Goal: Use online tool/utility: Utilize a website feature to perform a specific function

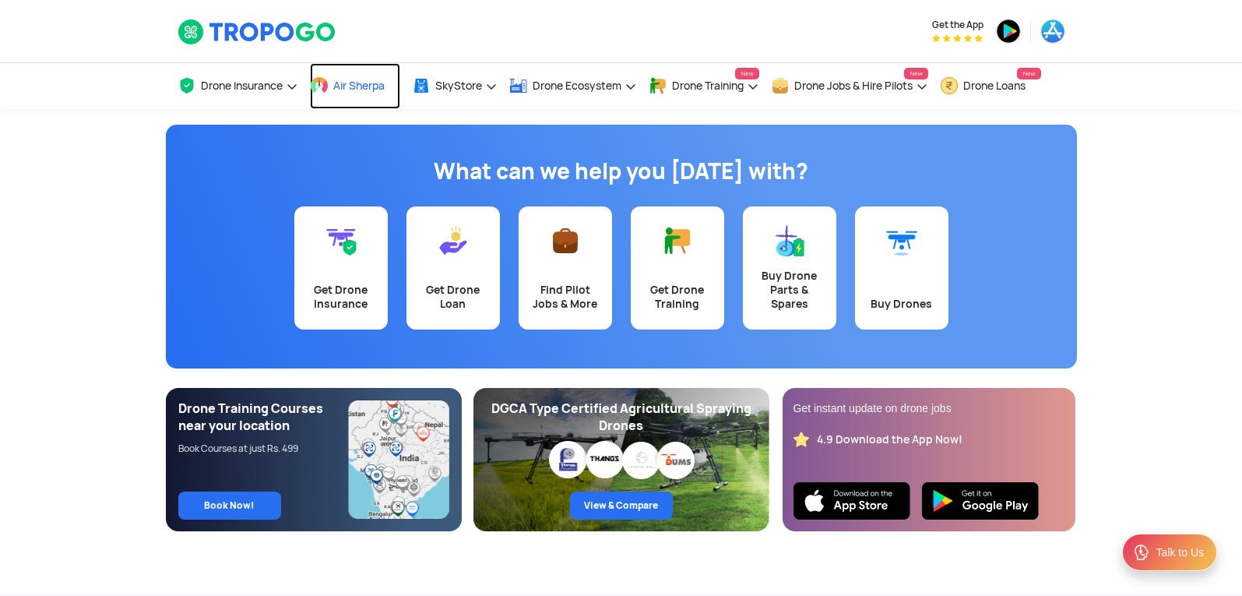
click at [364, 79] on span "Air Sherpa" at bounding box center [358, 85] width 51 height 12
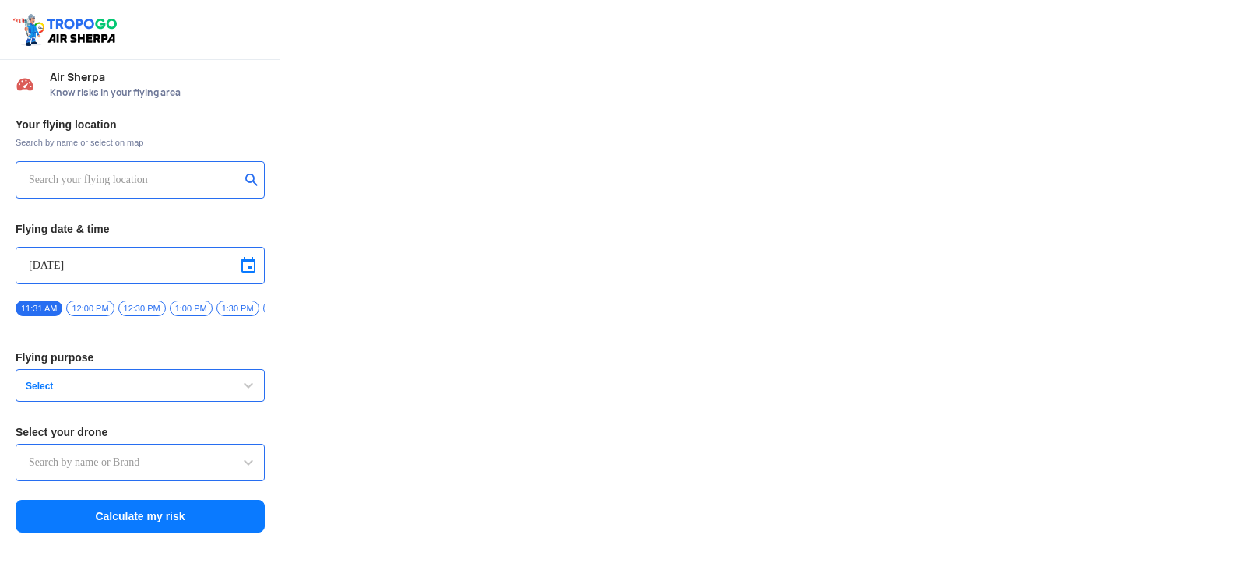
type input "DJI Mini2"
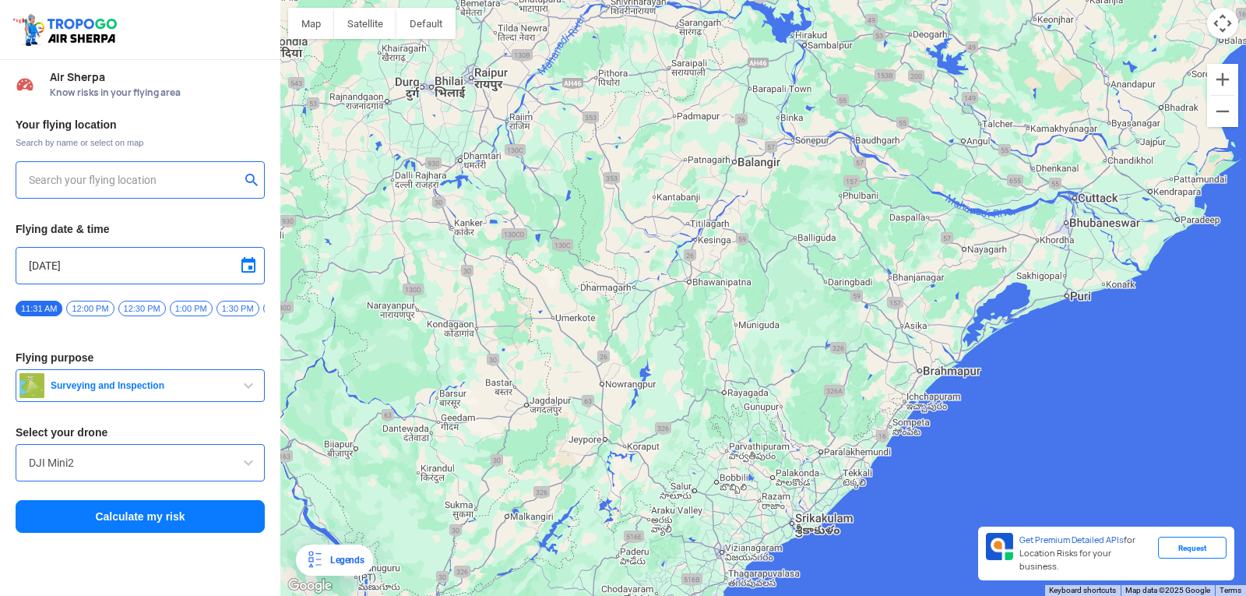
click at [141, 184] on input "text" at bounding box center [134, 180] width 211 height 19
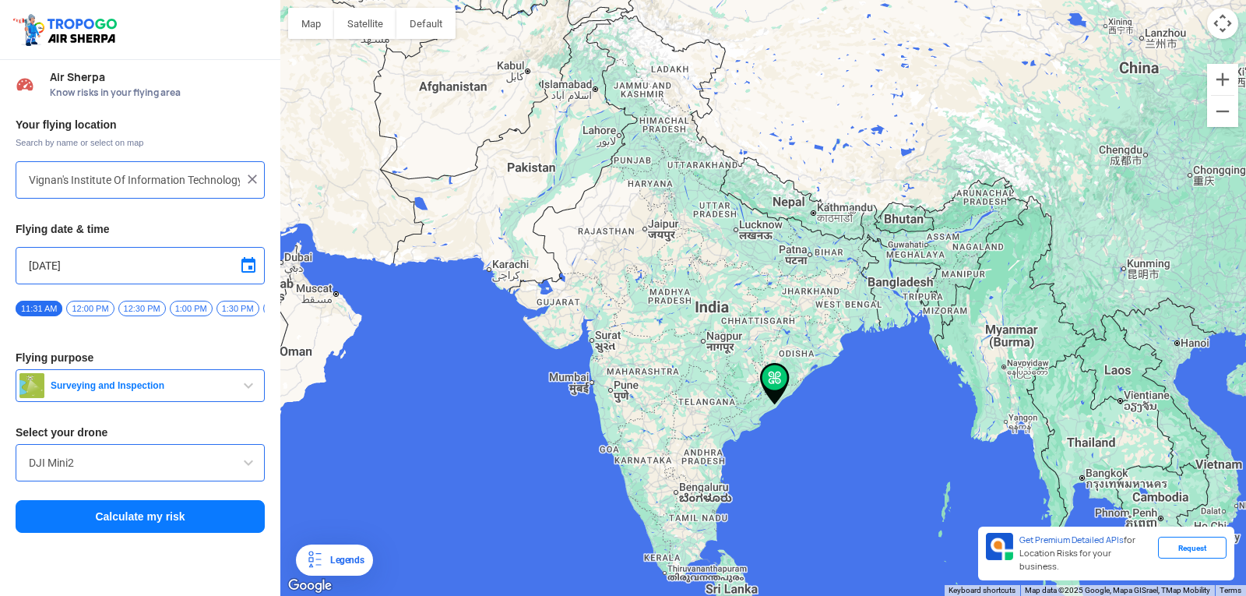
type input "[GEOGRAPHIC_DATA], [GEOGRAPHIC_DATA] 530049, [GEOGRAPHIC_DATA]"
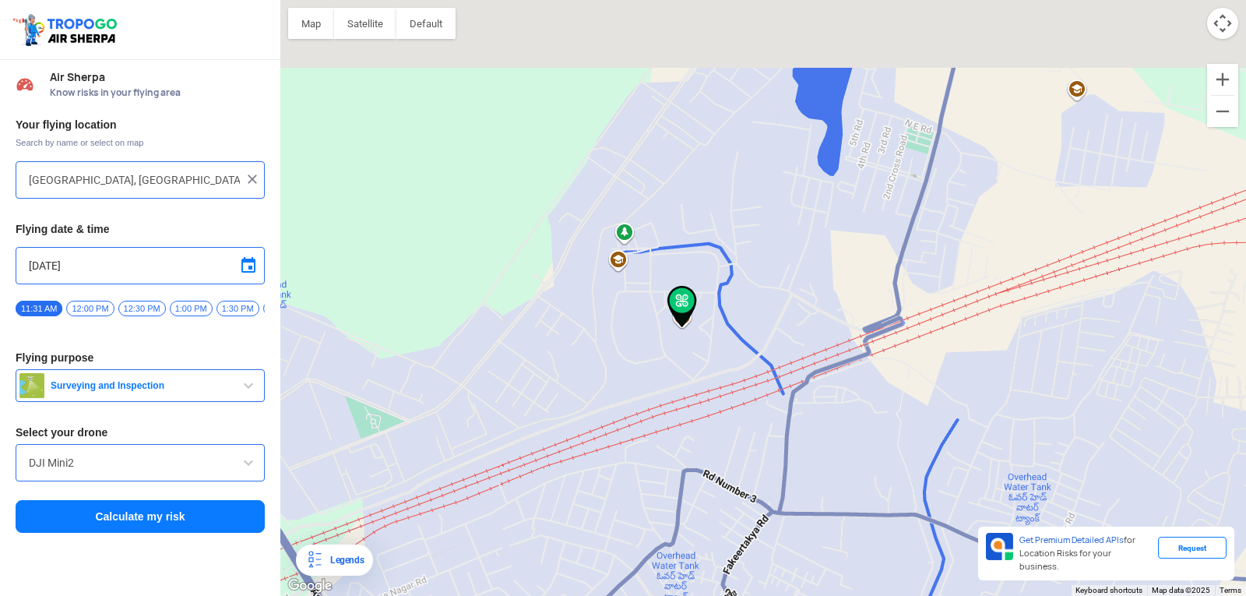
drag, startPoint x: 639, startPoint y: 79, endPoint x: 664, endPoint y: 457, distance: 378.6
click at [664, 457] on div at bounding box center [763, 298] width 966 height 596
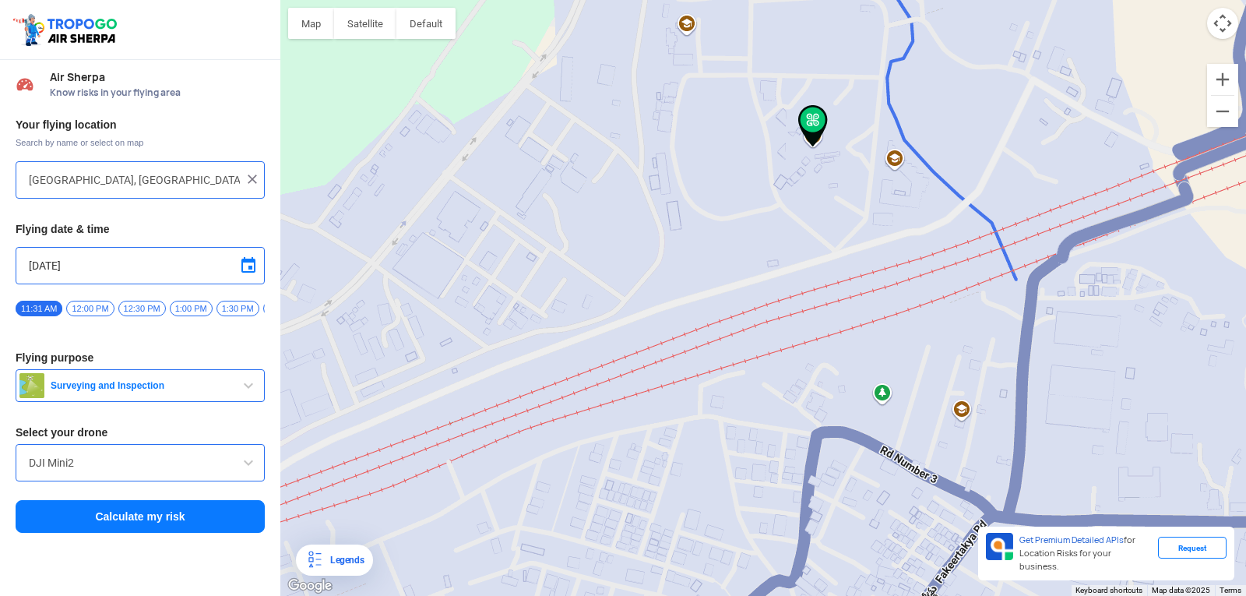
drag, startPoint x: 886, startPoint y: 428, endPoint x: 833, endPoint y: 276, distance: 161.6
click at [833, 276] on div at bounding box center [763, 298] width 966 height 596
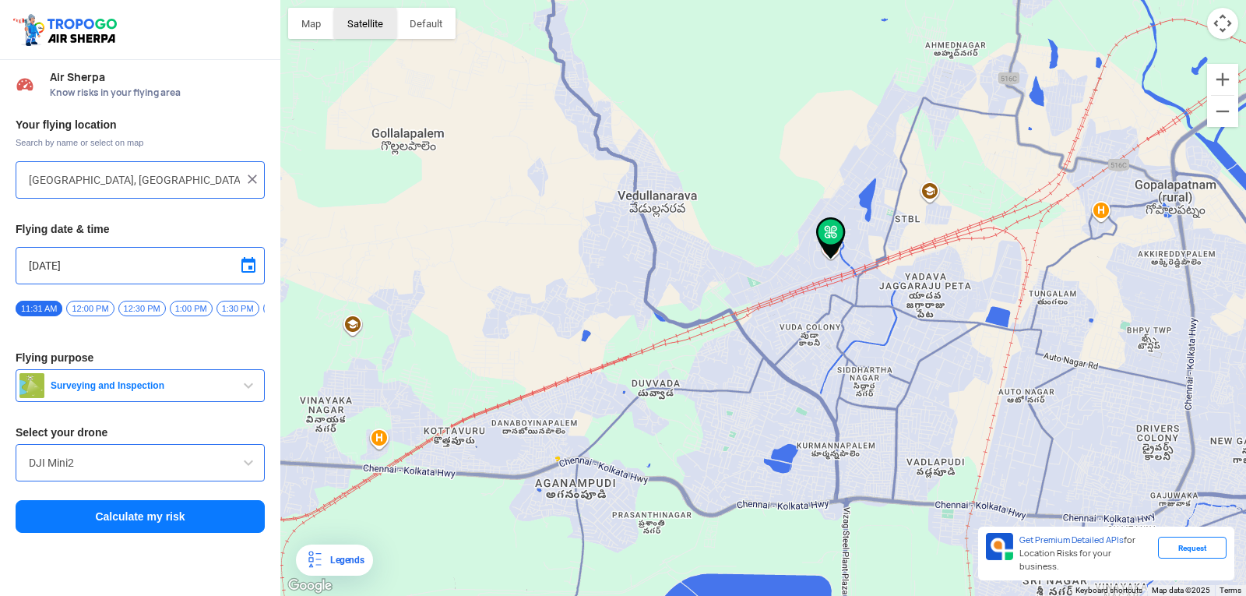
click at [353, 37] on button "Satellite" at bounding box center [365, 23] width 62 height 31
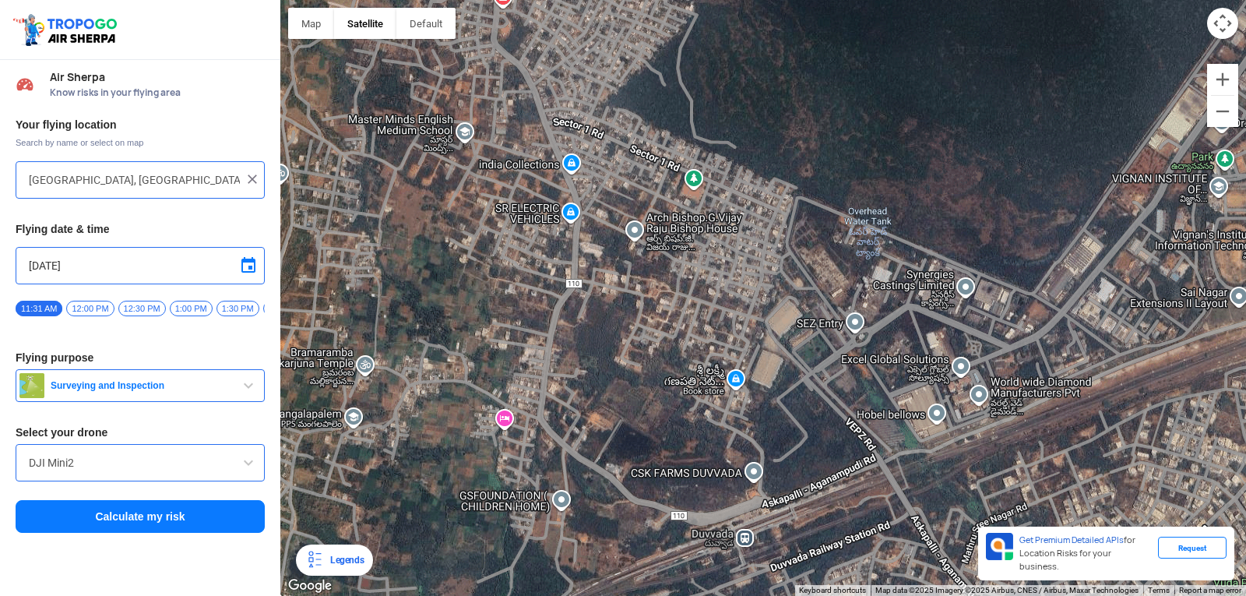
drag, startPoint x: 649, startPoint y: 273, endPoint x: 703, endPoint y: 423, distance: 159.2
click at [703, 423] on div at bounding box center [763, 298] width 966 height 596
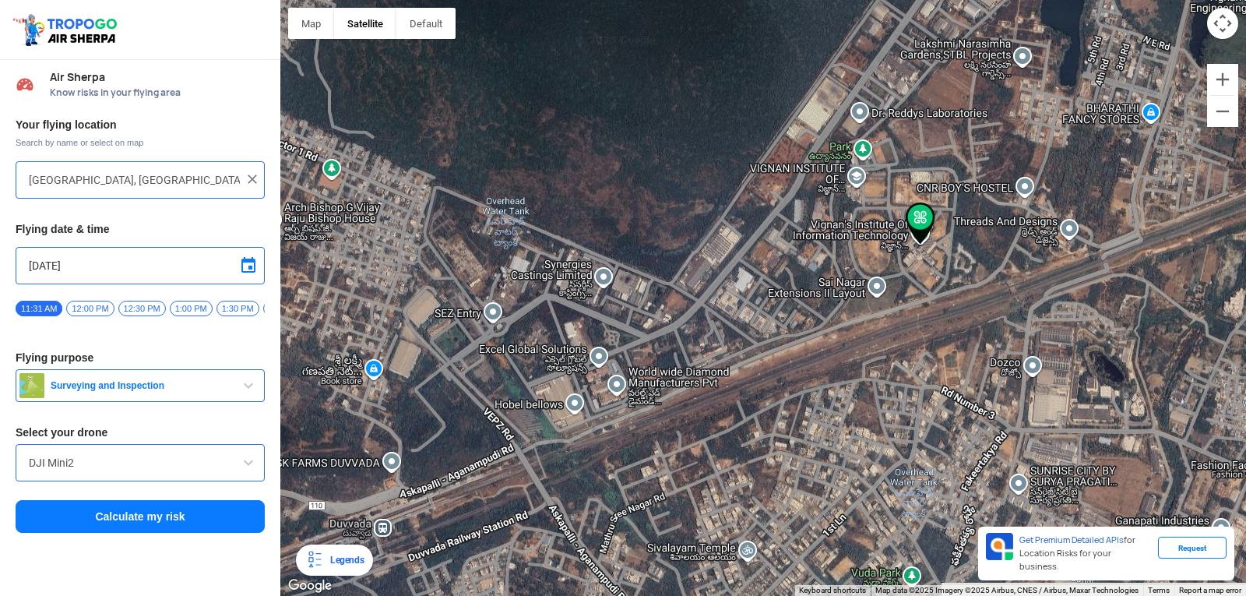
drag, startPoint x: 844, startPoint y: 404, endPoint x: 477, endPoint y: 393, distance: 367.8
click at [477, 393] on div at bounding box center [763, 298] width 966 height 596
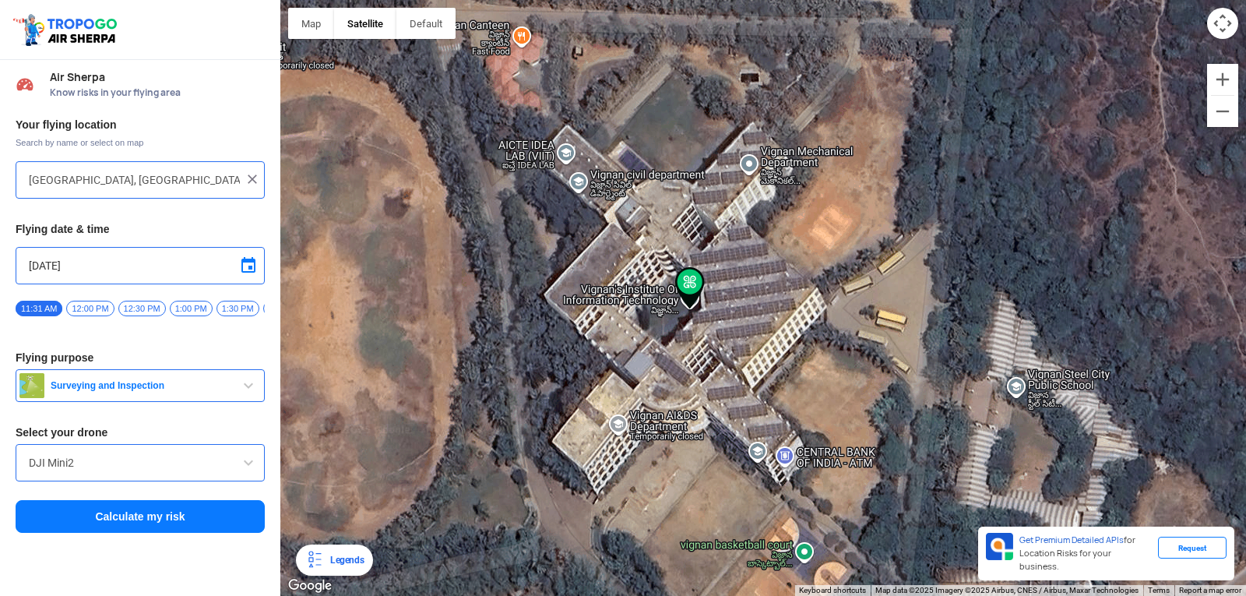
drag, startPoint x: 684, startPoint y: 454, endPoint x: 685, endPoint y: 350, distance: 104.4
click at [685, 350] on div at bounding box center [763, 298] width 966 height 596
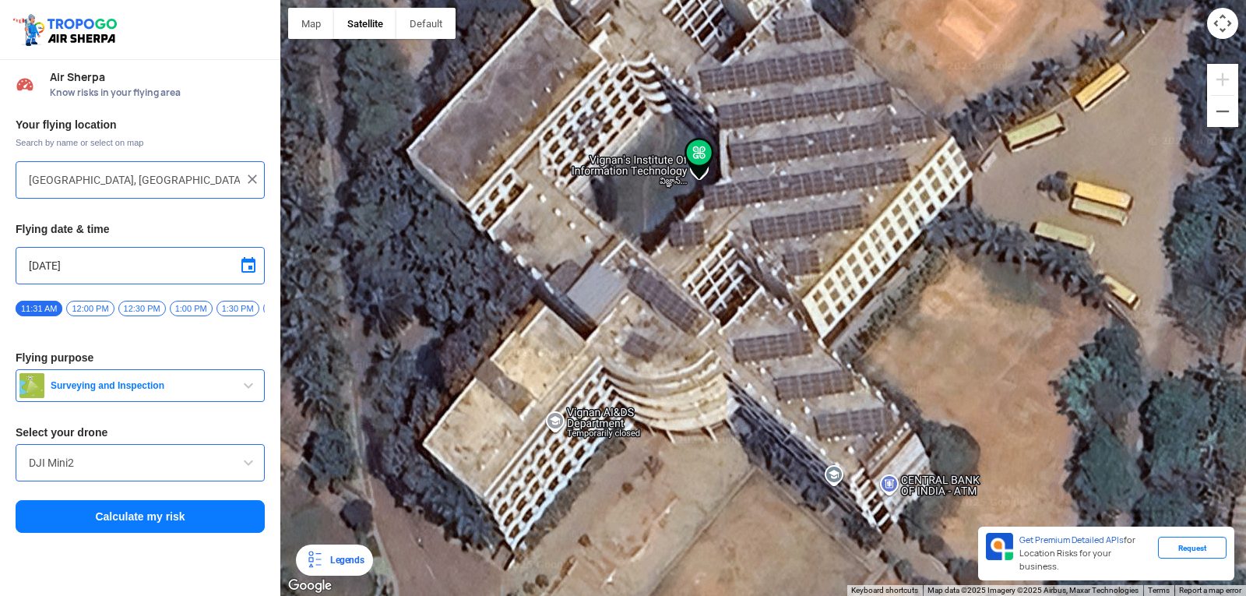
drag, startPoint x: 686, startPoint y: 407, endPoint x: 689, endPoint y: 312, distance: 94.3
click at [689, 312] on div at bounding box center [763, 298] width 966 height 596
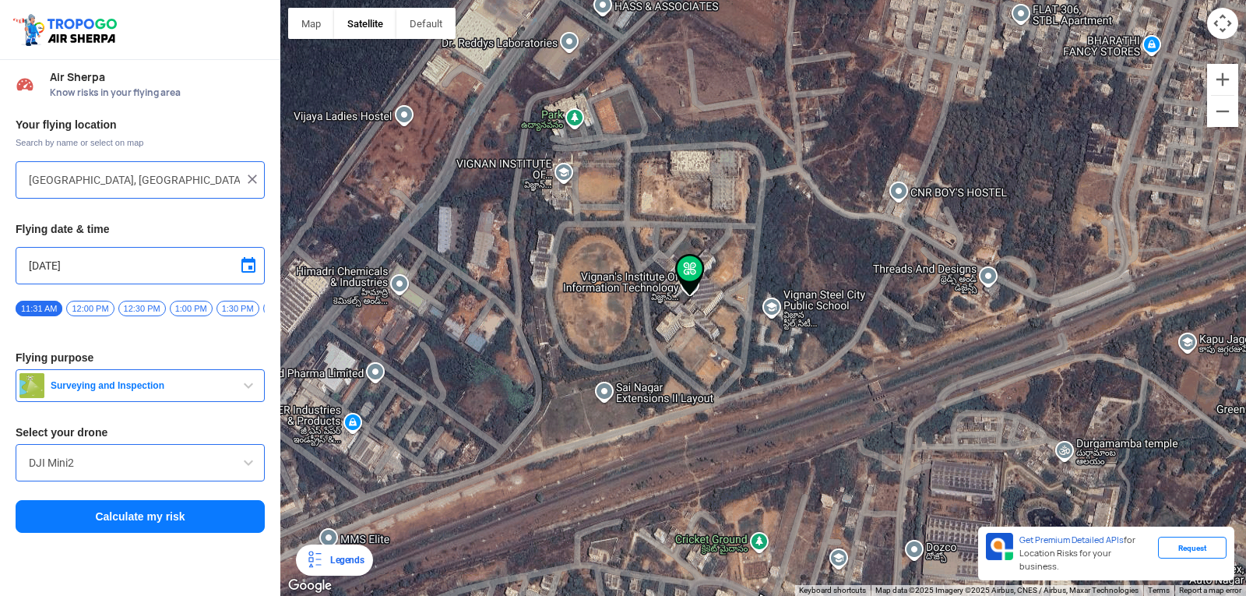
click at [688, 260] on img at bounding box center [690, 275] width 30 height 42
click at [689, 273] on img at bounding box center [690, 275] width 30 height 42
click at [160, 471] on input "DJI Mini2" at bounding box center [140, 462] width 223 height 19
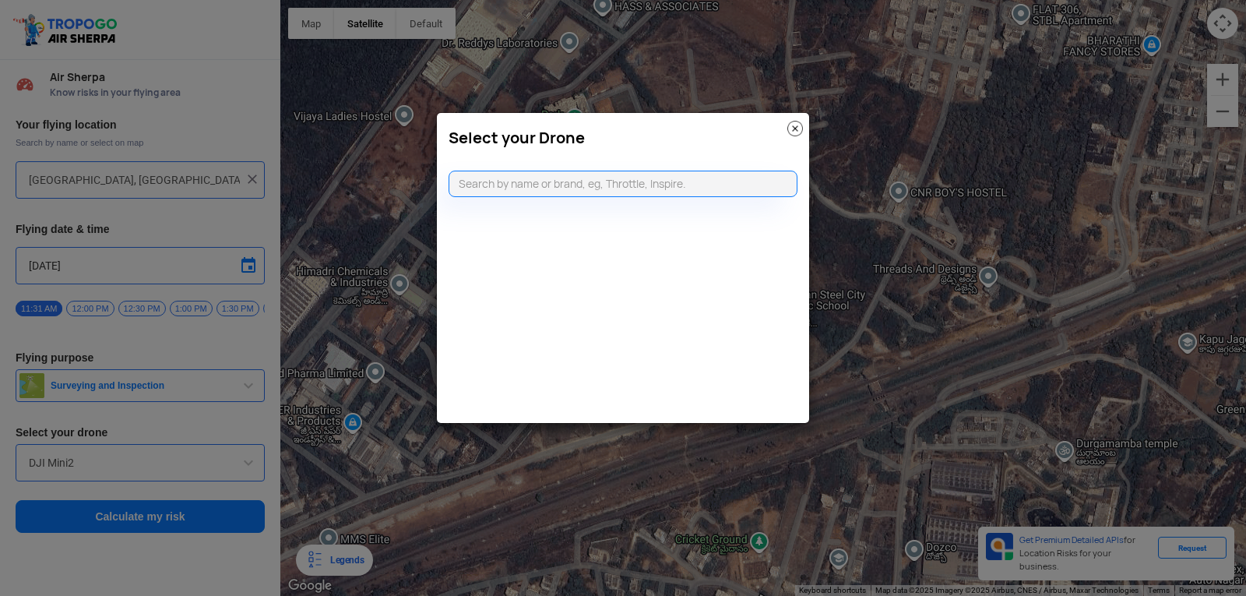
click at [796, 134] on img at bounding box center [795, 129] width 16 height 16
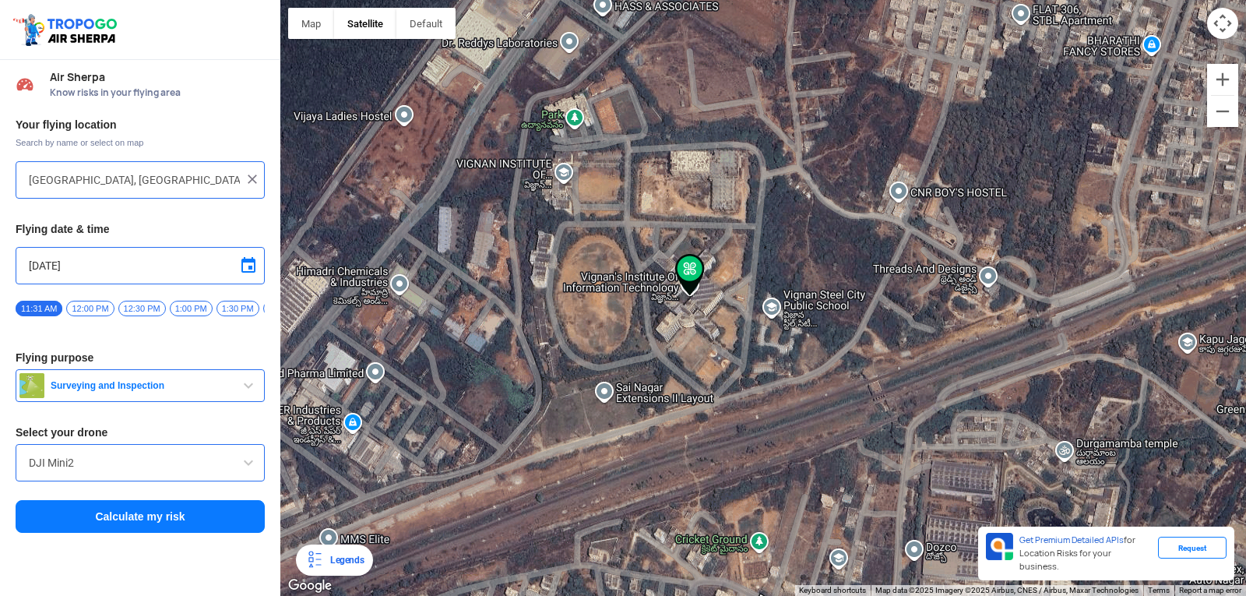
click at [163, 527] on button "Calculate my risk" at bounding box center [140, 516] width 249 height 33
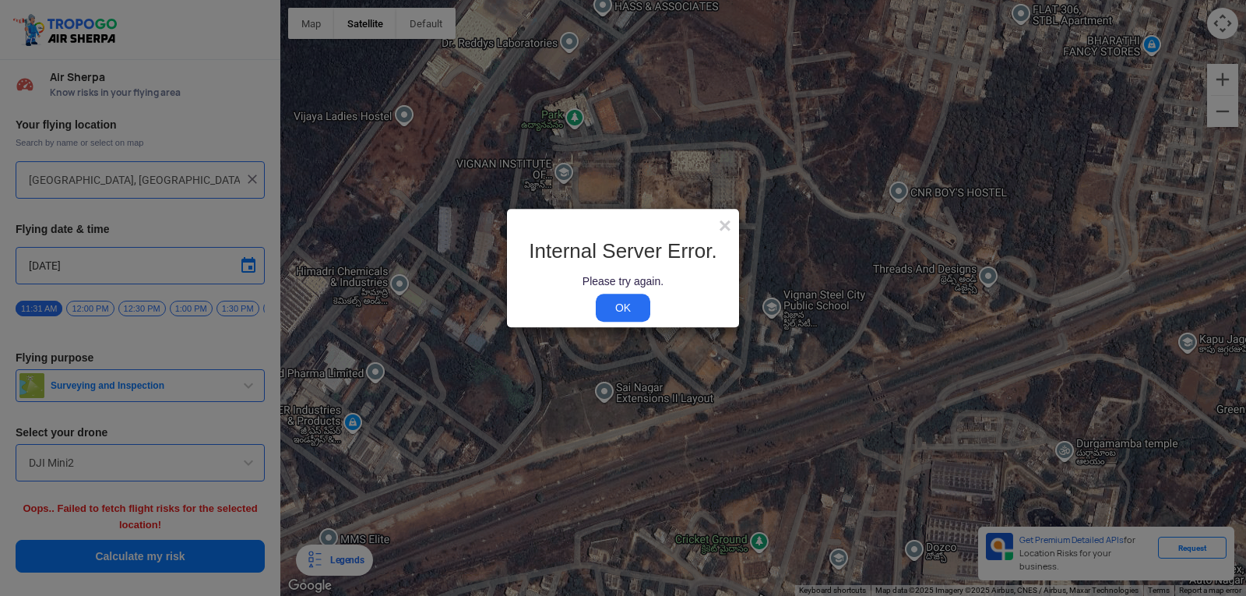
click at [636, 308] on link "OK" at bounding box center [623, 308] width 55 height 28
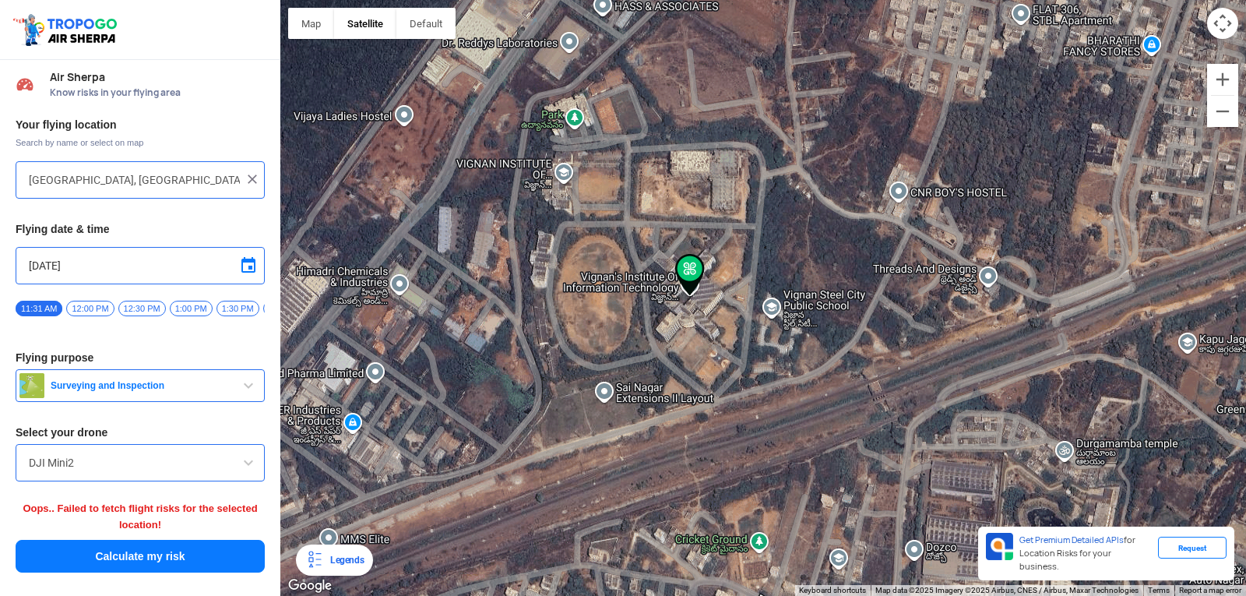
click at [212, 558] on button "Calculate my risk" at bounding box center [140, 556] width 249 height 33
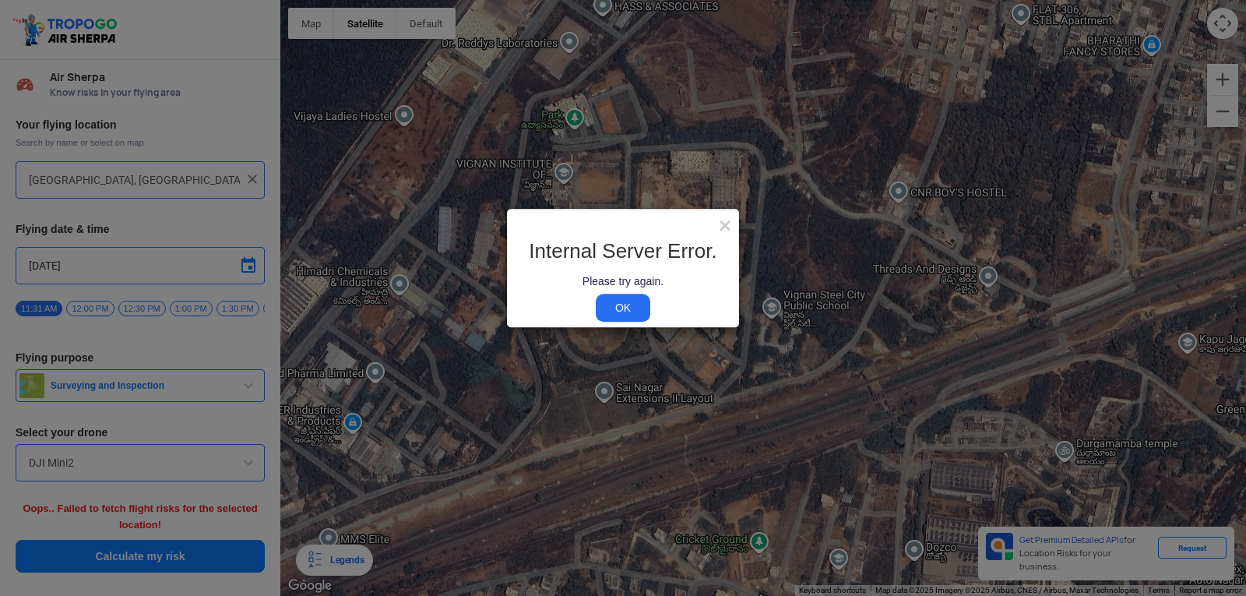
click at [631, 307] on link "OK" at bounding box center [623, 308] width 55 height 28
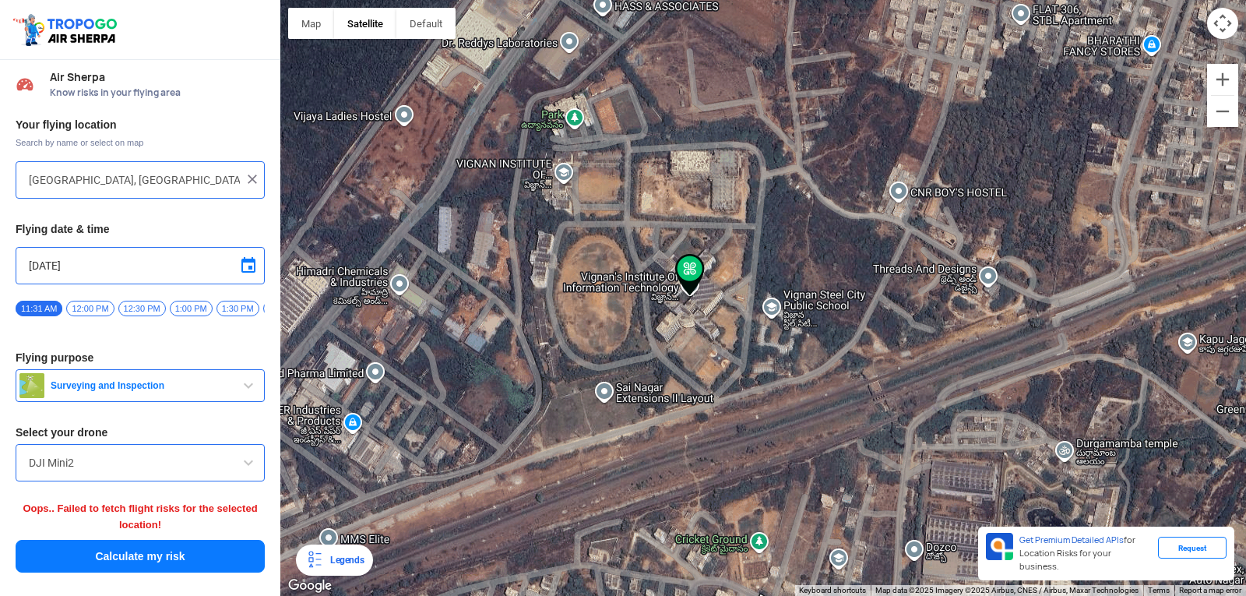
click at [248, 389] on span "button" at bounding box center [248, 385] width 19 height 19
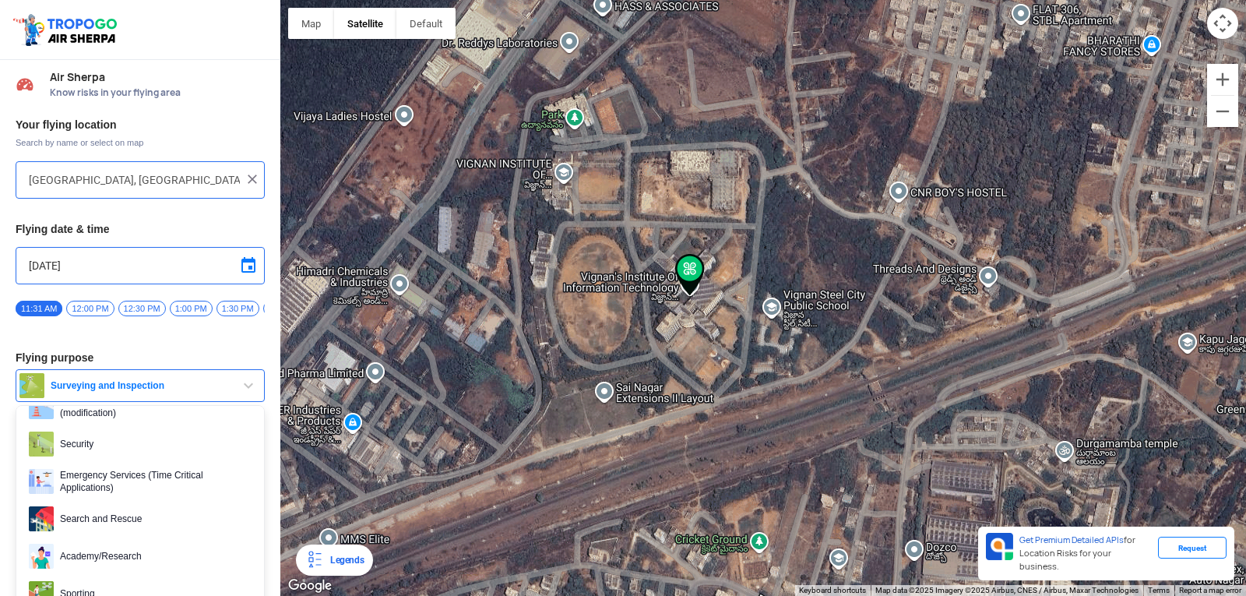
scroll to position [234, 0]
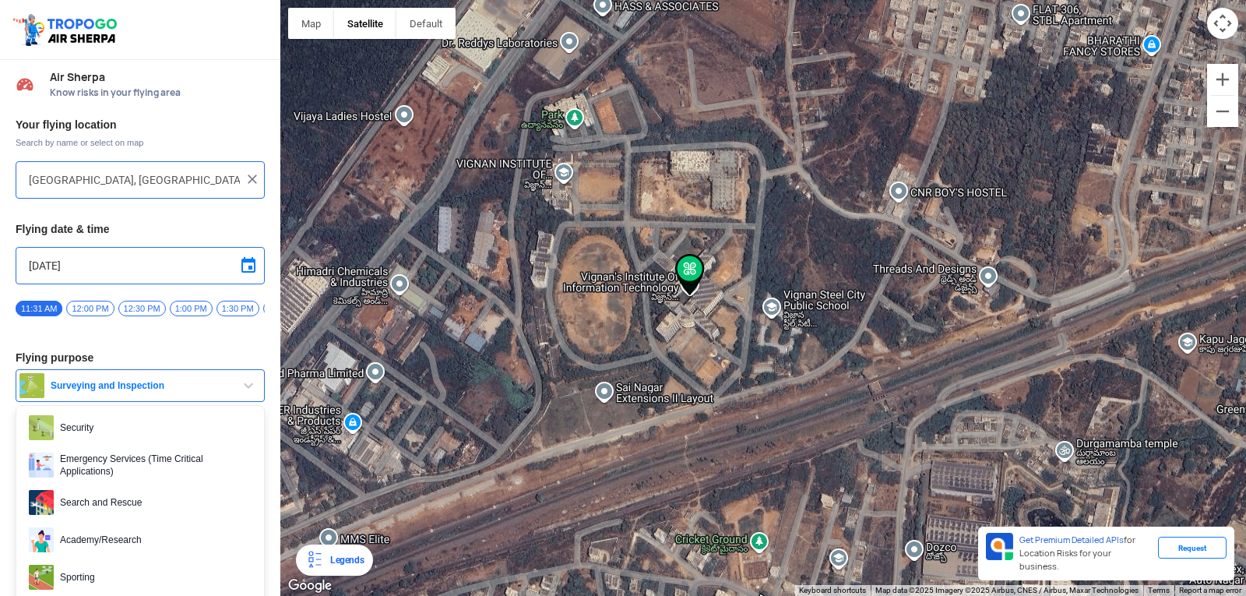
click at [248, 394] on span "button" at bounding box center [248, 385] width 19 height 19
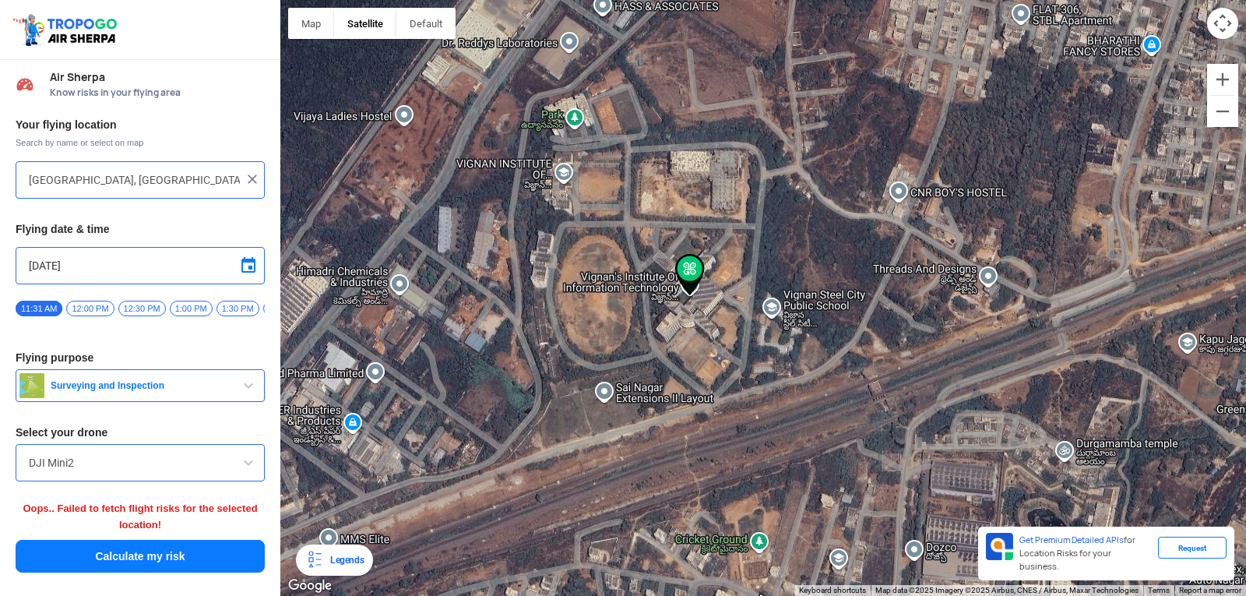
click at [100, 267] on input "[DATE]" at bounding box center [140, 265] width 223 height 19
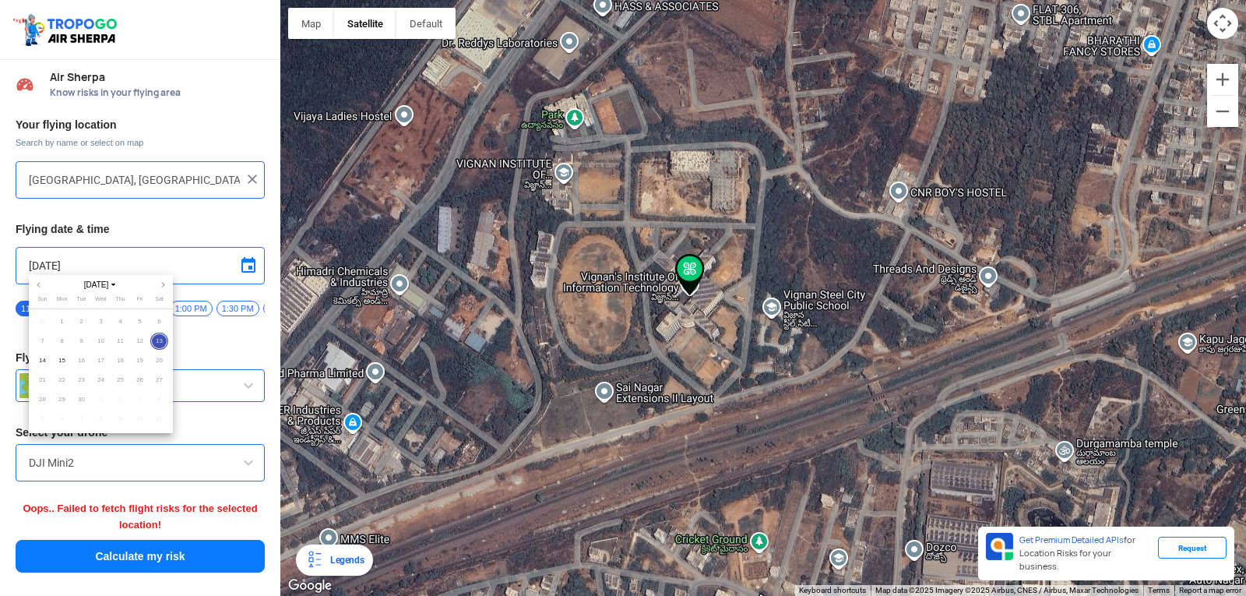
click at [163, 344] on span "13" at bounding box center [159, 342] width 18 height 18
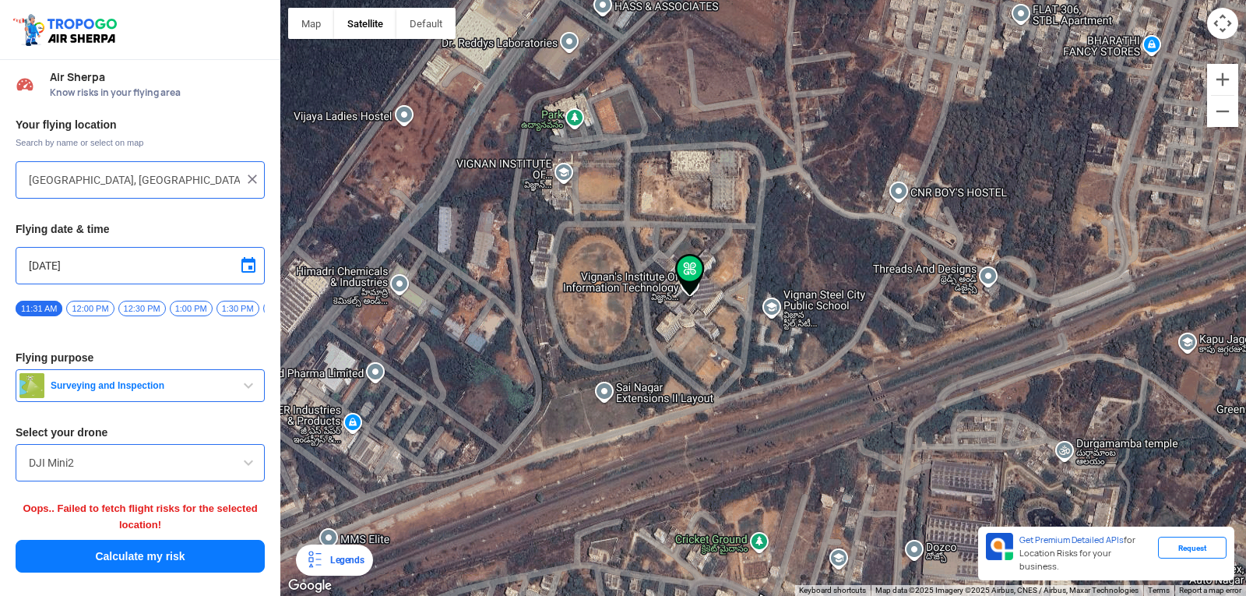
click at [37, 308] on span "11:31 AM" at bounding box center [39, 309] width 47 height 16
click at [92, 312] on span "12:00 PM" at bounding box center [90, 309] width 48 height 16
click at [130, 557] on button "Calculate my risk" at bounding box center [140, 556] width 249 height 33
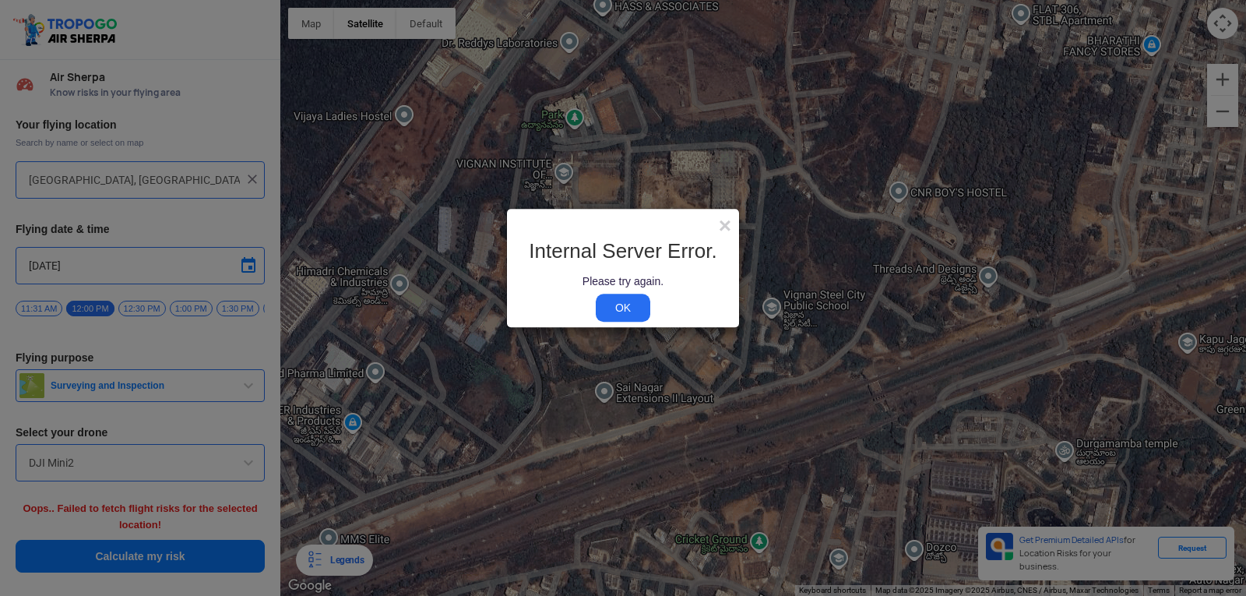
click at [644, 303] on link "OK" at bounding box center [623, 308] width 55 height 28
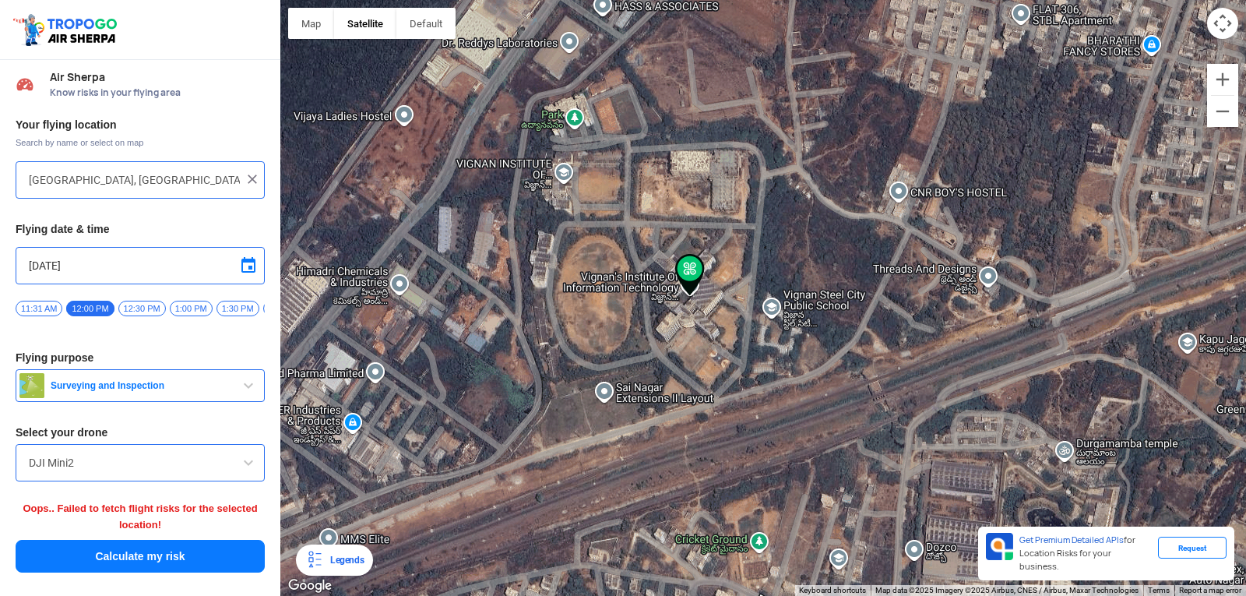
click at [152, 390] on span "Surveying and Inspection" at bounding box center [141, 385] width 195 height 12
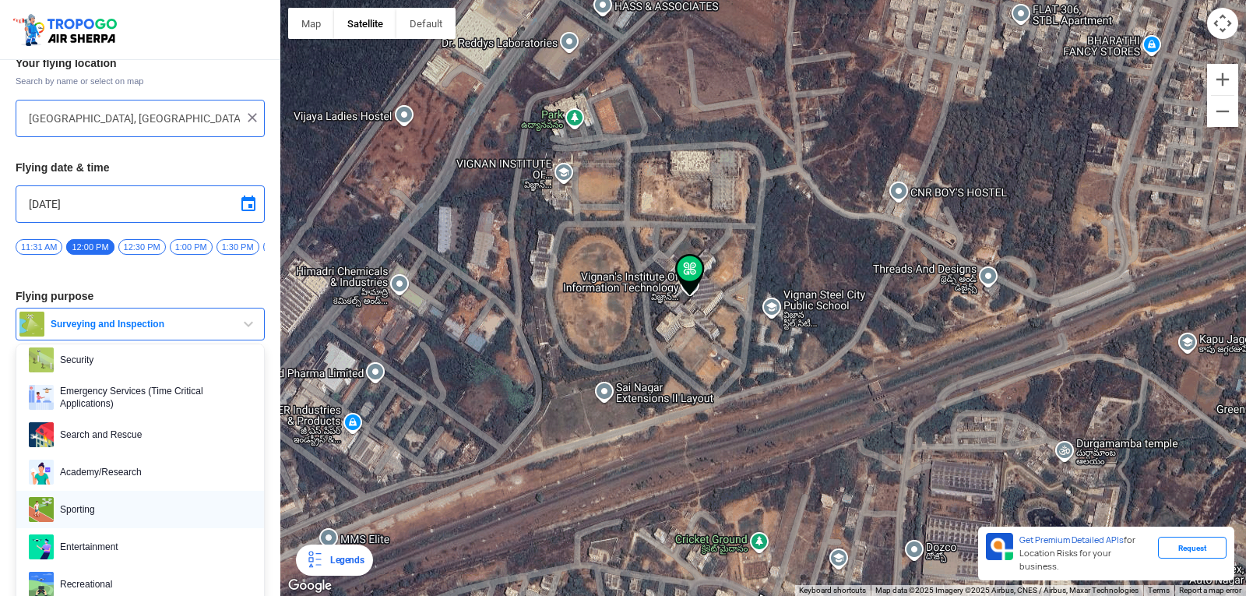
scroll to position [88, 0]
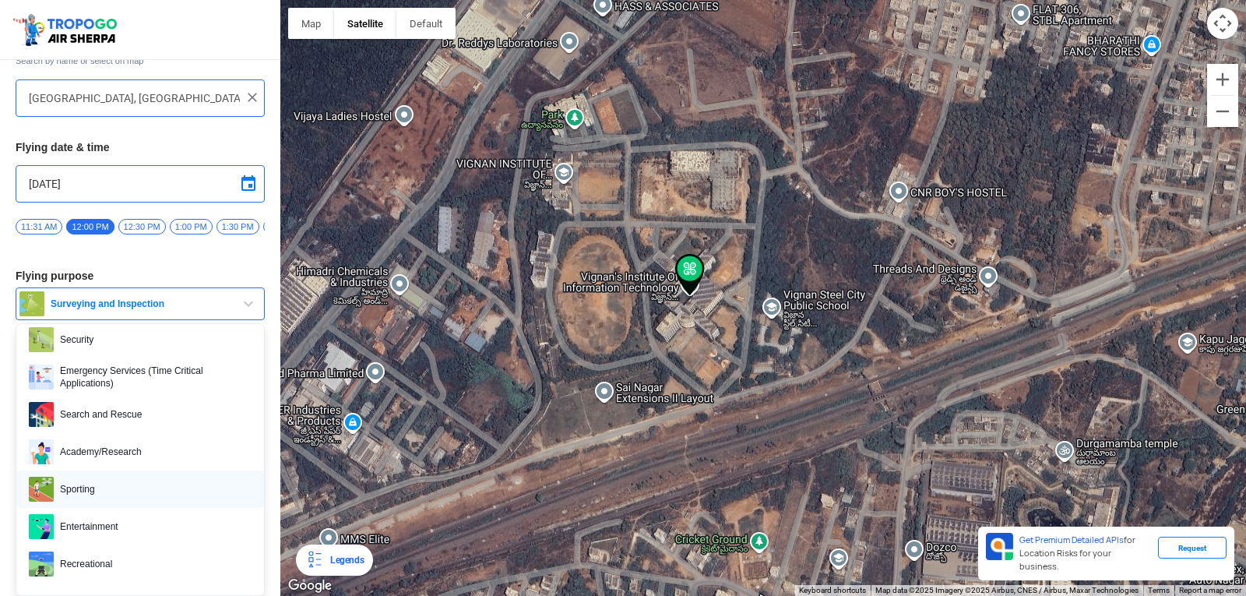
click at [157, 480] on span "Sporting" at bounding box center [153, 489] width 198 height 25
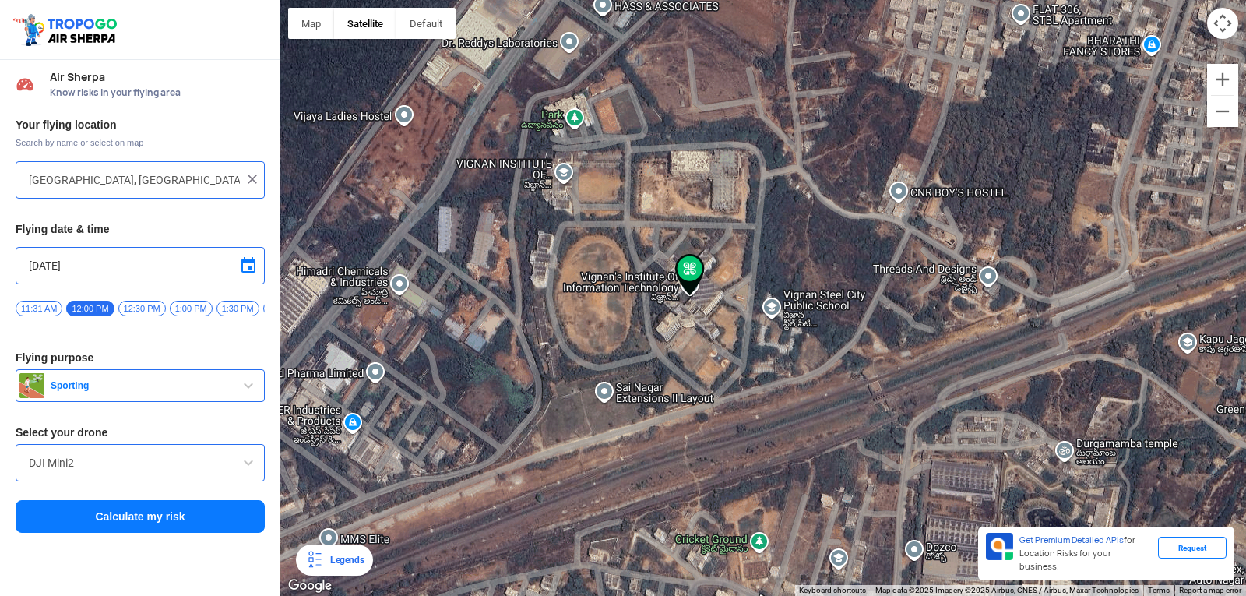
scroll to position [0, 0]
click at [238, 481] on div "DJI Mini2" at bounding box center [140, 462] width 249 height 37
click at [250, 464] on span at bounding box center [248, 462] width 19 height 19
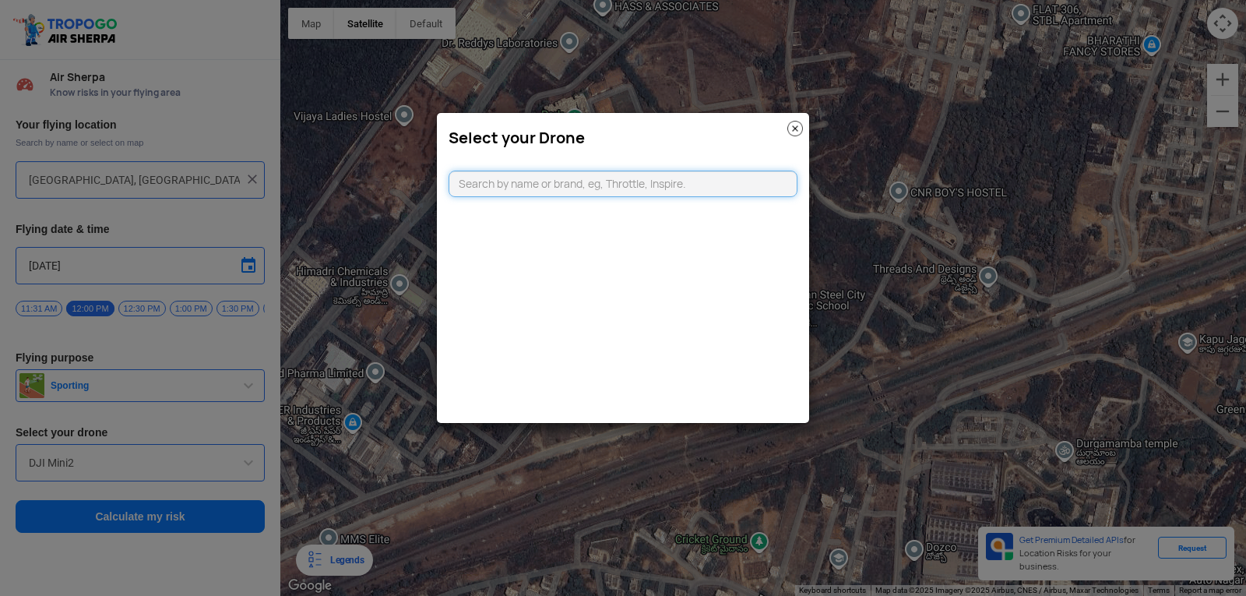
click at [711, 176] on input "text" at bounding box center [623, 184] width 349 height 26
click at [705, 190] on input "text" at bounding box center [623, 184] width 349 height 26
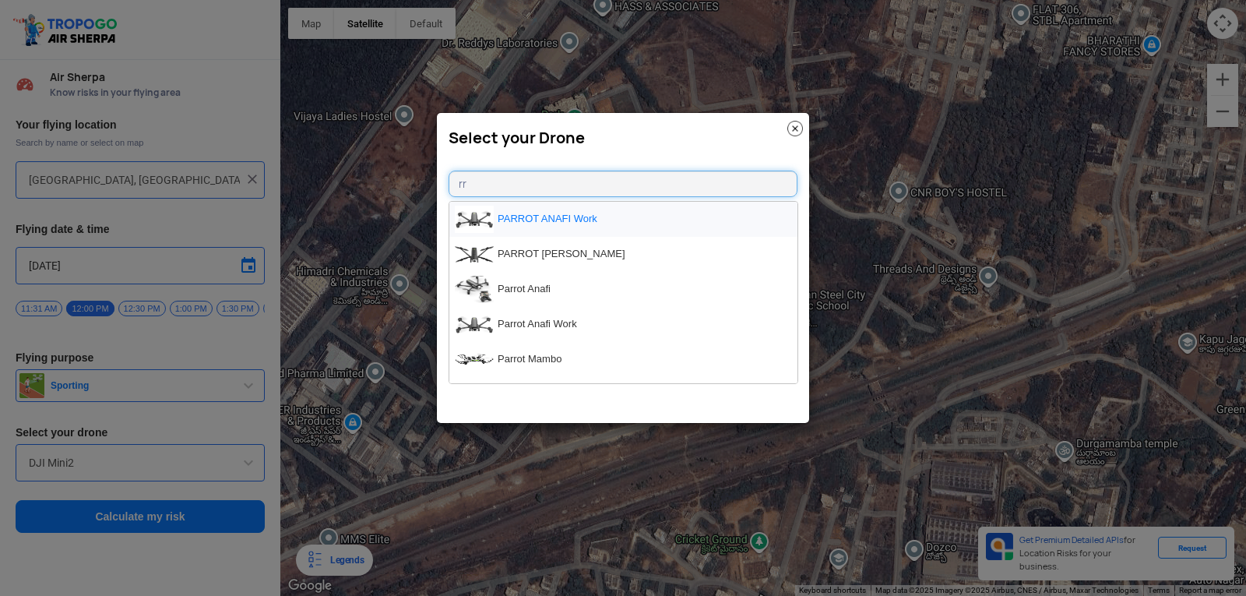
type input "rr"
click at [636, 221] on li "PARROT ANAFI Work" at bounding box center [623, 219] width 348 height 35
type input "PARROT ANAFI Work"
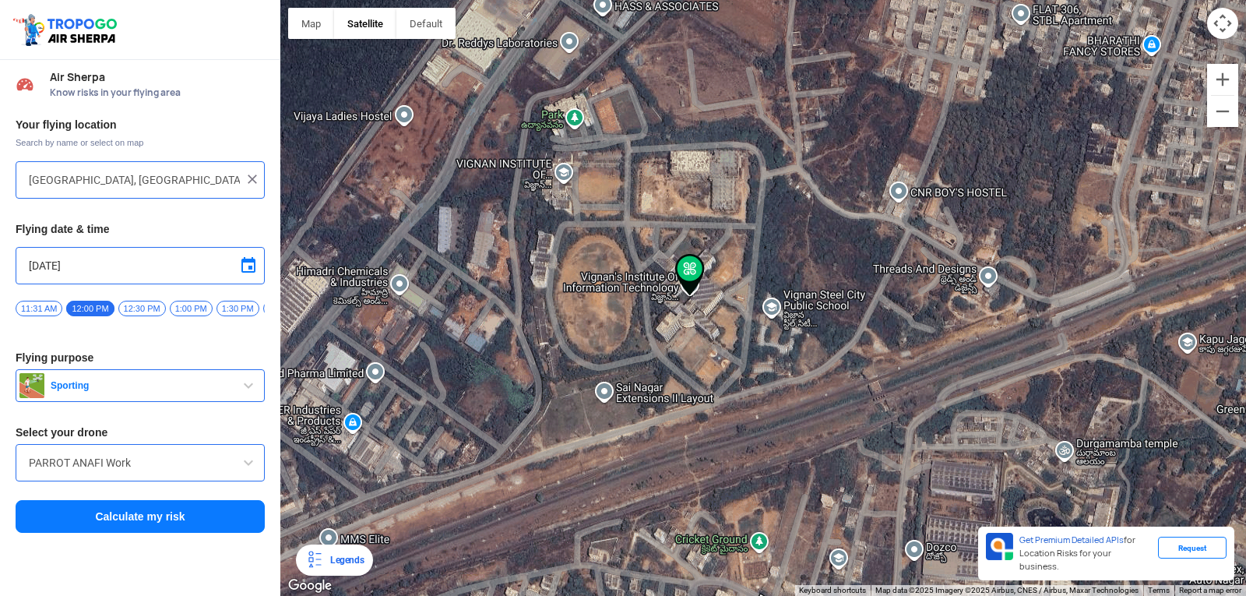
click at [188, 532] on button "Calculate my risk" at bounding box center [140, 516] width 249 height 33
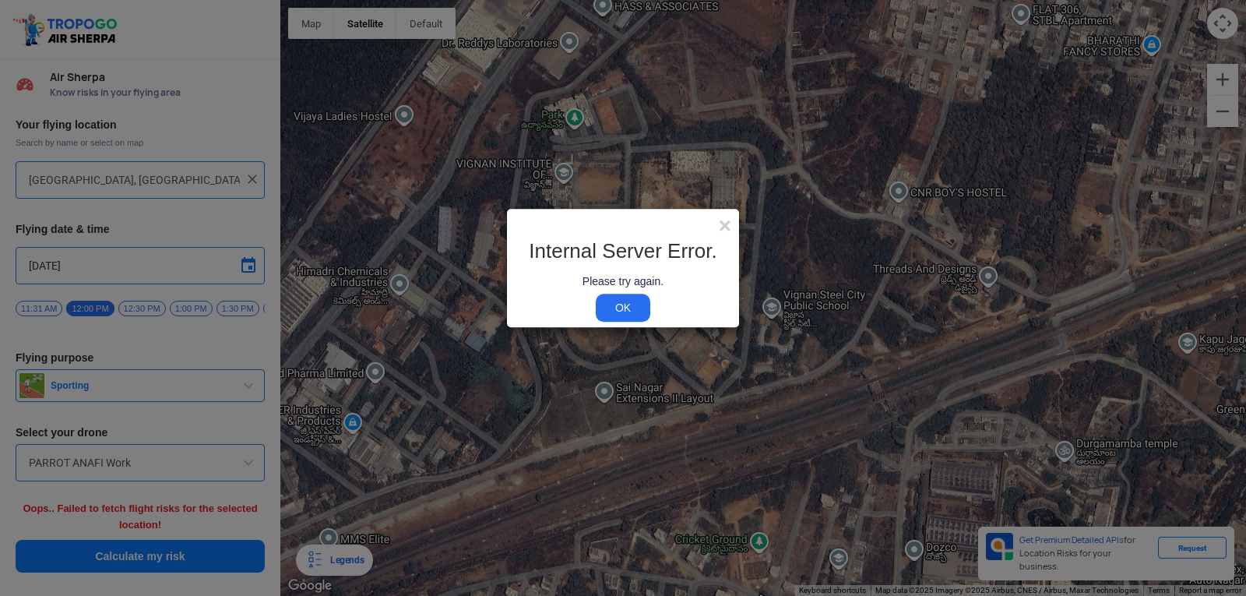
click at [615, 312] on link "OK" at bounding box center [623, 308] width 55 height 28
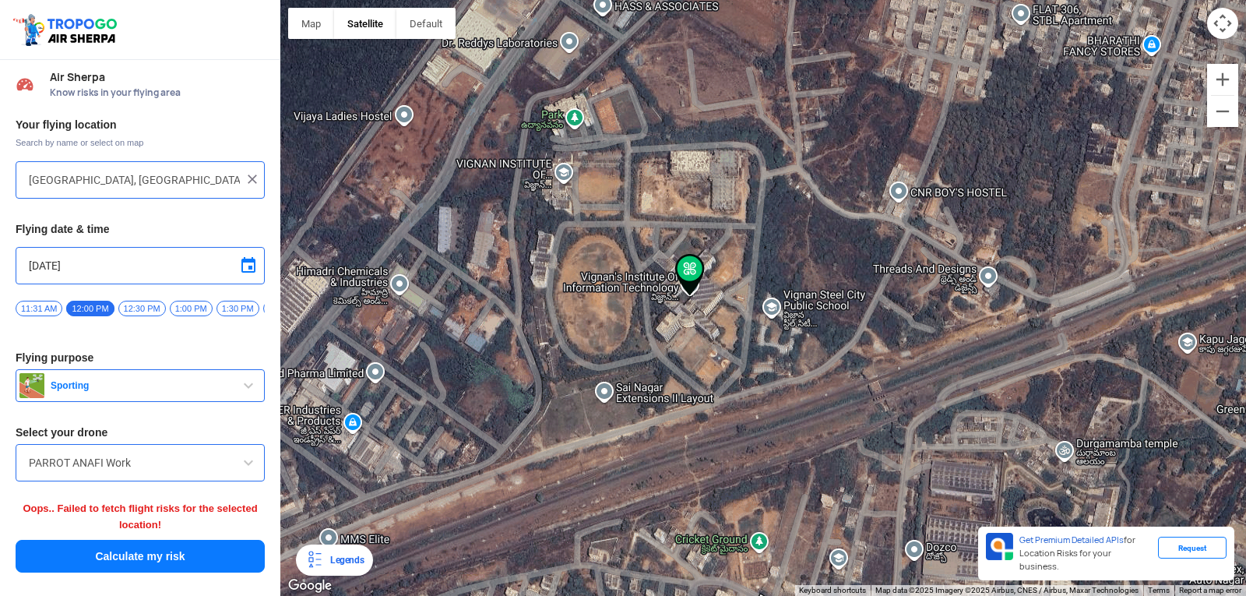
click at [205, 567] on button "Calculate my risk" at bounding box center [140, 556] width 249 height 33
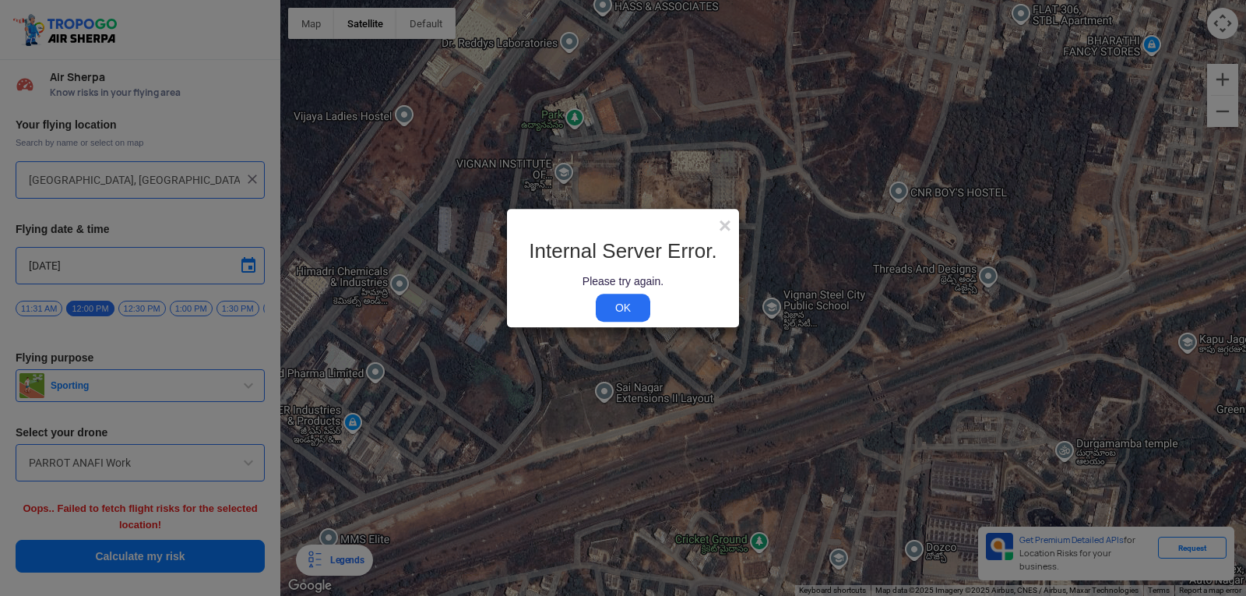
click at [635, 317] on link "OK" at bounding box center [623, 308] width 55 height 28
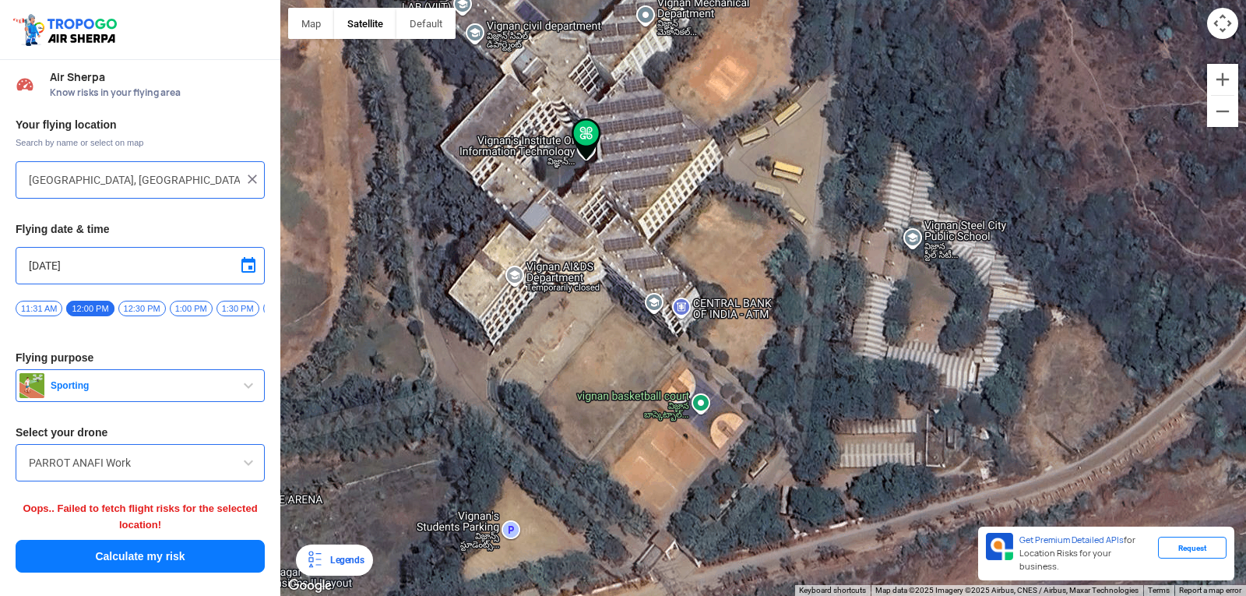
drag, startPoint x: 562, startPoint y: 86, endPoint x: 657, endPoint y: 285, distance: 221.2
click at [657, 285] on div at bounding box center [763, 298] width 966 height 596
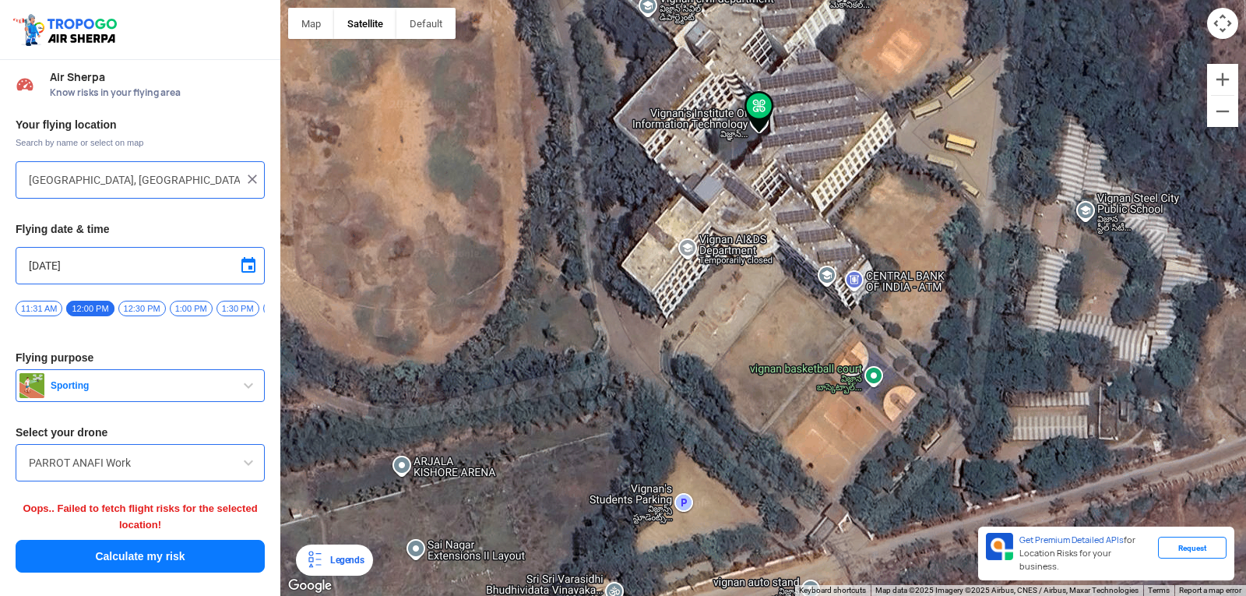
drag, startPoint x: 657, startPoint y: 408, endPoint x: 833, endPoint y: 382, distance: 178.0
click at [833, 382] on div at bounding box center [763, 298] width 966 height 596
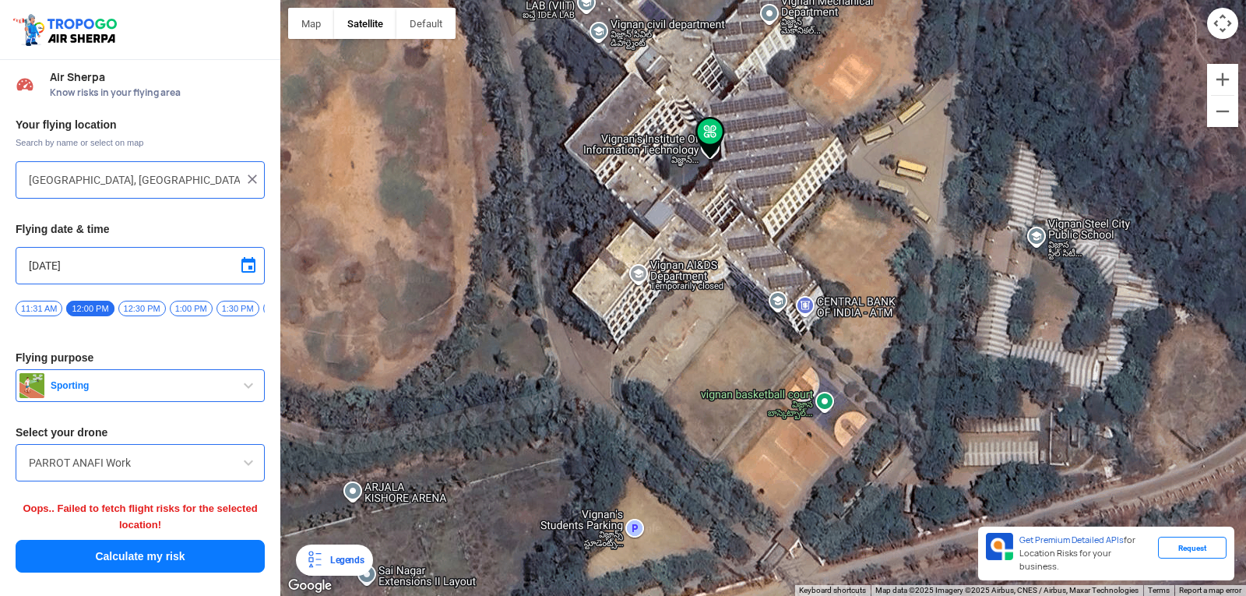
drag, startPoint x: 921, startPoint y: 195, endPoint x: 868, endPoint y: 224, distance: 61.0
click at [868, 224] on div at bounding box center [763, 298] width 966 height 596
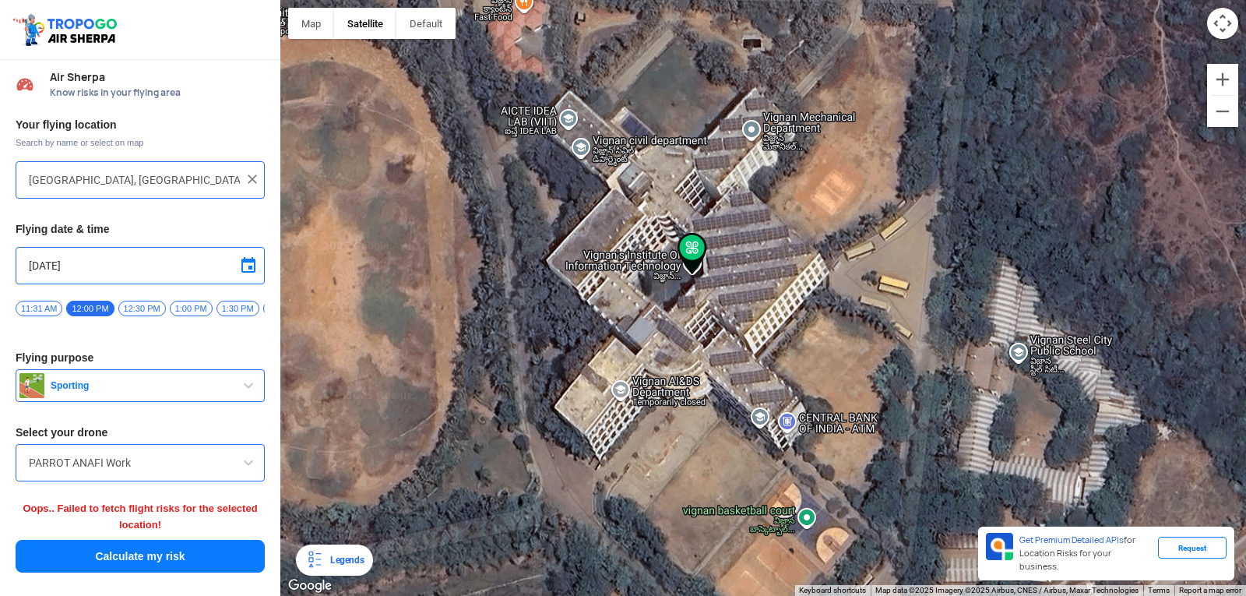
drag, startPoint x: 768, startPoint y: 455, endPoint x: 752, endPoint y: 557, distance: 103.3
click at [752, 565] on div at bounding box center [763, 298] width 966 height 596
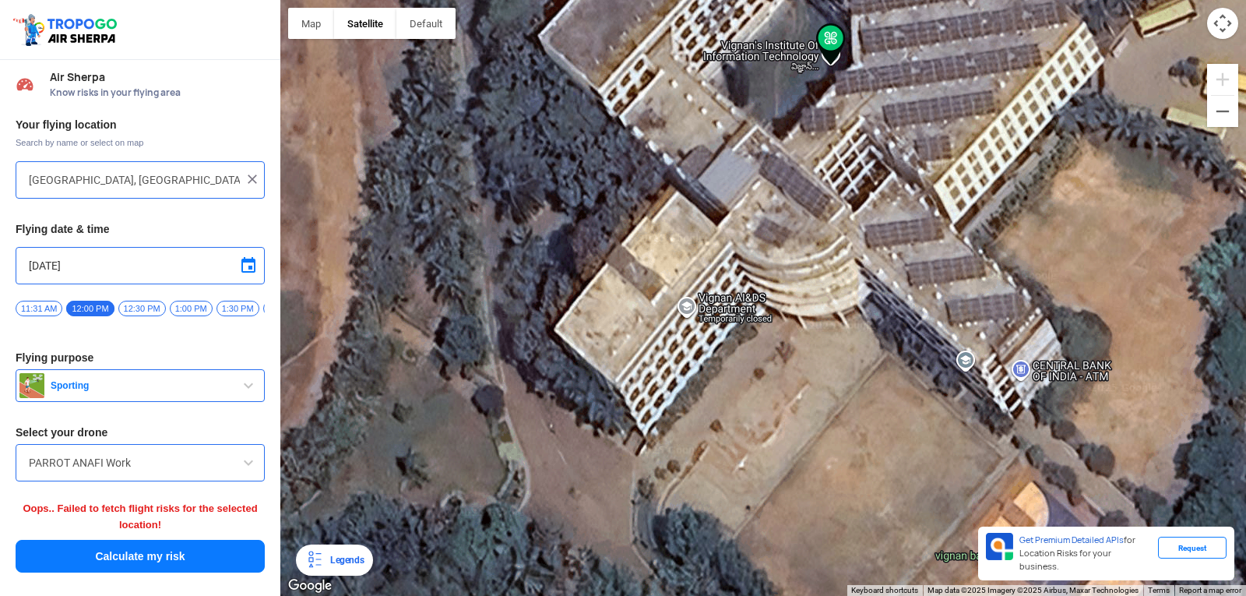
drag, startPoint x: 713, startPoint y: 417, endPoint x: 977, endPoint y: 379, distance: 266.0
click at [977, 379] on div at bounding box center [763, 298] width 966 height 596
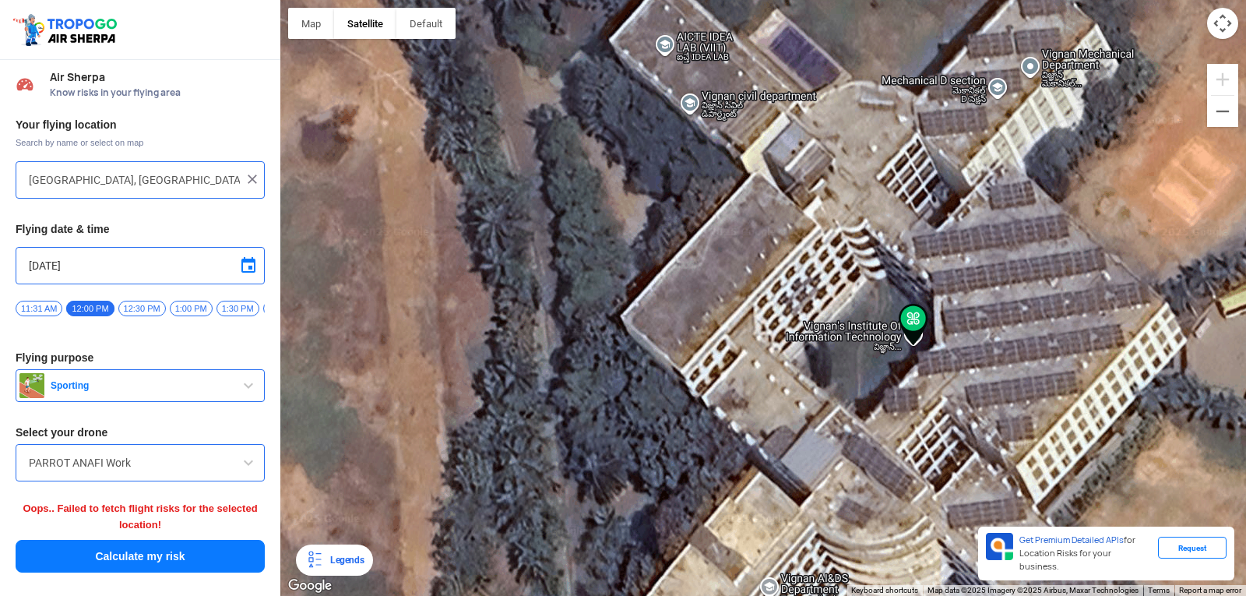
drag, startPoint x: 745, startPoint y: 352, endPoint x: 777, endPoint y: 533, distance: 183.5
click at [815, 595] on html "Location Risk Score Air Sherpa Know risks in your flying area Your flying locat…" at bounding box center [623, 298] width 1246 height 596
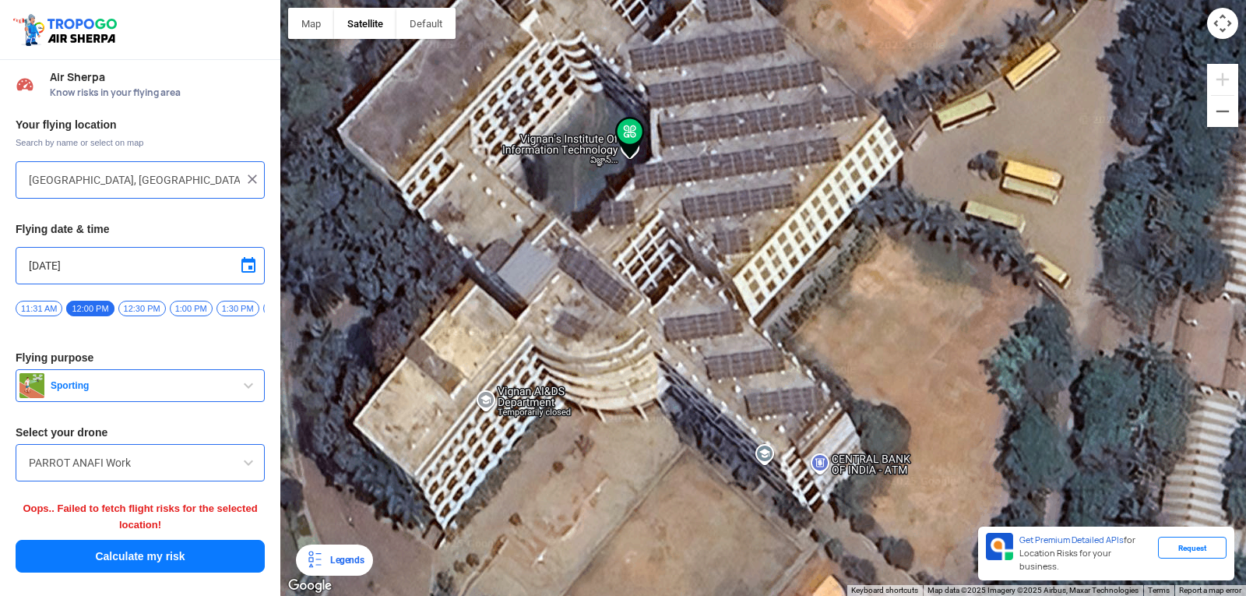
drag, startPoint x: 680, startPoint y: 60, endPoint x: 438, endPoint y: -68, distance: 273.8
click at [438, 0] on html "Location Risk Score Air Sherpa Know risks in your flying area Your flying locat…" at bounding box center [623, 298] width 1246 height 596
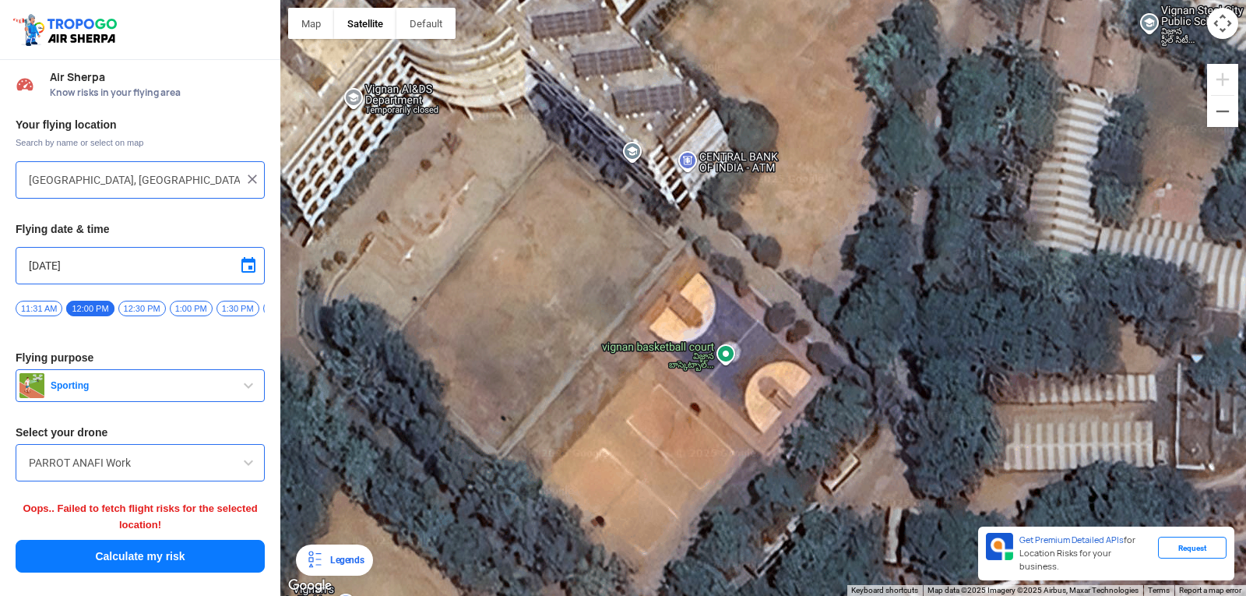
drag, startPoint x: 868, startPoint y: 337, endPoint x: 735, endPoint y: 33, distance: 332.4
click at [735, 33] on div at bounding box center [763, 298] width 966 height 596
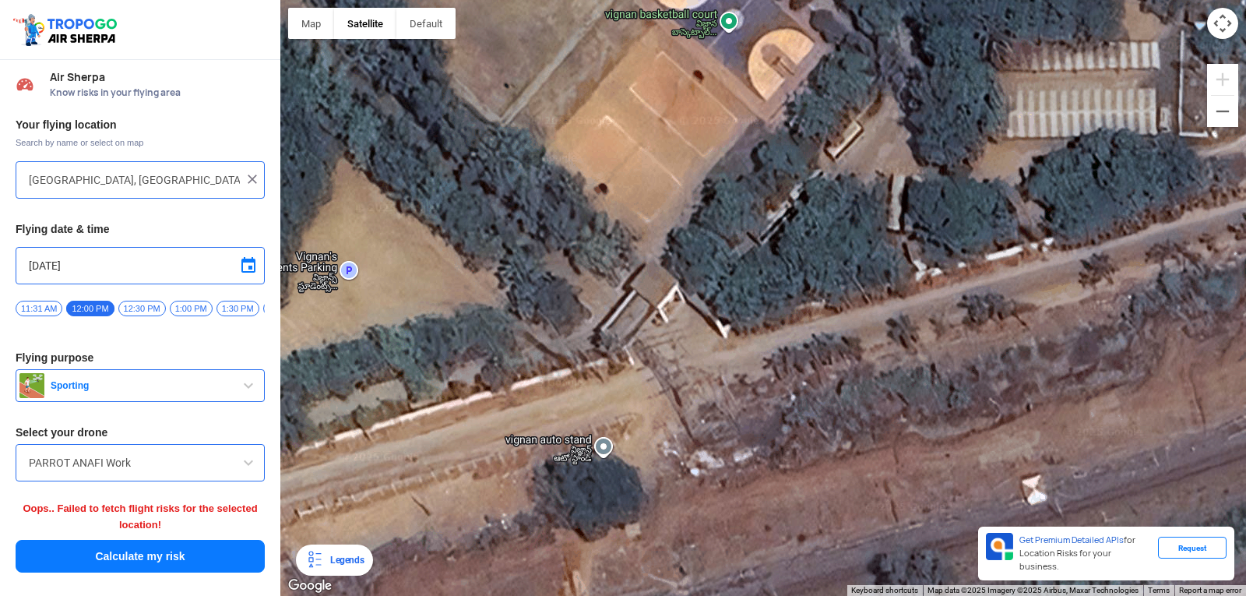
drag, startPoint x: 828, startPoint y: 423, endPoint x: 832, endPoint y: 81, distance: 341.9
click at [832, 81] on div at bounding box center [763, 298] width 966 height 596
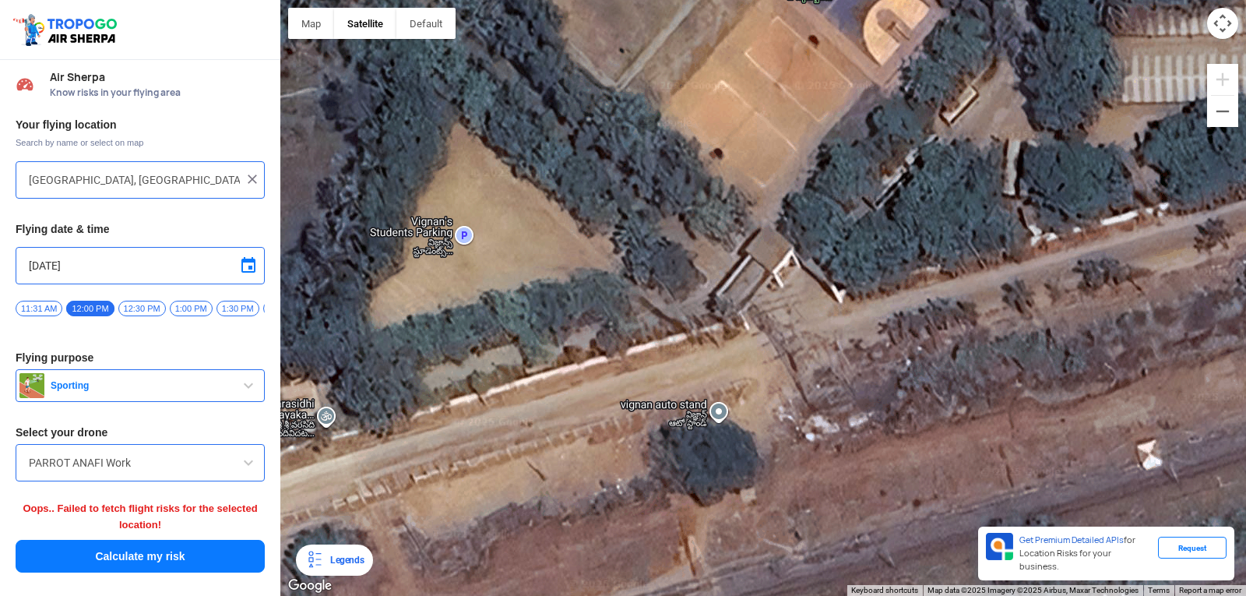
drag, startPoint x: 666, startPoint y: 371, endPoint x: 784, endPoint y: 341, distance: 122.0
click at [784, 341] on div at bounding box center [763, 298] width 966 height 596
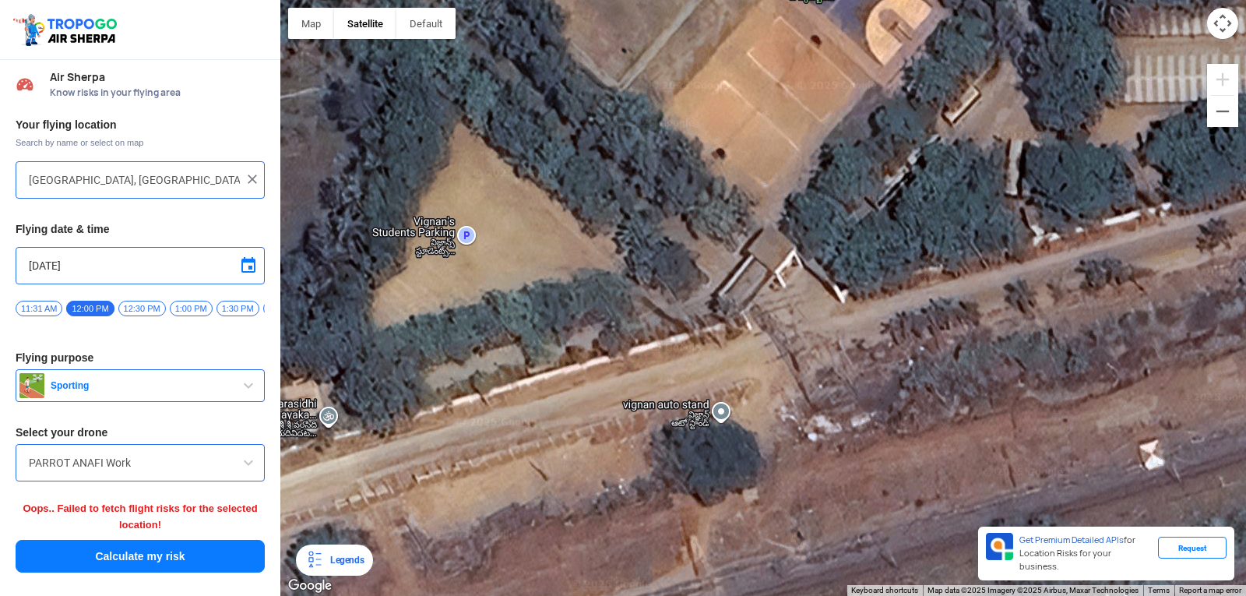
drag, startPoint x: 734, startPoint y: 285, endPoint x: 787, endPoint y: 282, distance: 53.1
click at [784, 288] on div at bounding box center [763, 298] width 966 height 596
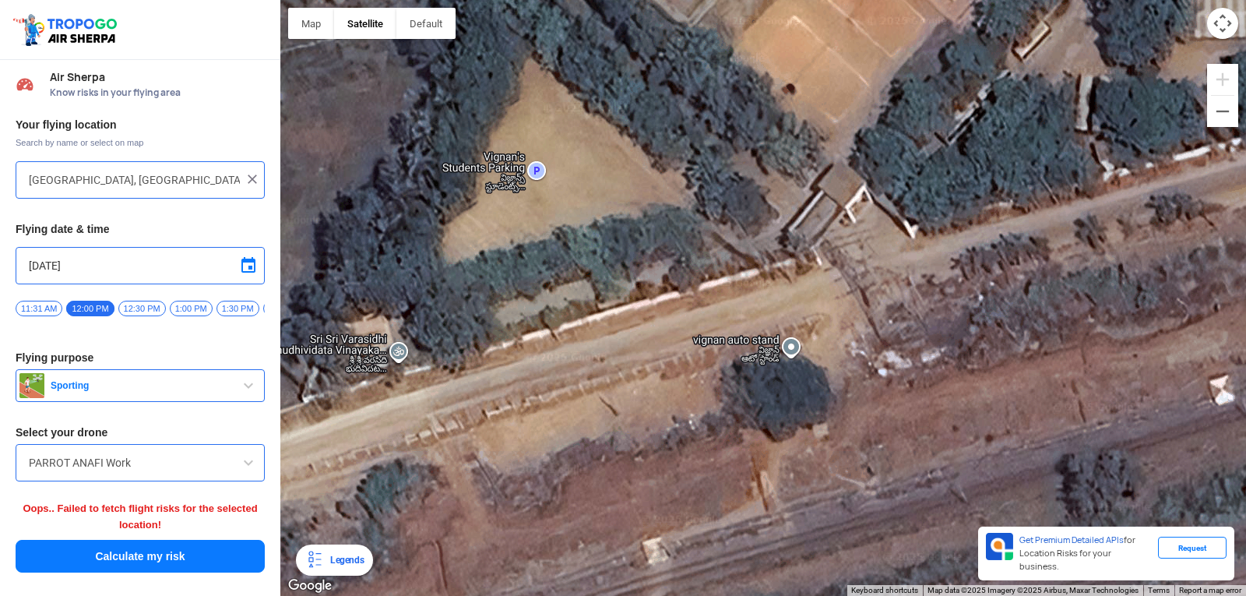
drag, startPoint x: 911, startPoint y: 322, endPoint x: 855, endPoint y: 232, distance: 106.3
click at [855, 232] on div at bounding box center [763, 298] width 966 height 596
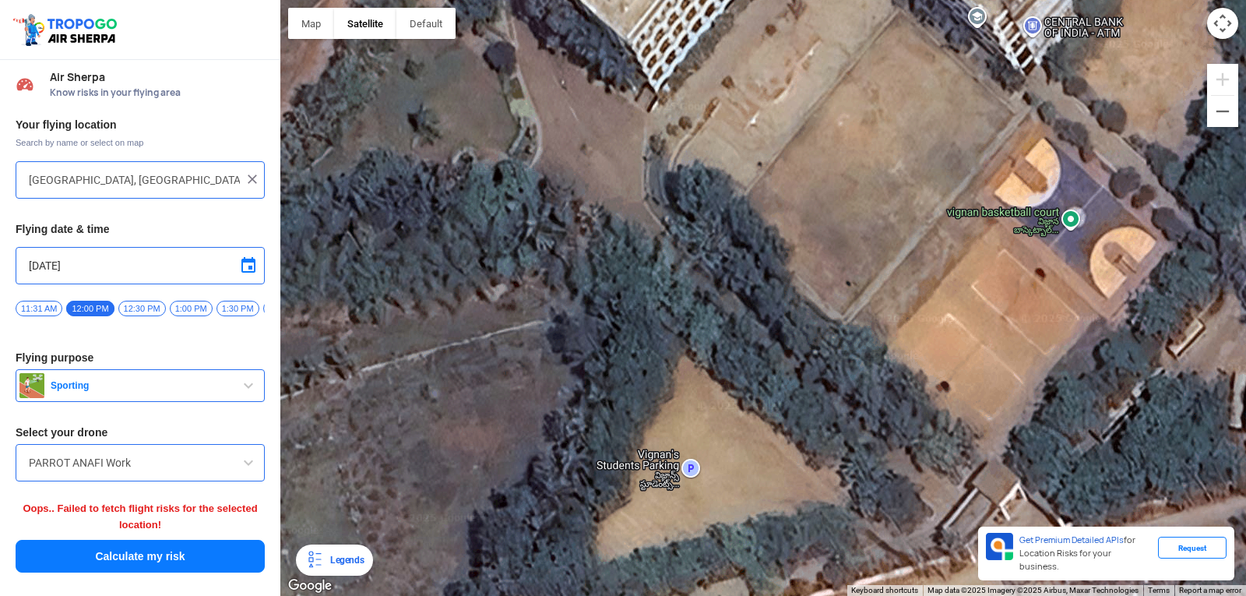
drag, startPoint x: 558, startPoint y: 77, endPoint x: 723, endPoint y: 392, distance: 355.0
click at [723, 392] on div at bounding box center [763, 298] width 966 height 596
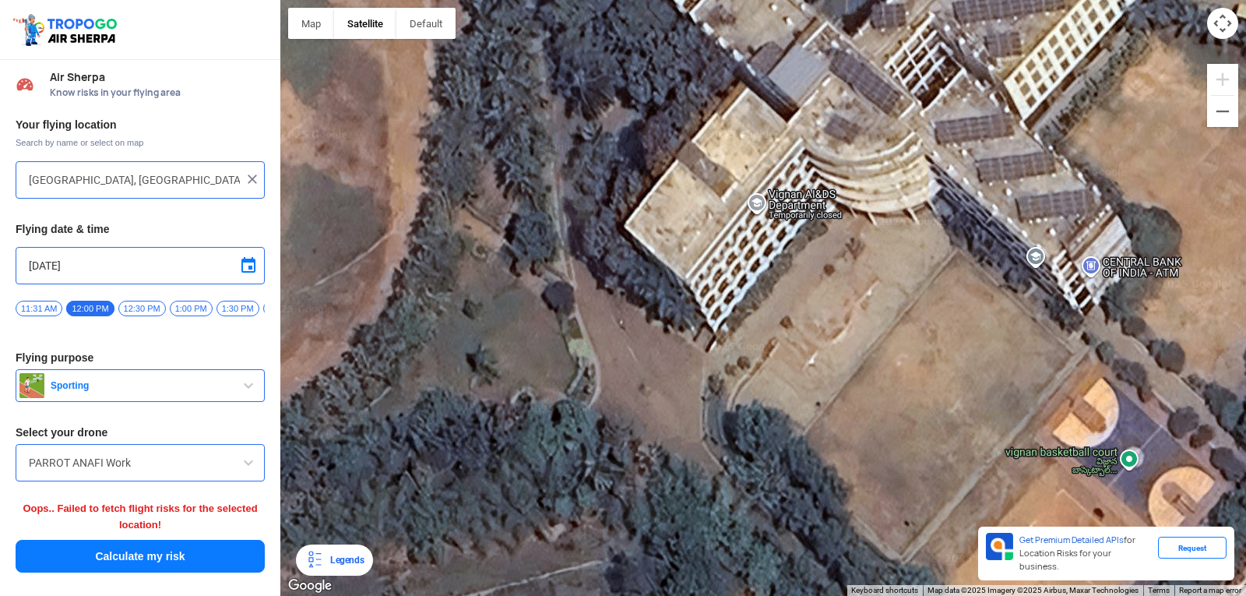
drag, startPoint x: 620, startPoint y: 167, endPoint x: 670, endPoint y: 395, distance: 233.6
click at [670, 395] on div at bounding box center [763, 298] width 966 height 596
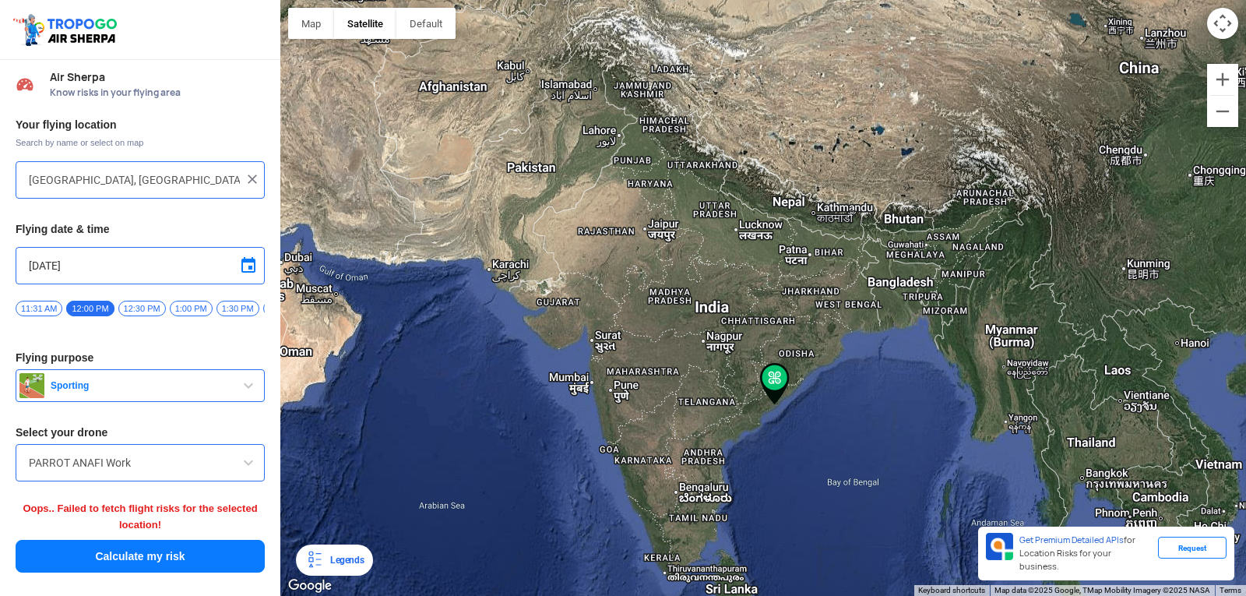
click at [194, 182] on input "[GEOGRAPHIC_DATA], [GEOGRAPHIC_DATA] 530049, [GEOGRAPHIC_DATA]" at bounding box center [134, 180] width 211 height 19
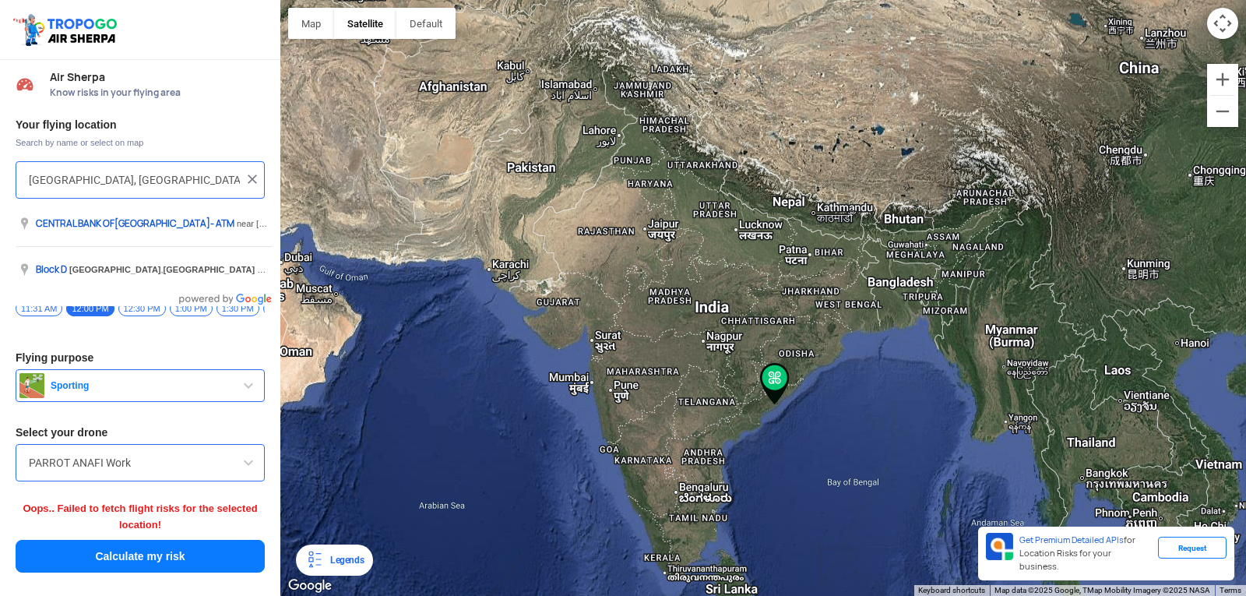
click at [238, 182] on input "[GEOGRAPHIC_DATA], [GEOGRAPHIC_DATA] 530049, [GEOGRAPHIC_DATA]" at bounding box center [134, 180] width 211 height 19
click at [245, 180] on img at bounding box center [253, 179] width 16 height 16
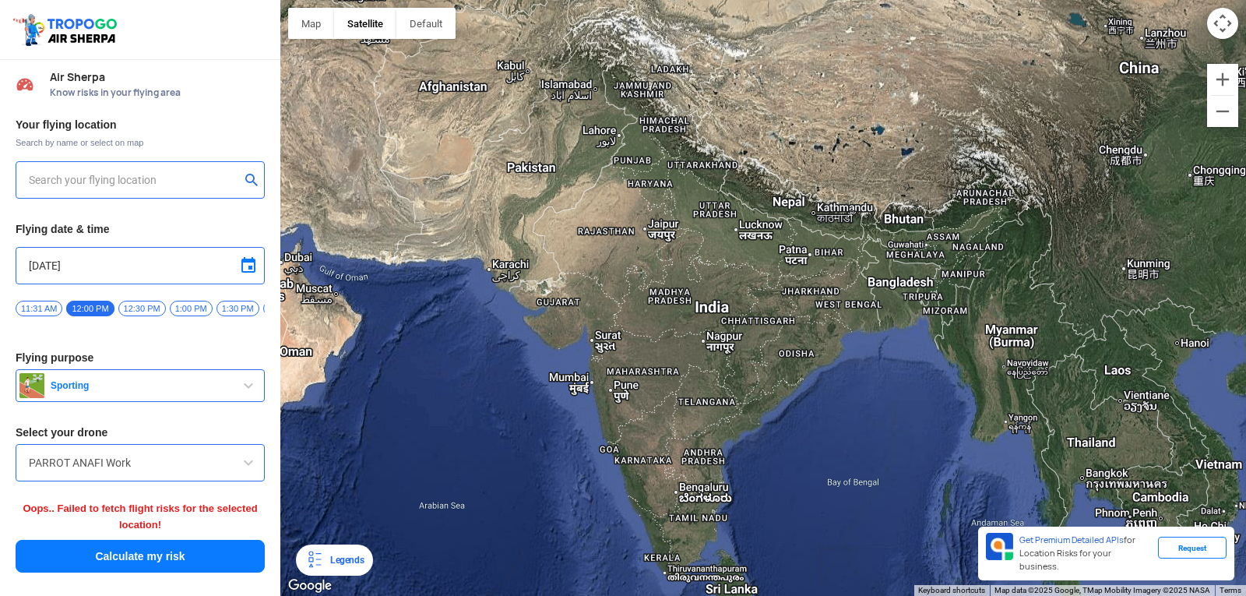
click at [190, 188] on input "text" at bounding box center [134, 180] width 211 height 19
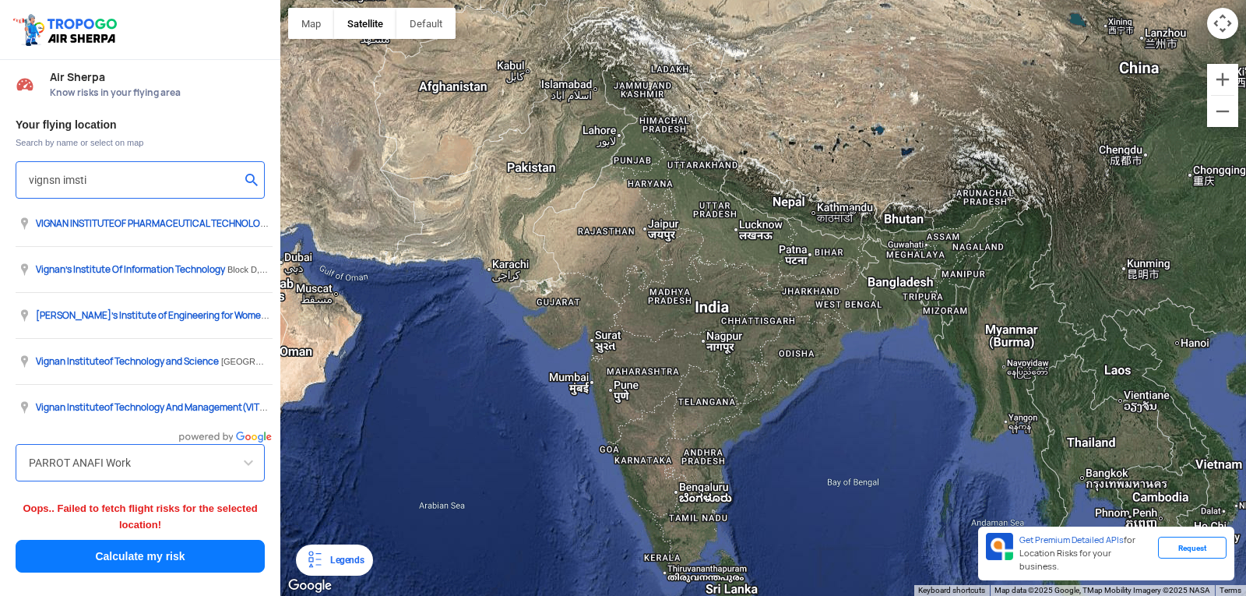
click at [185, 181] on input "vignsn imsti" at bounding box center [134, 180] width 211 height 19
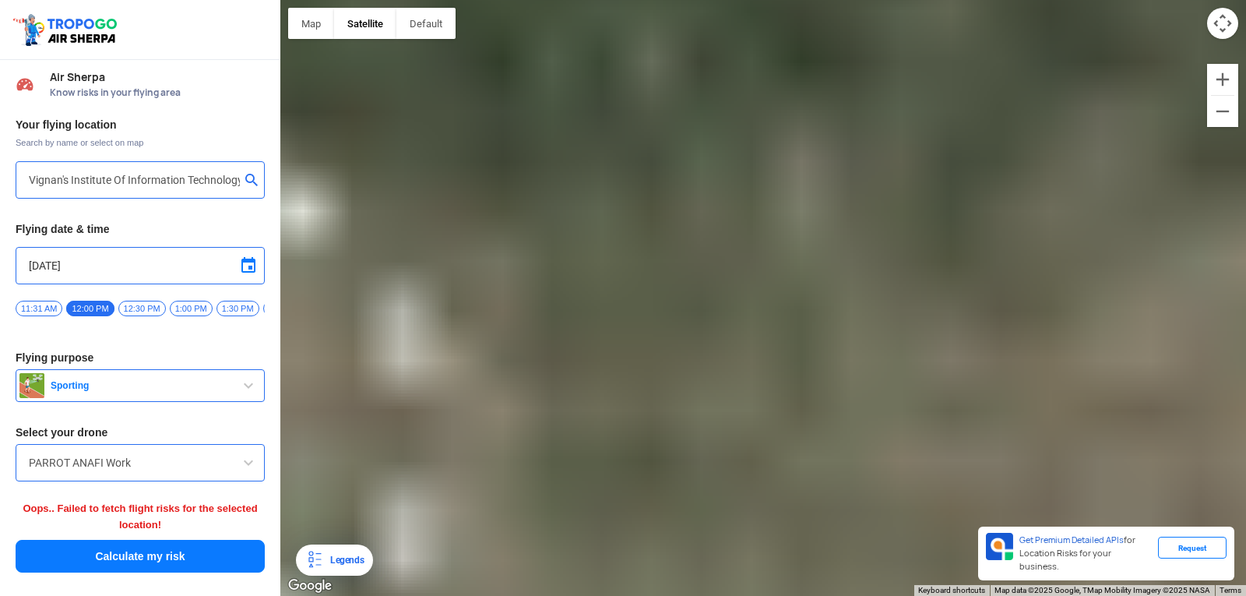
type input "[GEOGRAPHIC_DATA], [GEOGRAPHIC_DATA] 530049, [GEOGRAPHIC_DATA]"
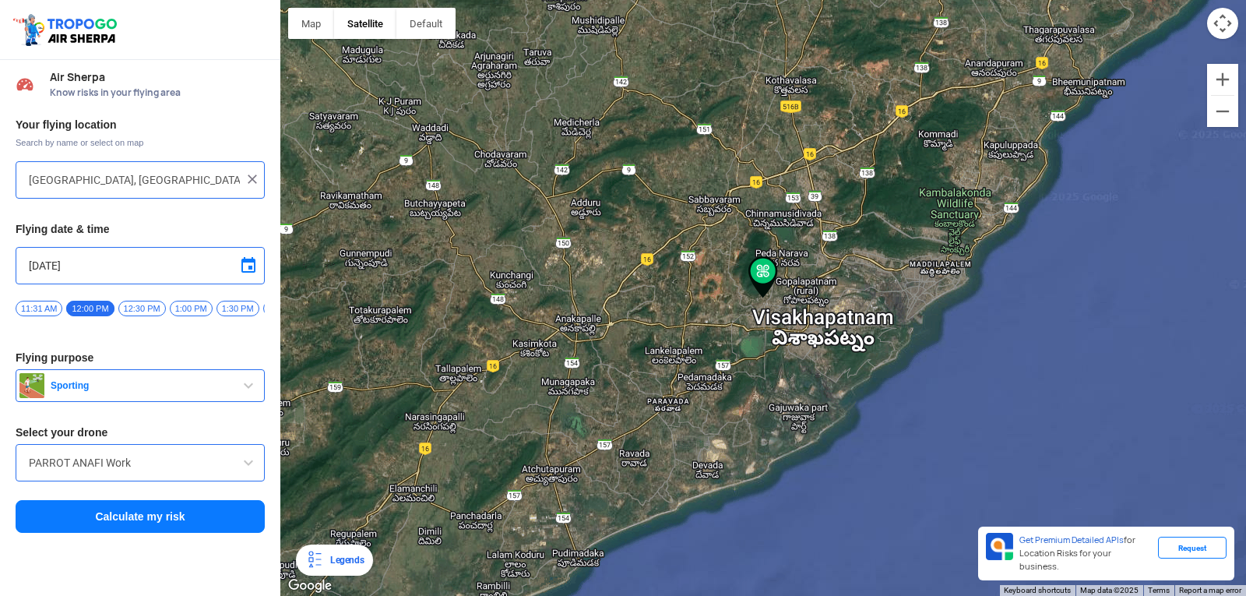
click at [183, 526] on button "Calculate my risk" at bounding box center [140, 516] width 249 height 33
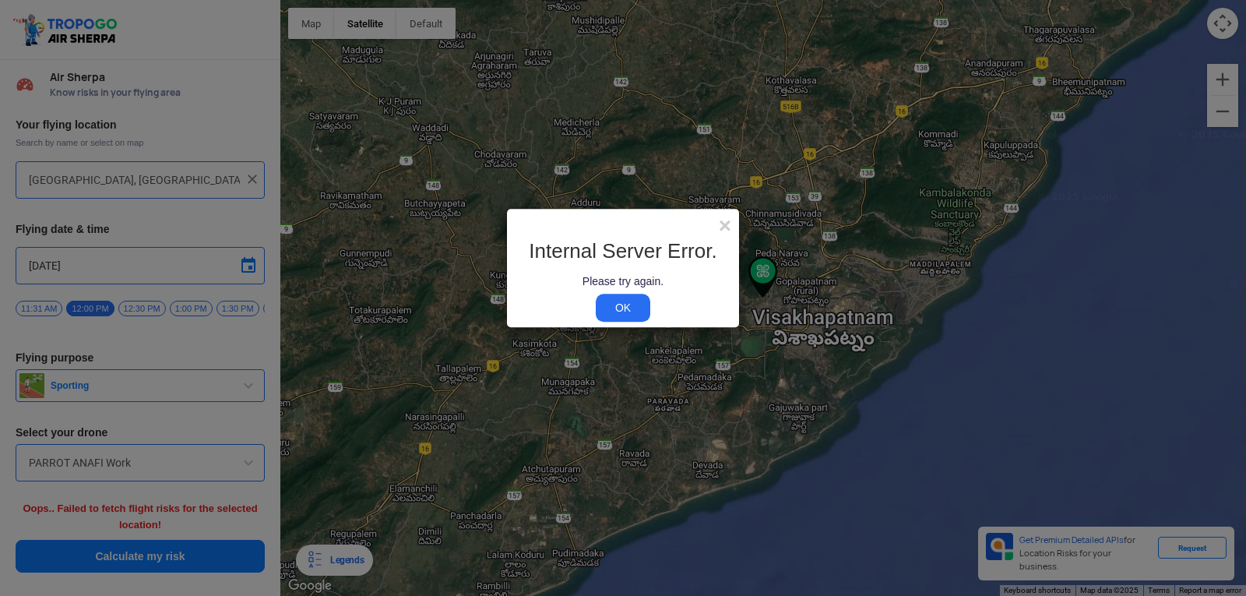
click at [629, 303] on link "OK" at bounding box center [623, 308] width 55 height 28
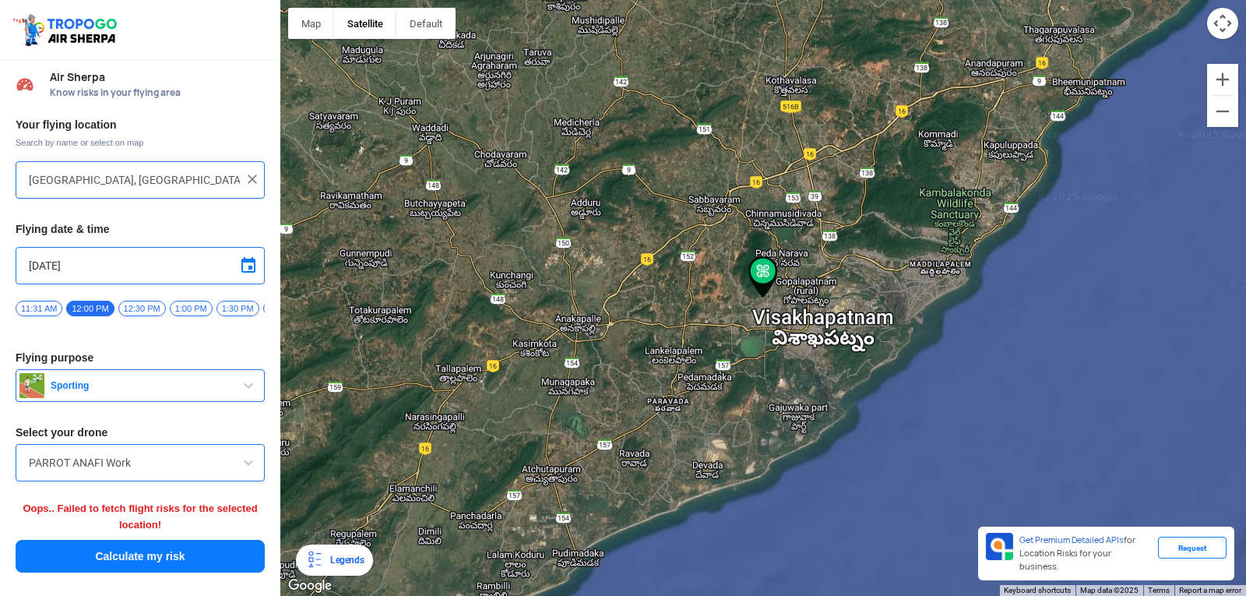
click at [245, 472] on span at bounding box center [248, 462] width 19 height 19
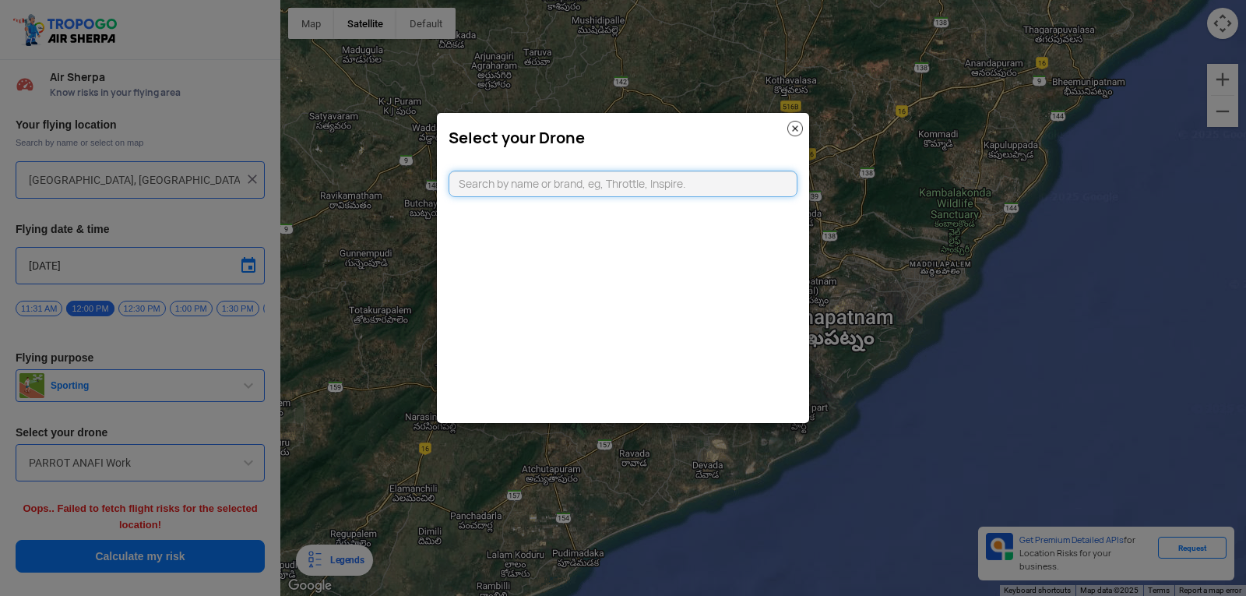
click at [622, 186] on input "text" at bounding box center [623, 184] width 349 height 26
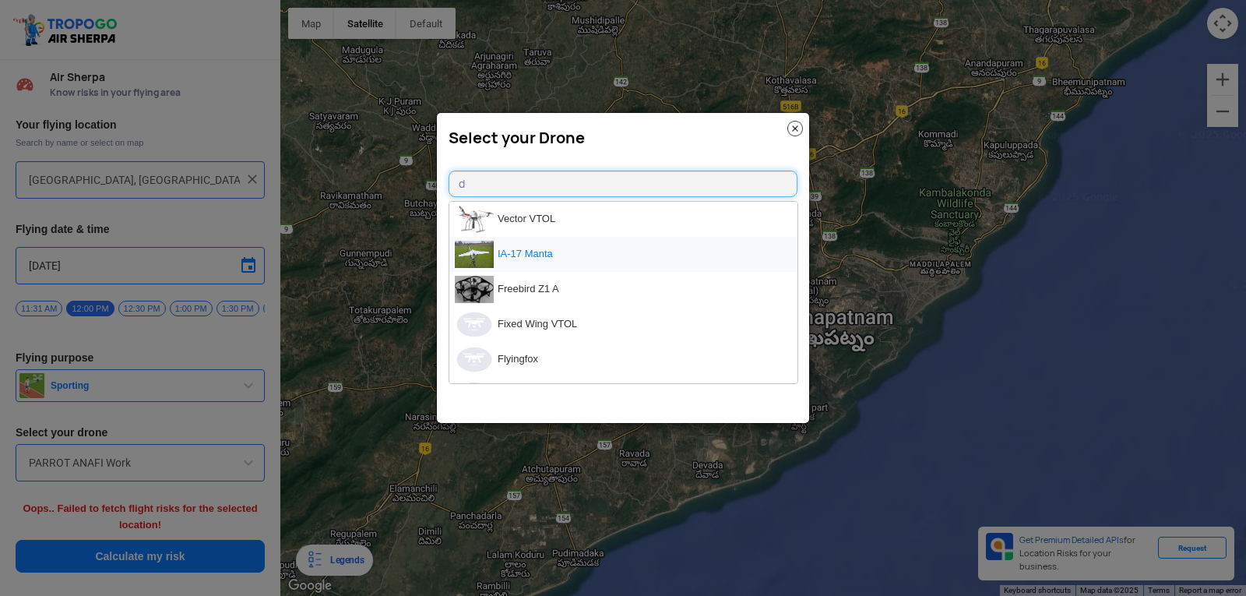
type input "d"
click at [512, 237] on li "IA-17 Manta" at bounding box center [623, 254] width 348 height 35
type input "IA-17 Manta"
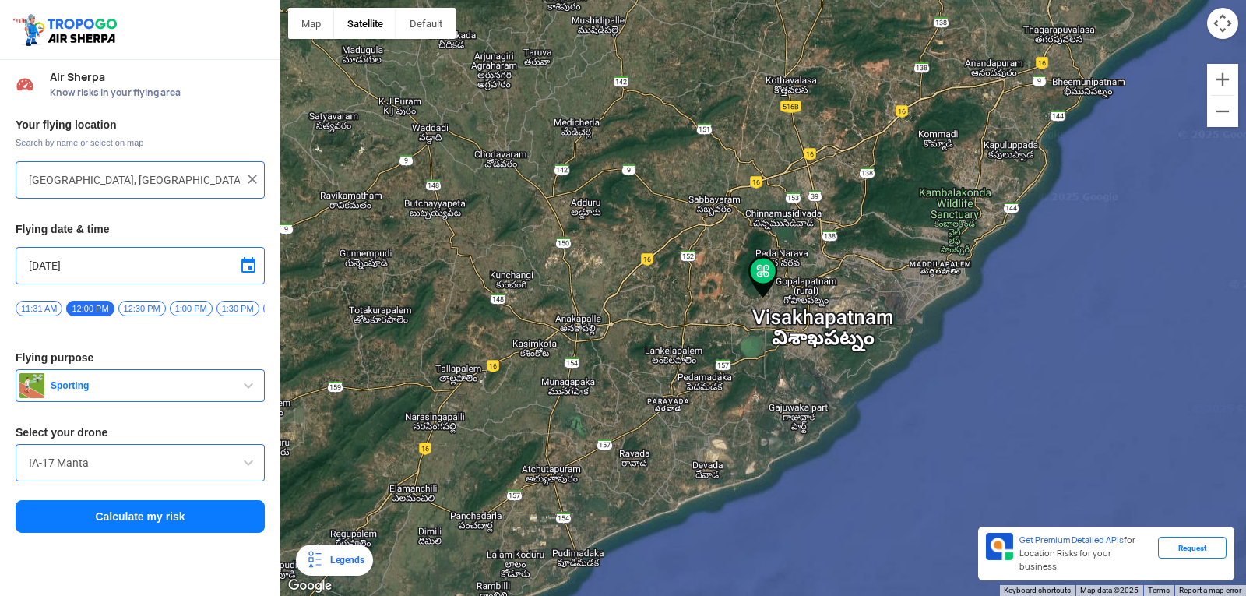
click at [258, 523] on button "Calculate my risk" at bounding box center [140, 516] width 249 height 33
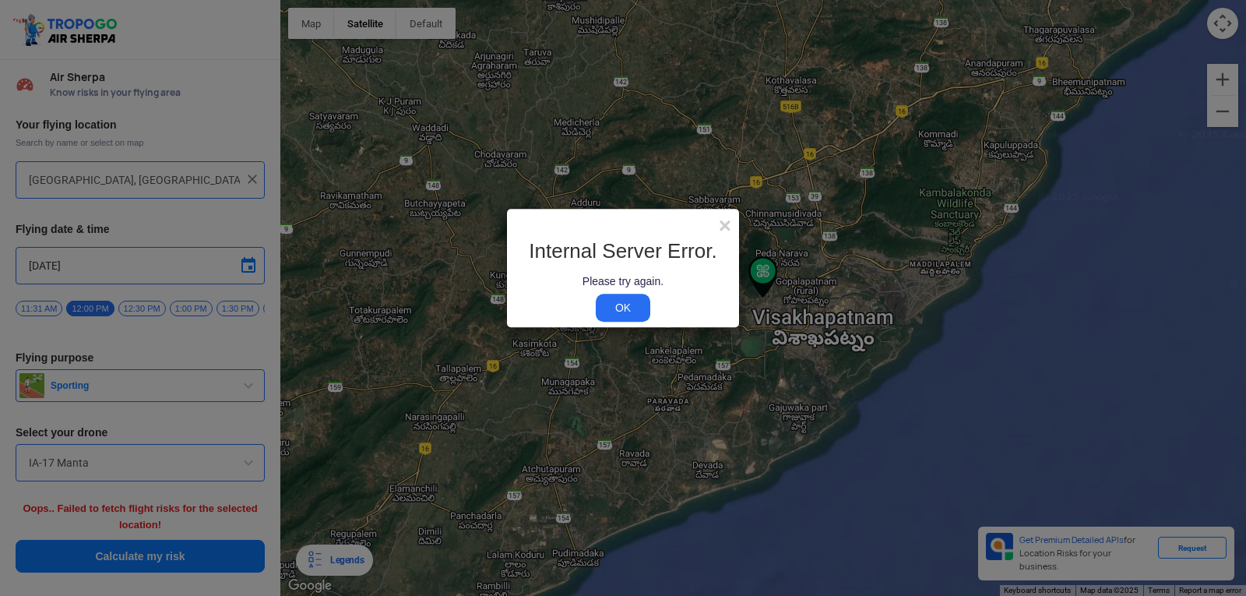
click at [638, 304] on link "OK" at bounding box center [623, 308] width 55 height 28
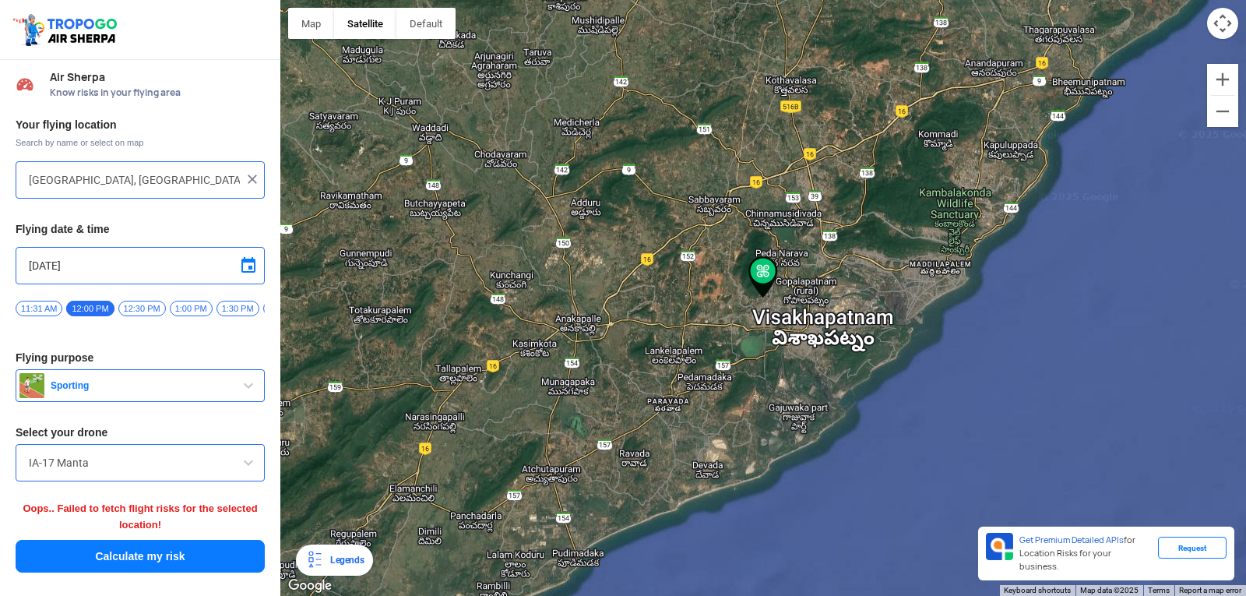
click at [1138, 201] on div at bounding box center [763, 298] width 966 height 596
type input "Visakhapatnam, Andhra Pradesh, India"
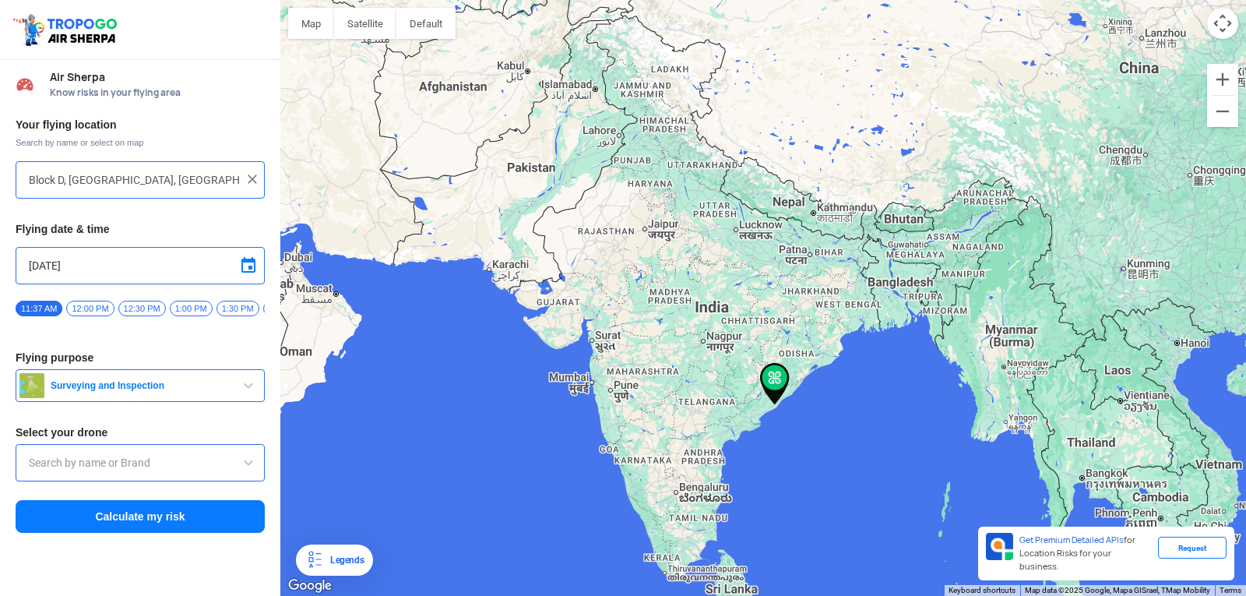
click at [118, 520] on button "Calculate my risk" at bounding box center [140, 516] width 249 height 33
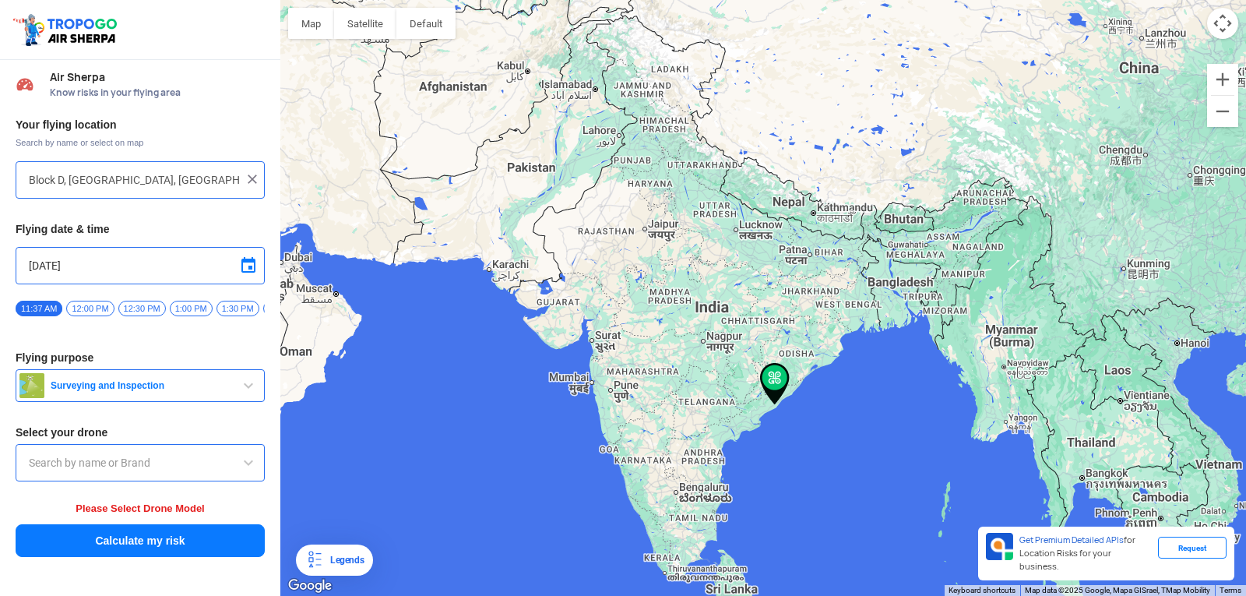
click at [216, 472] on input "text" at bounding box center [140, 462] width 223 height 19
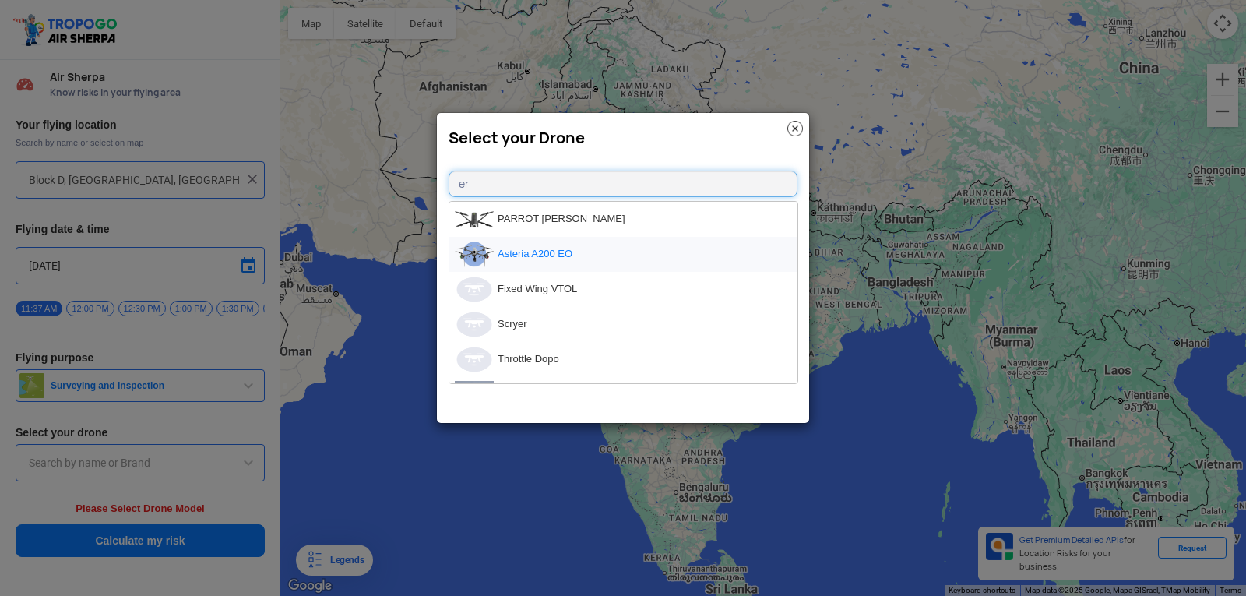
type input "er"
click at [576, 259] on li "Asteria A200 EO" at bounding box center [623, 254] width 348 height 35
type input "Asteria A200 EO"
type input "[object Object]"
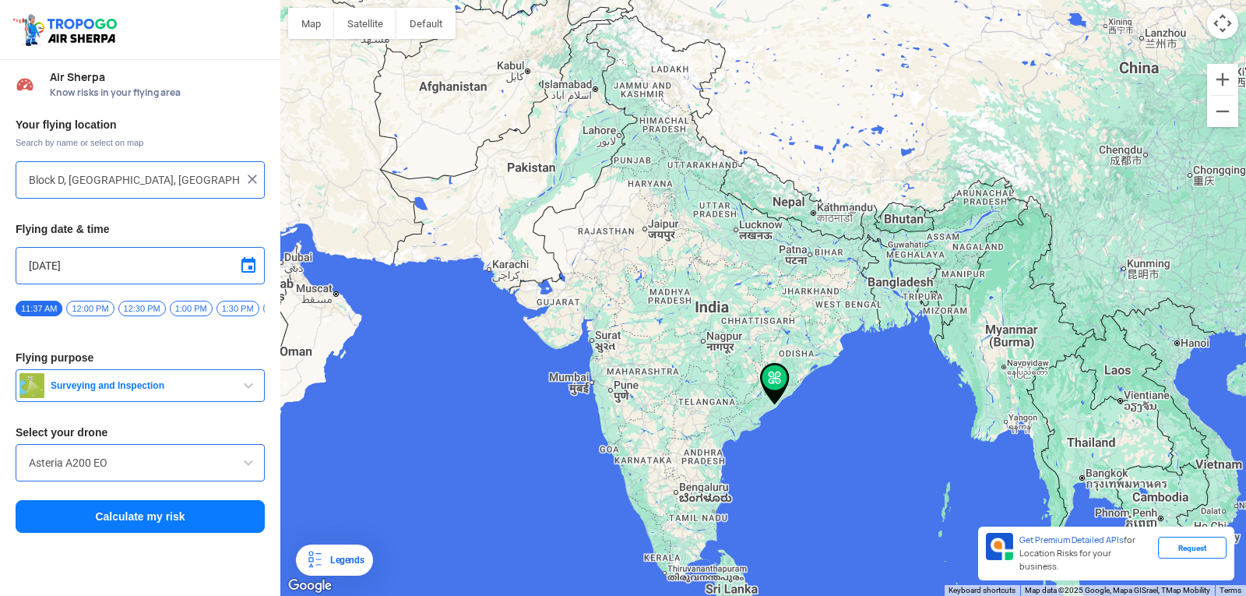
click at [240, 516] on button "Calculate my risk" at bounding box center [140, 516] width 249 height 33
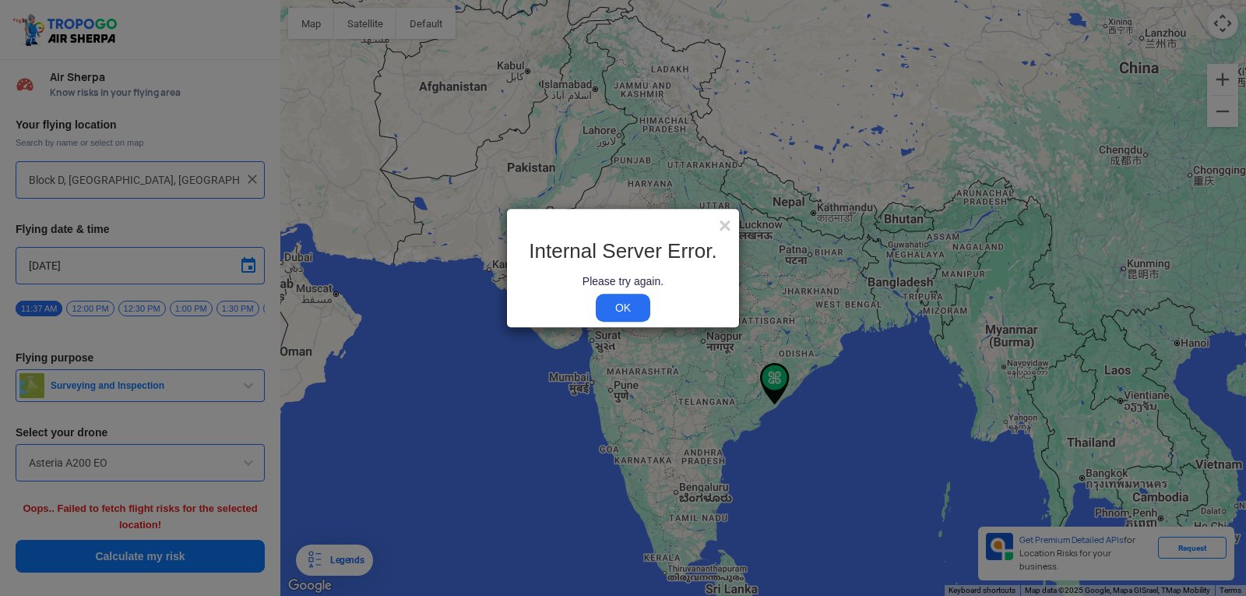
click at [619, 311] on link "OK" at bounding box center [623, 308] width 55 height 28
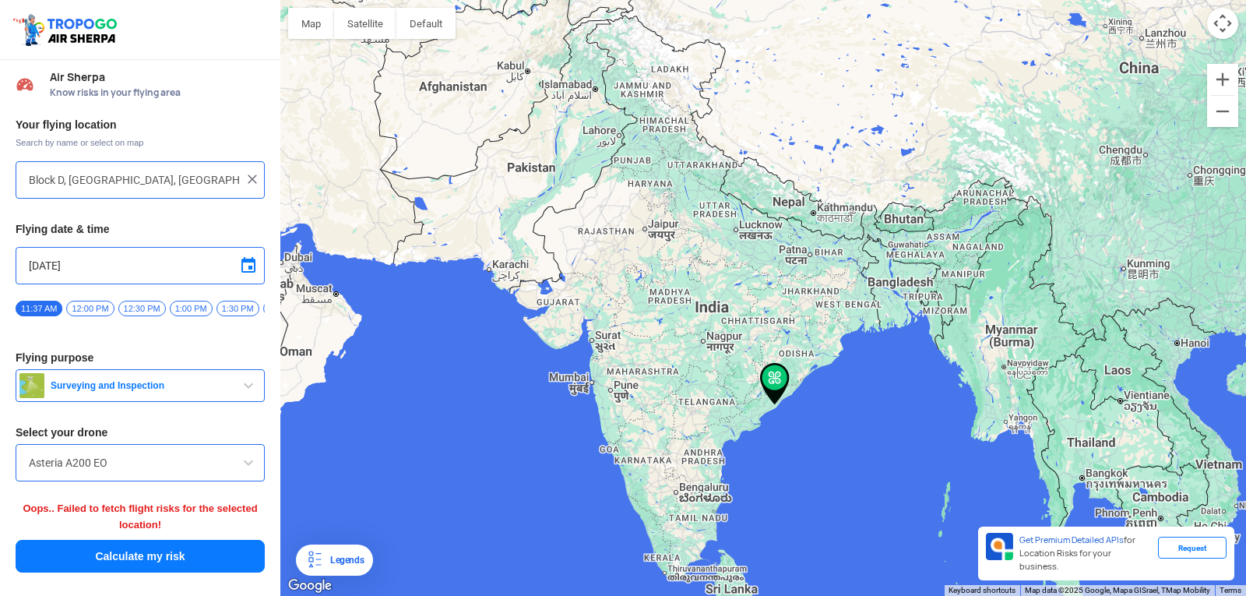
click at [592, 488] on div at bounding box center [763, 298] width 966 height 596
type input "Unnamed Road"
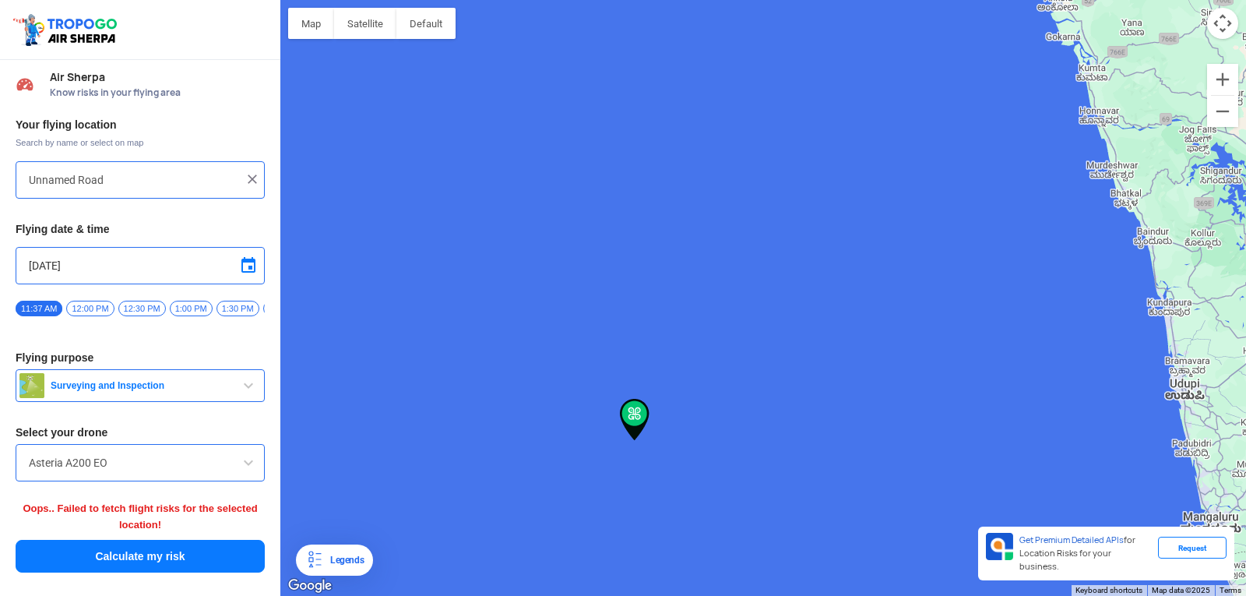
click at [251, 174] on img at bounding box center [253, 179] width 16 height 16
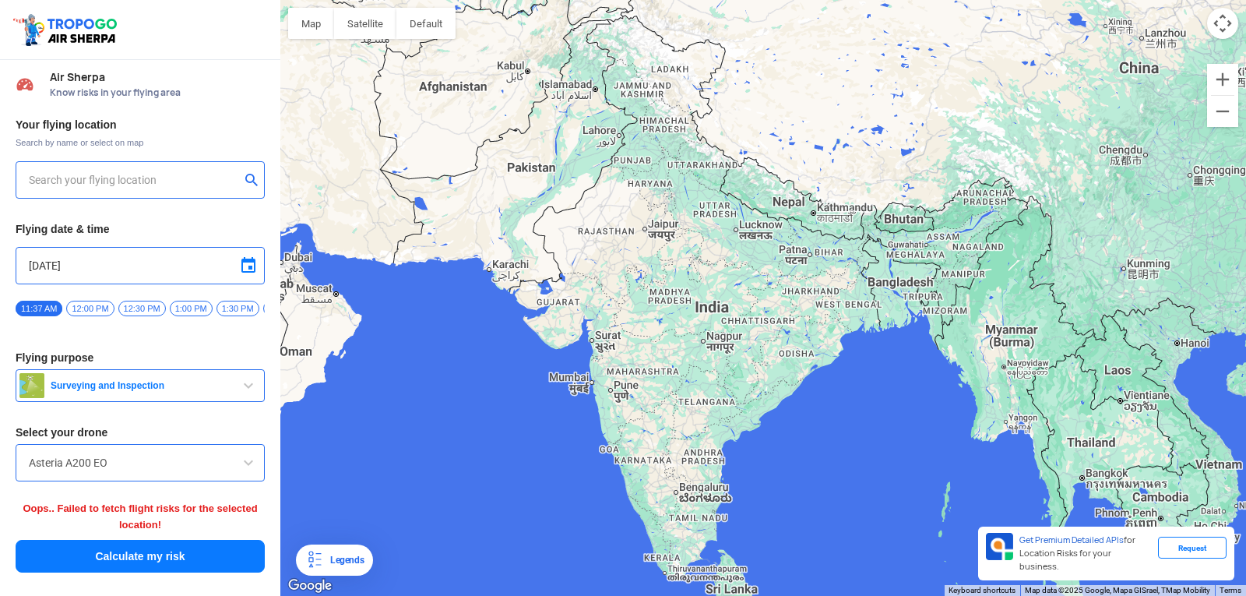
click at [205, 190] on div at bounding box center [140, 179] width 249 height 37
click at [205, 173] on input "text" at bounding box center [134, 180] width 211 height 19
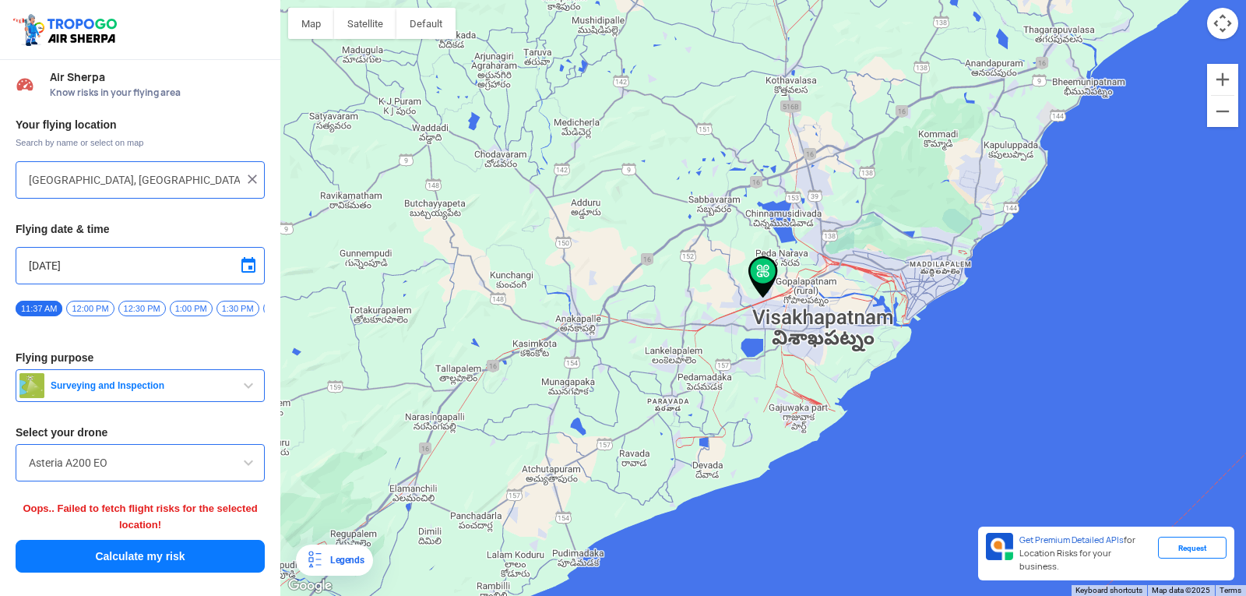
click at [250, 478] on div "Asteria A200 EO" at bounding box center [140, 462] width 249 height 37
click at [253, 472] on span at bounding box center [248, 462] width 19 height 19
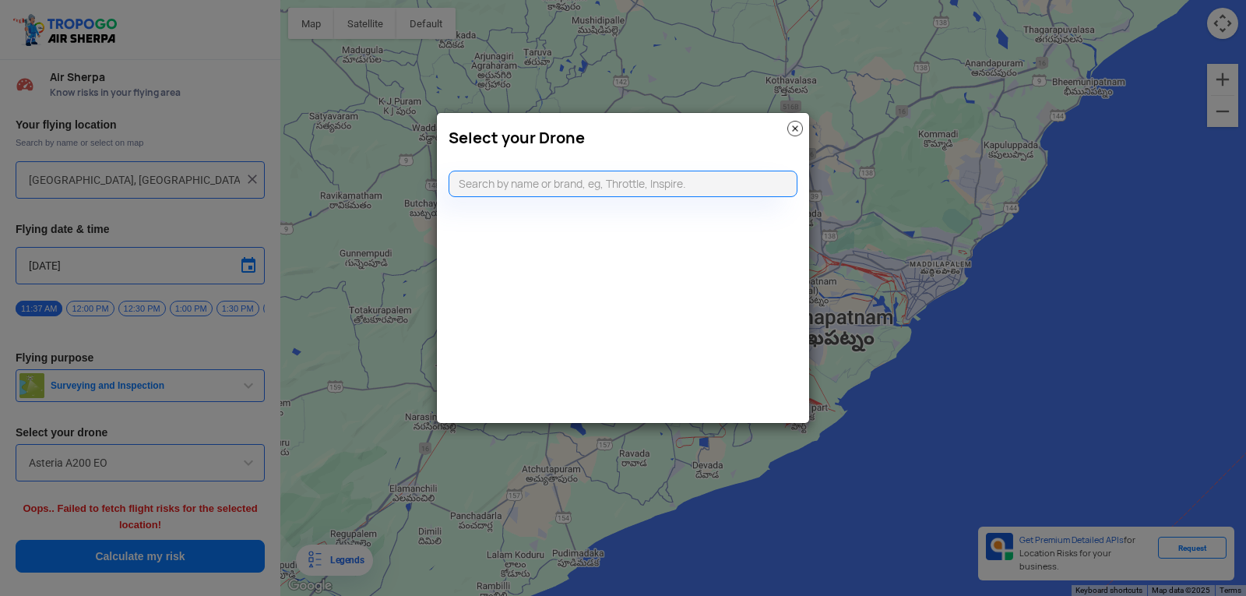
click at [153, 561] on modal-container "Select your Drone" at bounding box center [623, 298] width 1246 height 596
click at [794, 131] on img at bounding box center [795, 129] width 16 height 16
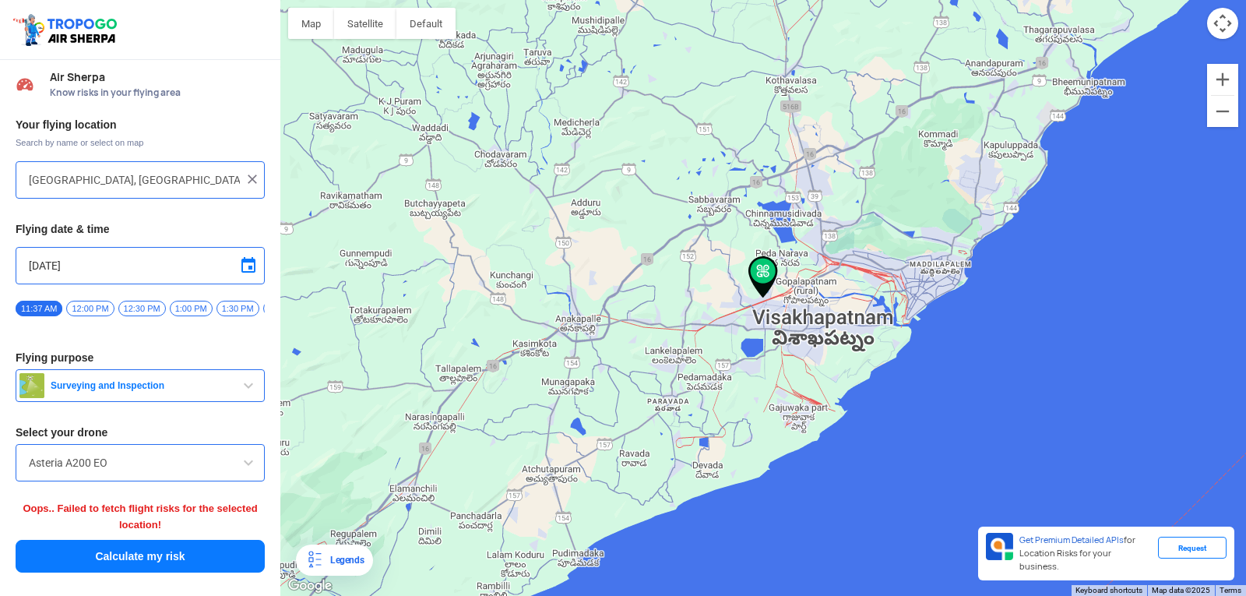
click at [148, 565] on button "Calculate my risk" at bounding box center [140, 556] width 249 height 33
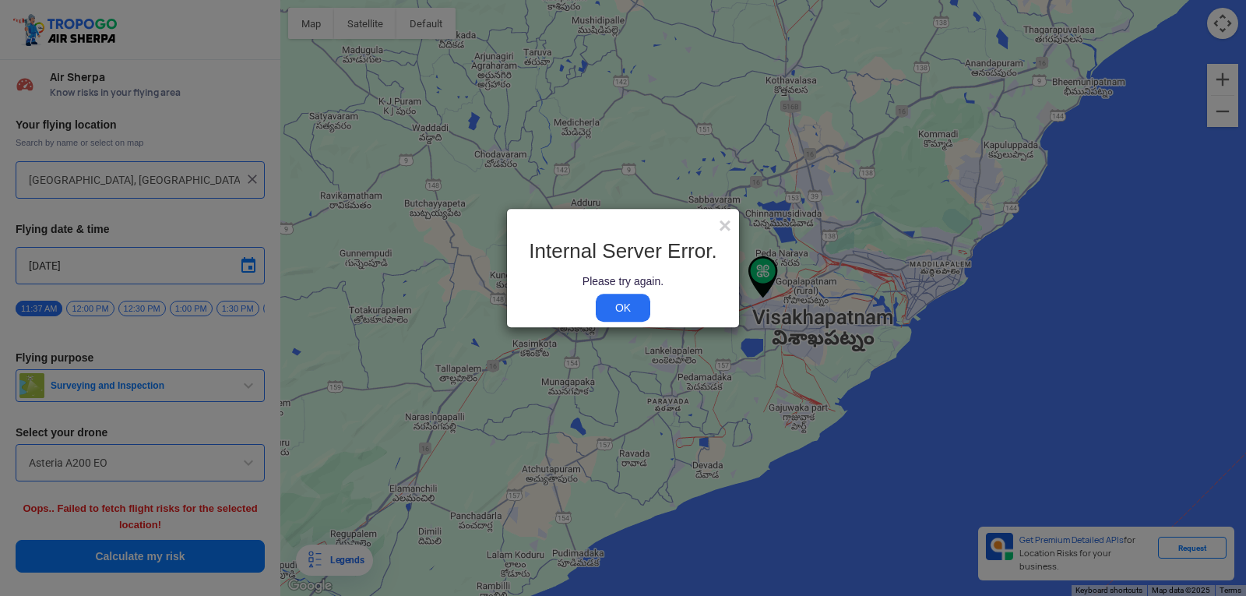
click at [605, 303] on link "OK" at bounding box center [623, 308] width 55 height 28
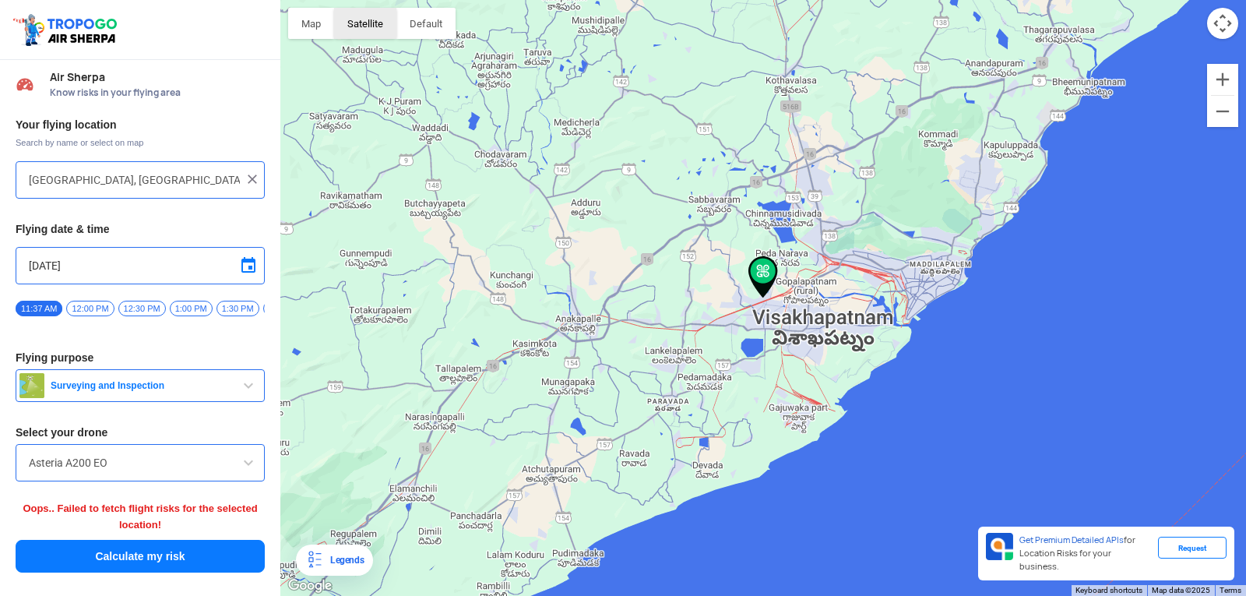
click at [369, 26] on button "Satellite" at bounding box center [365, 23] width 62 height 31
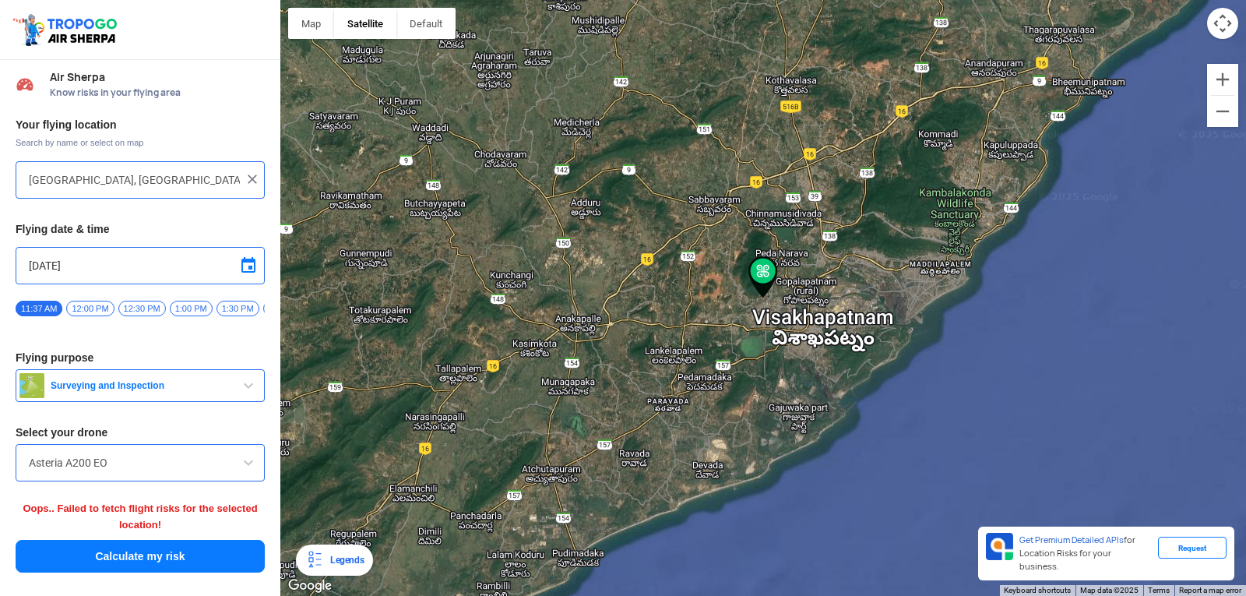
click at [369, 26] on button "Satellite" at bounding box center [365, 23] width 62 height 31
click at [306, 39] on div at bounding box center [763, 298] width 966 height 596
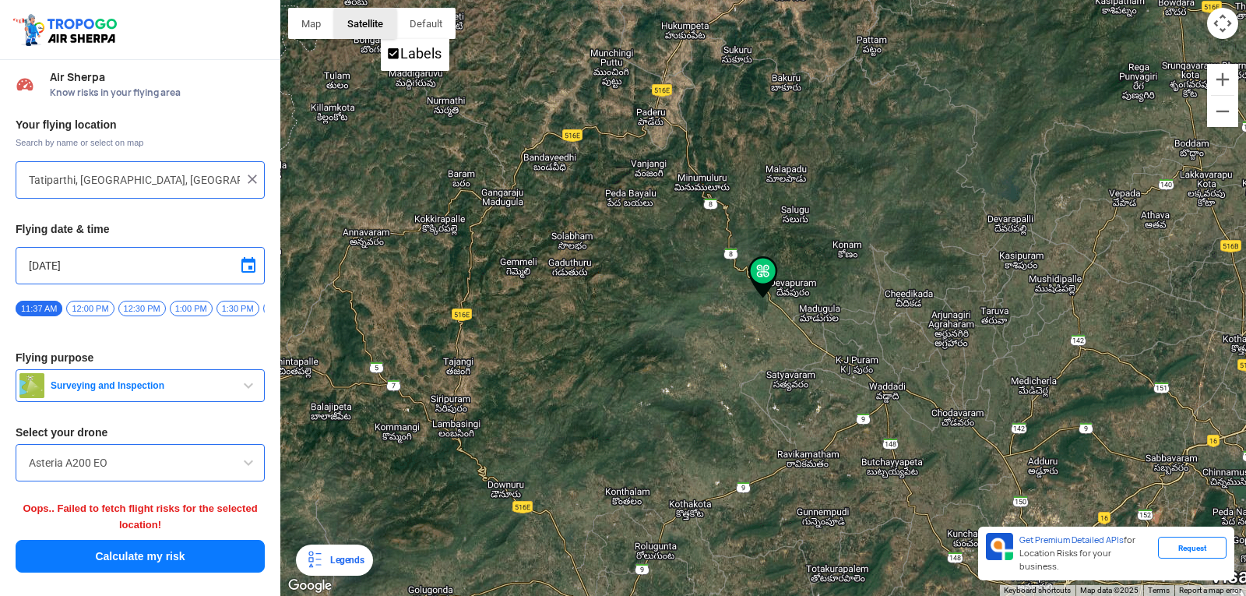
click at [358, 29] on button "Satellite" at bounding box center [365, 23] width 62 height 31
click at [758, 277] on img at bounding box center [763, 277] width 30 height 42
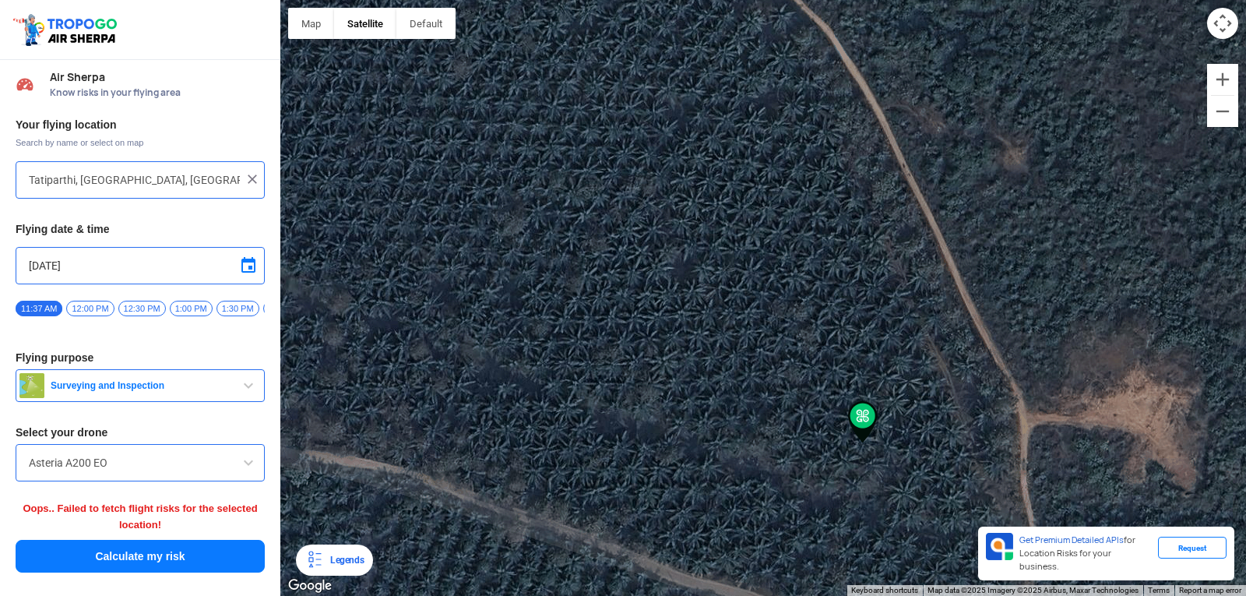
drag, startPoint x: 837, startPoint y: 557, endPoint x: 798, endPoint y: 194, distance: 365.0
click at [798, 194] on div at bounding box center [763, 298] width 966 height 596
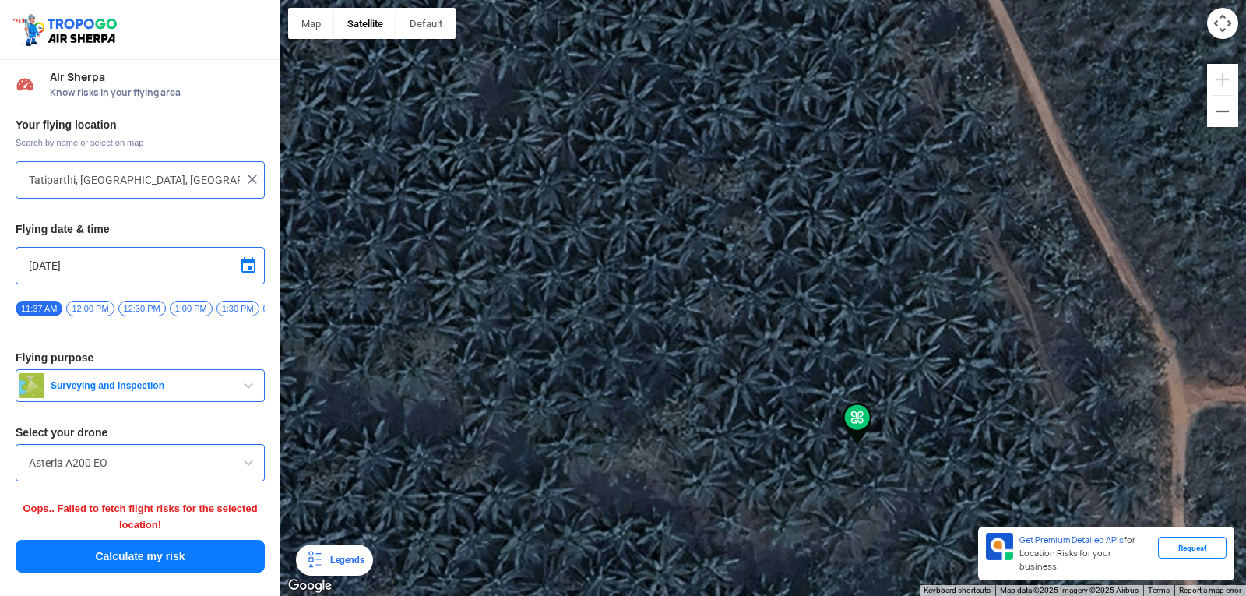
click at [195, 172] on input "Tatiparthi, Andhra Pradesh, India" at bounding box center [134, 180] width 211 height 19
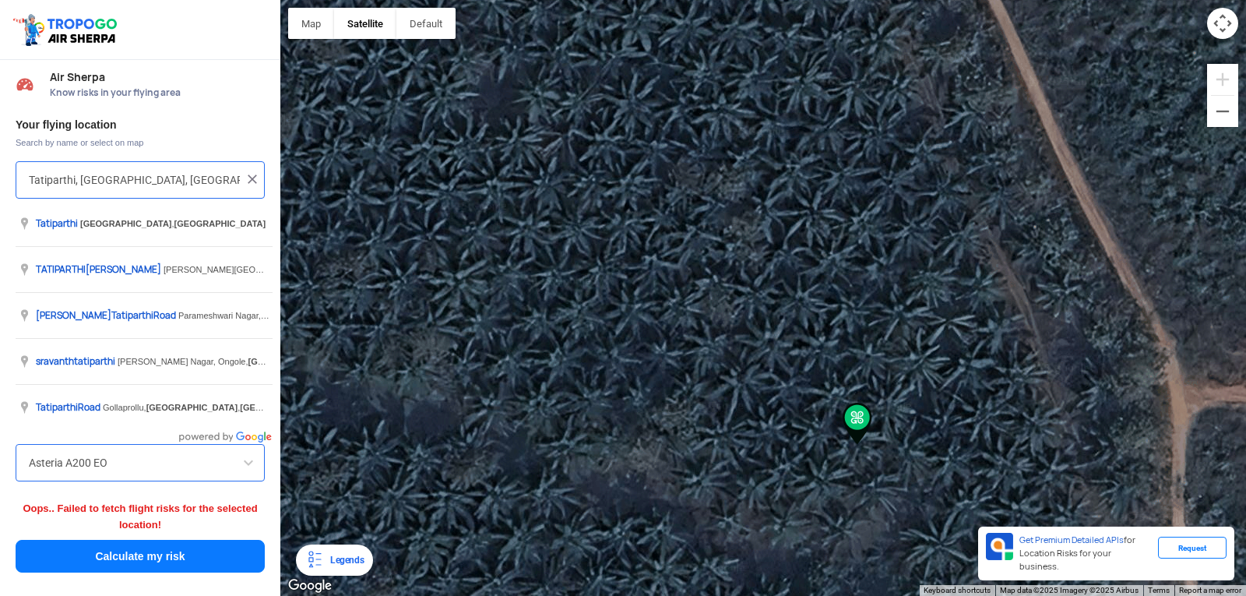
click at [195, 172] on input "Tatiparthi, Andhra Pradesh, India" at bounding box center [134, 180] width 211 height 19
type input "T"
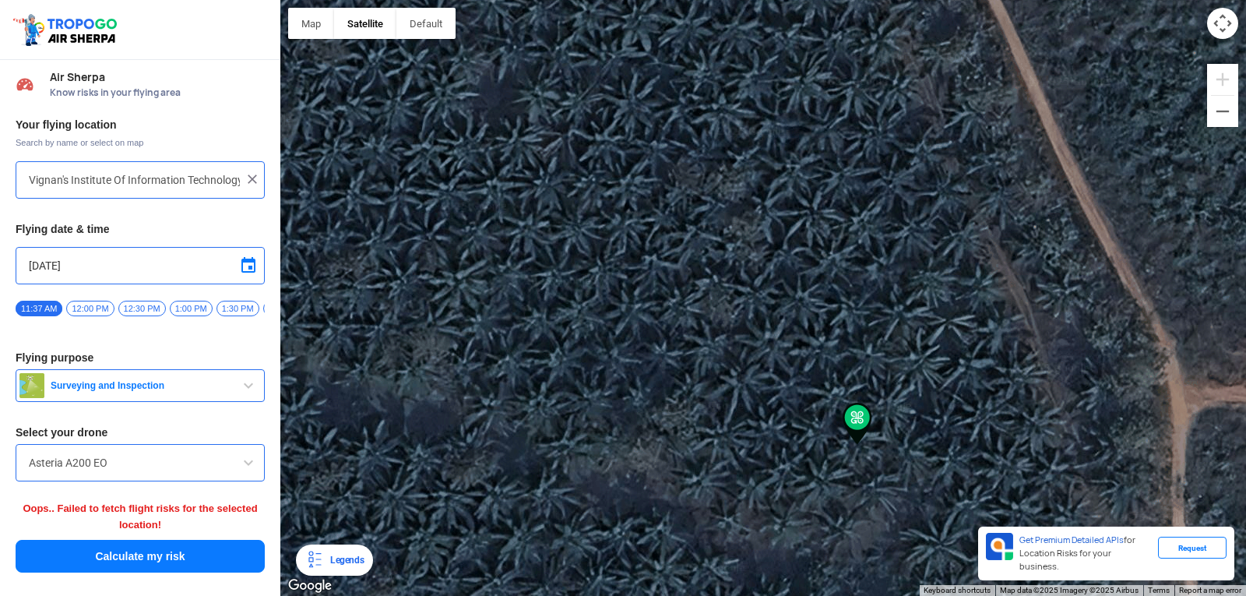
type input "[GEOGRAPHIC_DATA], [GEOGRAPHIC_DATA] 530049, [GEOGRAPHIC_DATA]"
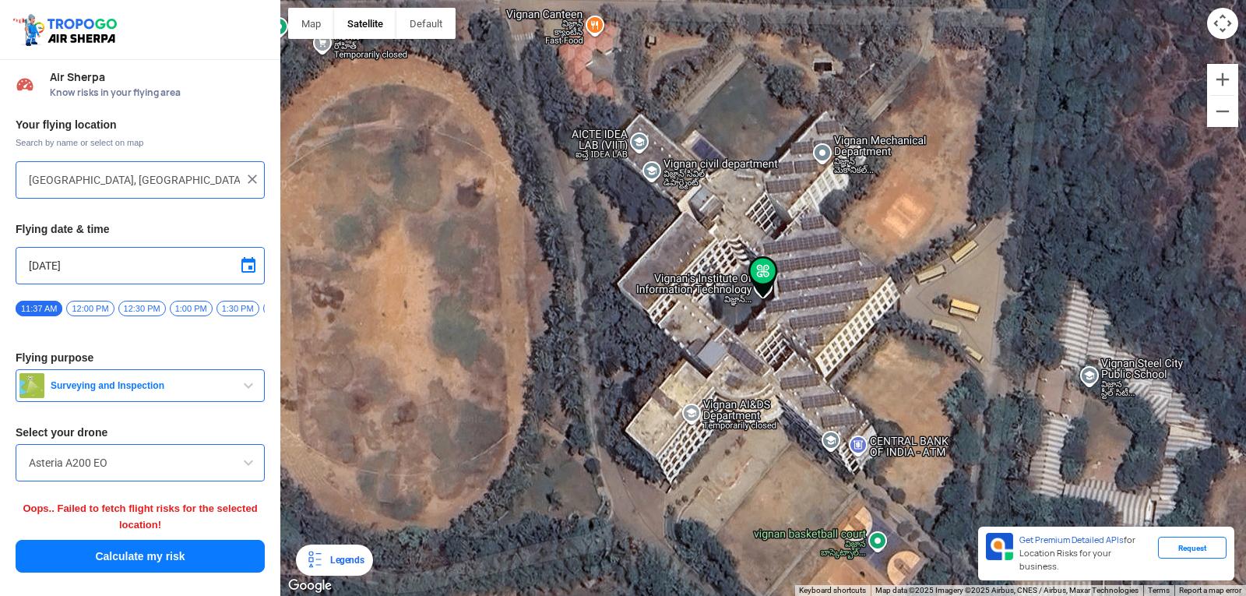
click at [765, 280] on img at bounding box center [763, 277] width 30 height 42
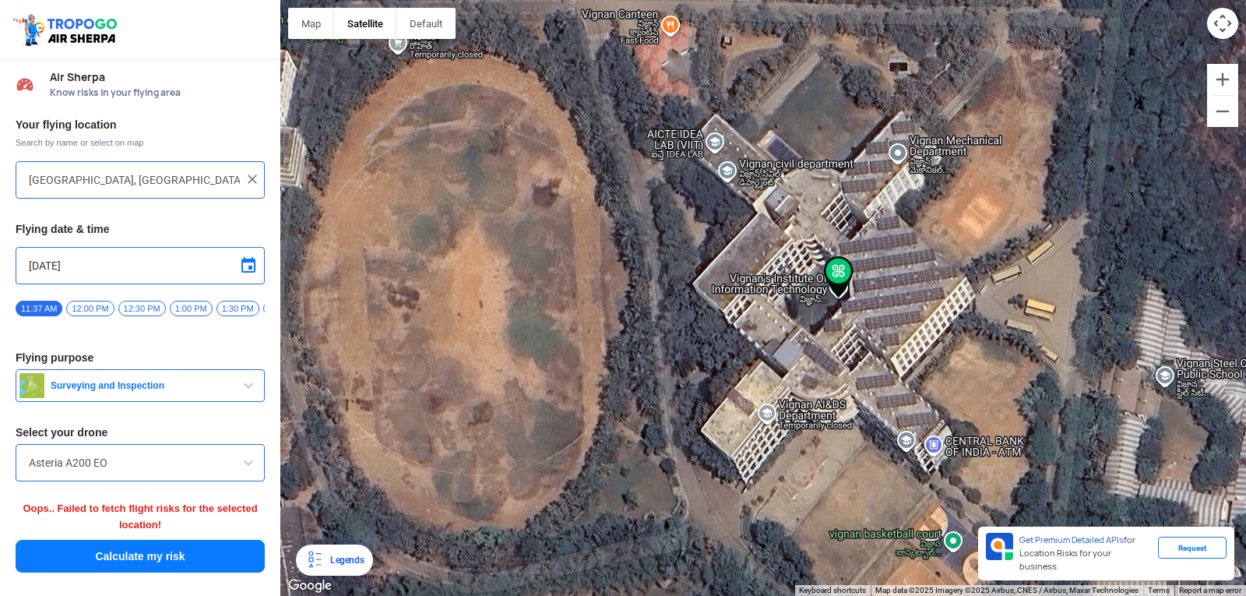
drag, startPoint x: 827, startPoint y: 477, endPoint x: 811, endPoint y: 405, distance: 73.5
click at [811, 405] on div at bounding box center [763, 298] width 966 height 596
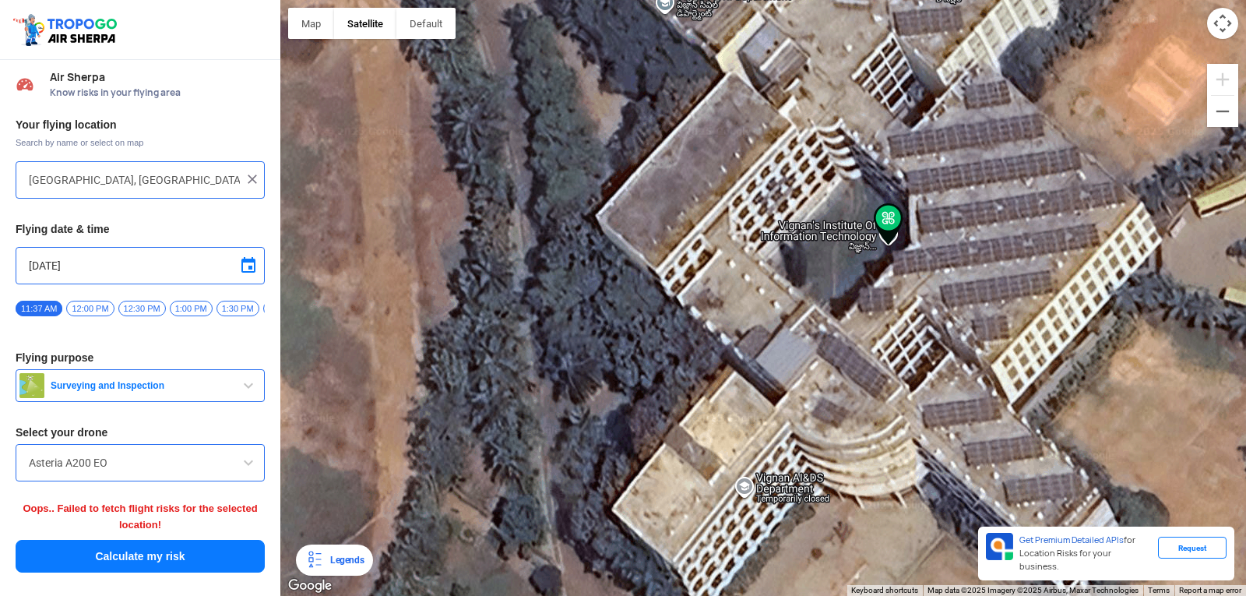
drag, startPoint x: 861, startPoint y: 410, endPoint x: 768, endPoint y: 213, distance: 218.1
click at [768, 213] on div at bounding box center [763, 298] width 966 height 596
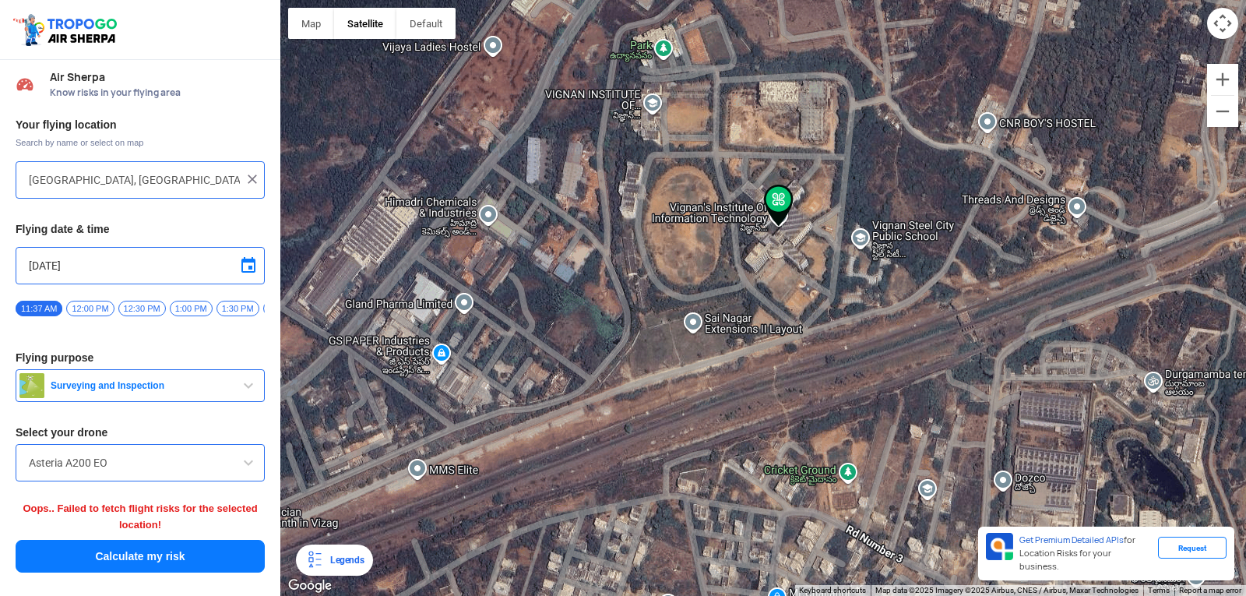
click at [86, 304] on span "12:00 PM" at bounding box center [90, 309] width 48 height 16
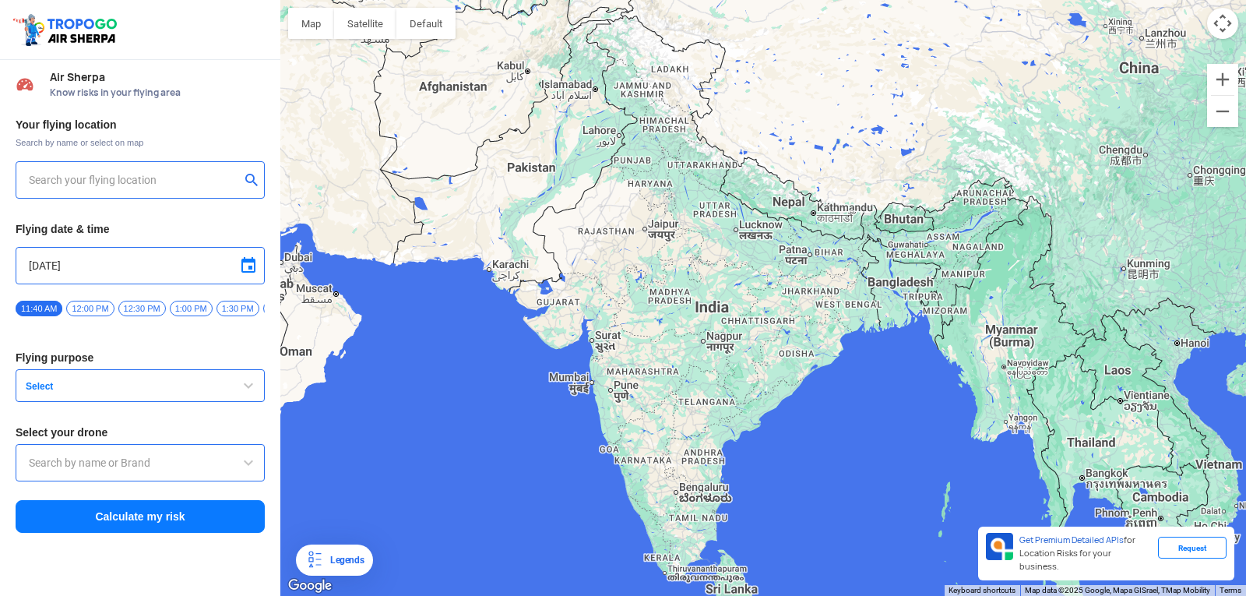
click at [163, 171] on input "text" at bounding box center [134, 180] width 211 height 19
click at [97, 314] on span "12:00 PM" at bounding box center [90, 309] width 48 height 16
type input "[GEOGRAPHIC_DATA], [GEOGRAPHIC_DATA] 530049, [GEOGRAPHIC_DATA]"
click at [150, 309] on span "12:30 PM" at bounding box center [142, 309] width 48 height 16
click at [195, 472] on input "text" at bounding box center [140, 462] width 223 height 19
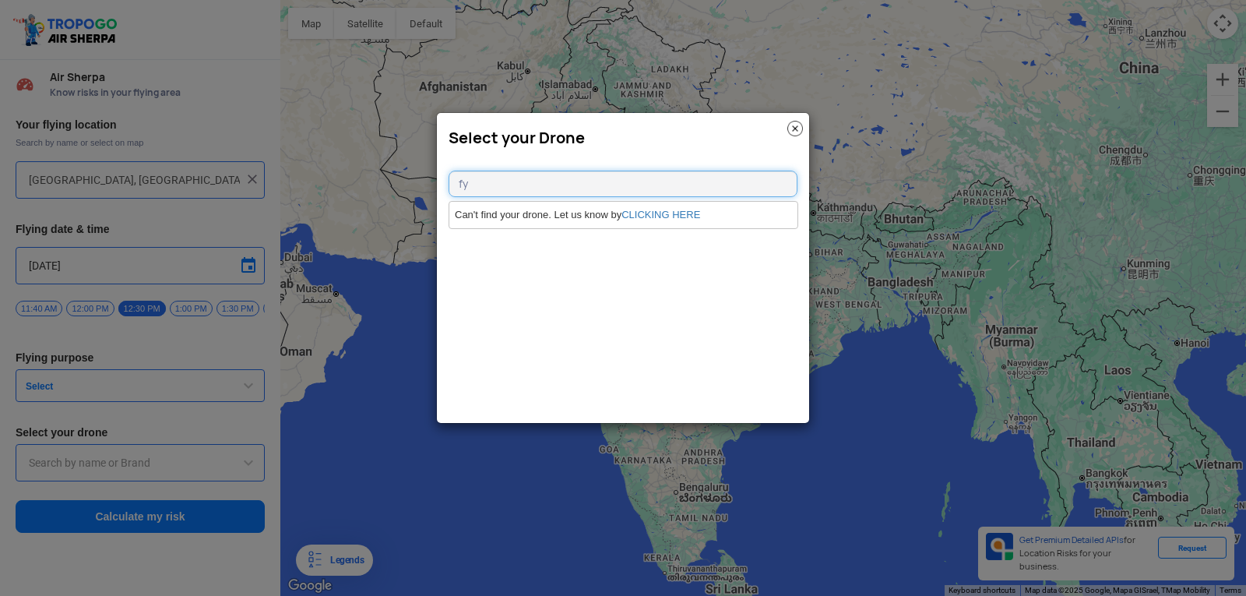
type input "f"
type input "w"
type input "h"
click at [676, 213] on link "CLICKING HERE" at bounding box center [661, 215] width 79 height 12
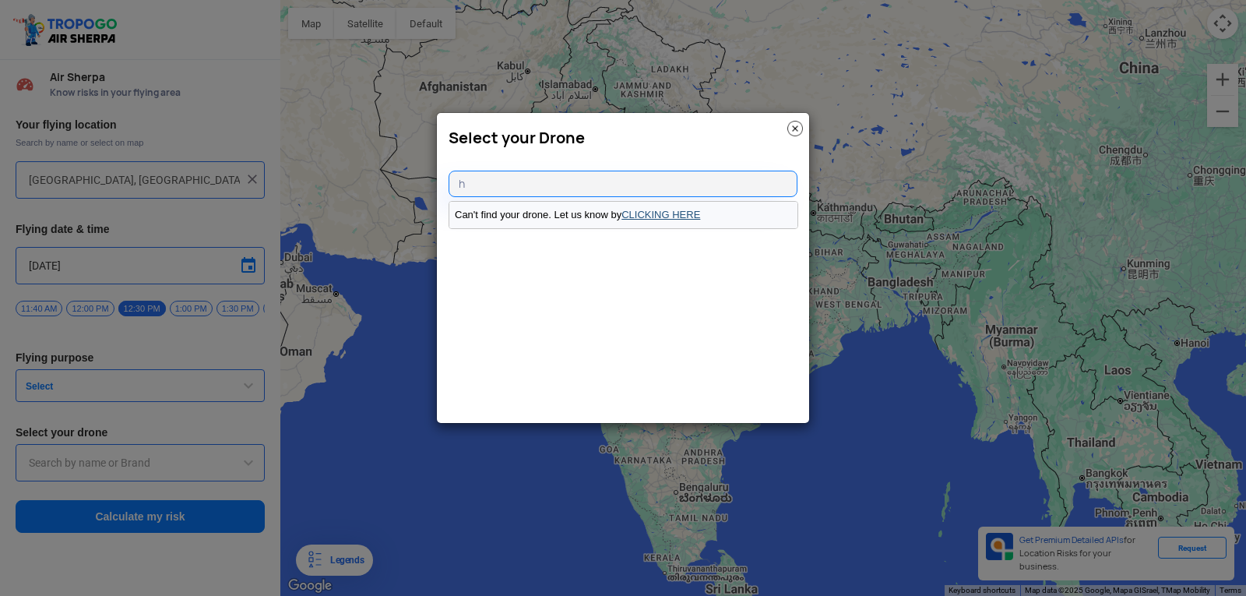
click at [671, 215] on link "CLICKING HERE" at bounding box center [661, 215] width 79 height 12
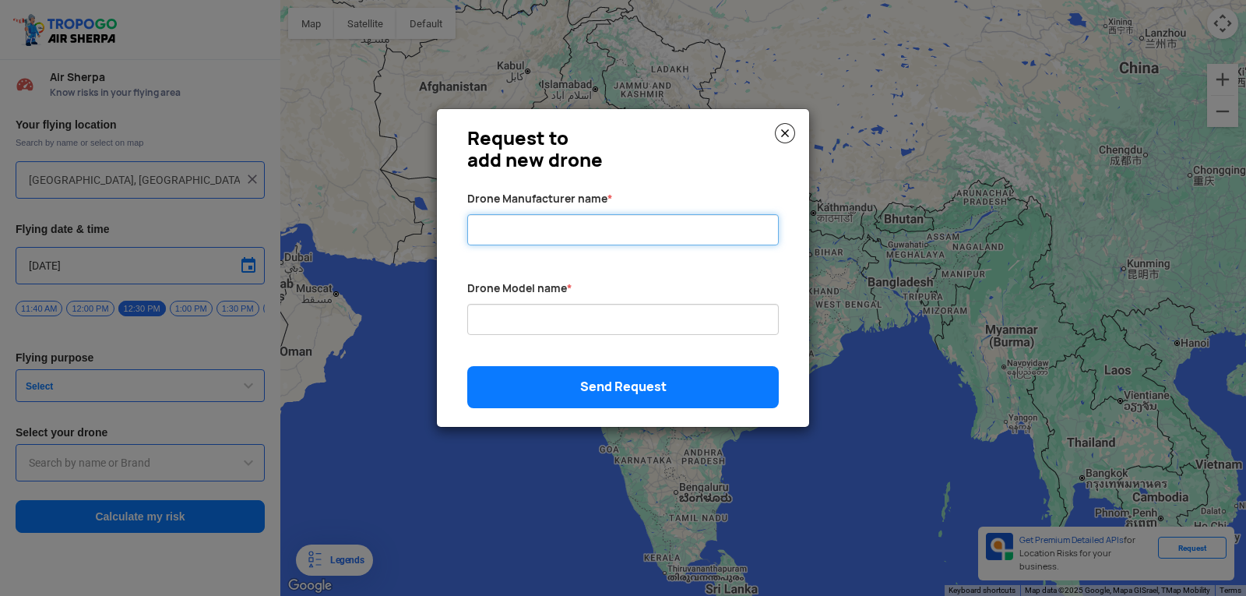
click at [666, 223] on input "Drone Manufacturer name *" at bounding box center [623, 229] width 312 height 31
click at [652, 302] on div "Drone Model name *" at bounding box center [623, 321] width 335 height 82
click at [789, 132] on img at bounding box center [785, 133] width 20 height 20
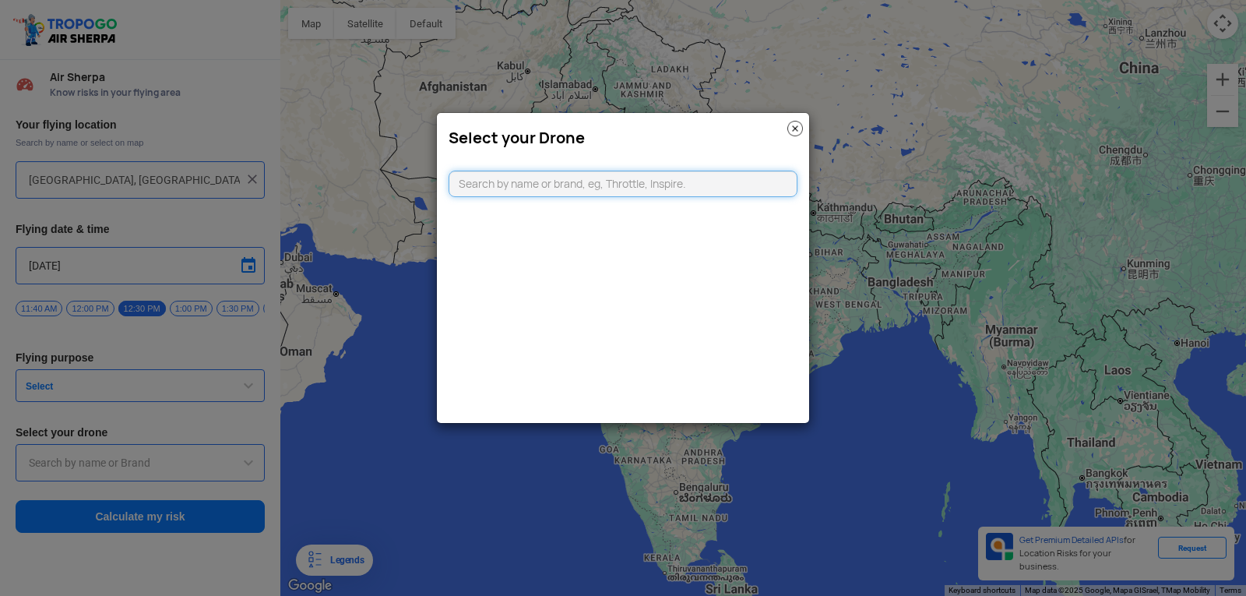
click at [690, 193] on input "text" at bounding box center [623, 184] width 349 height 26
type input "w"
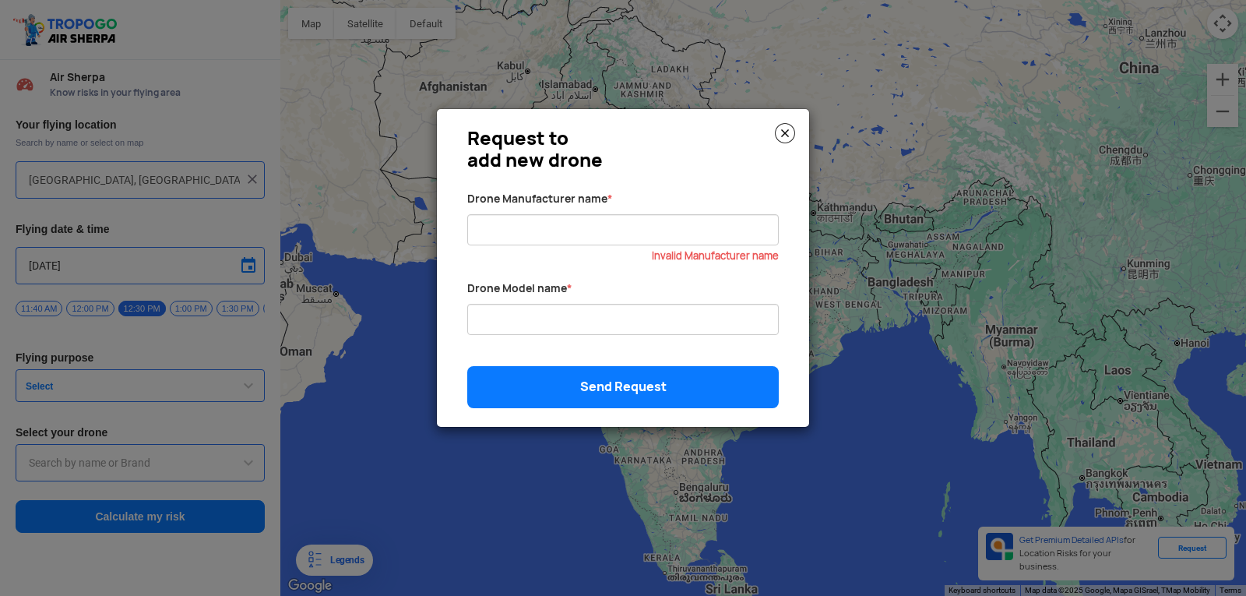
click at [791, 143] on img at bounding box center [785, 133] width 20 height 20
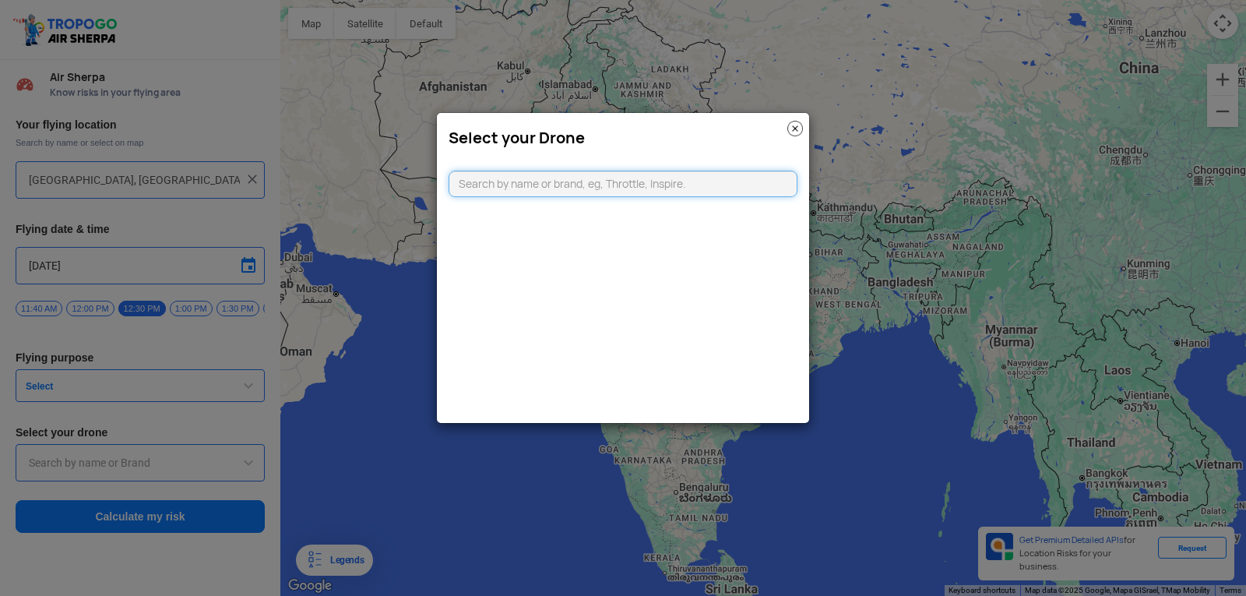
click at [713, 182] on input "text" at bounding box center [623, 184] width 349 height 26
type input "i"
click at [797, 132] on img at bounding box center [795, 129] width 16 height 16
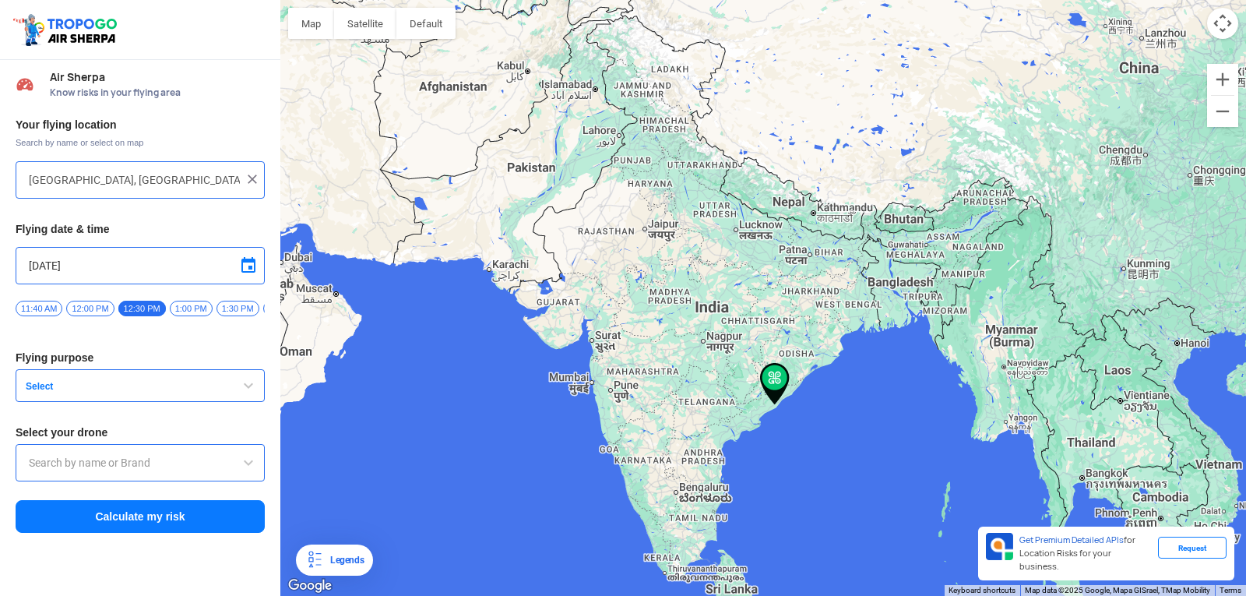
click at [248, 464] on span at bounding box center [248, 462] width 19 height 19
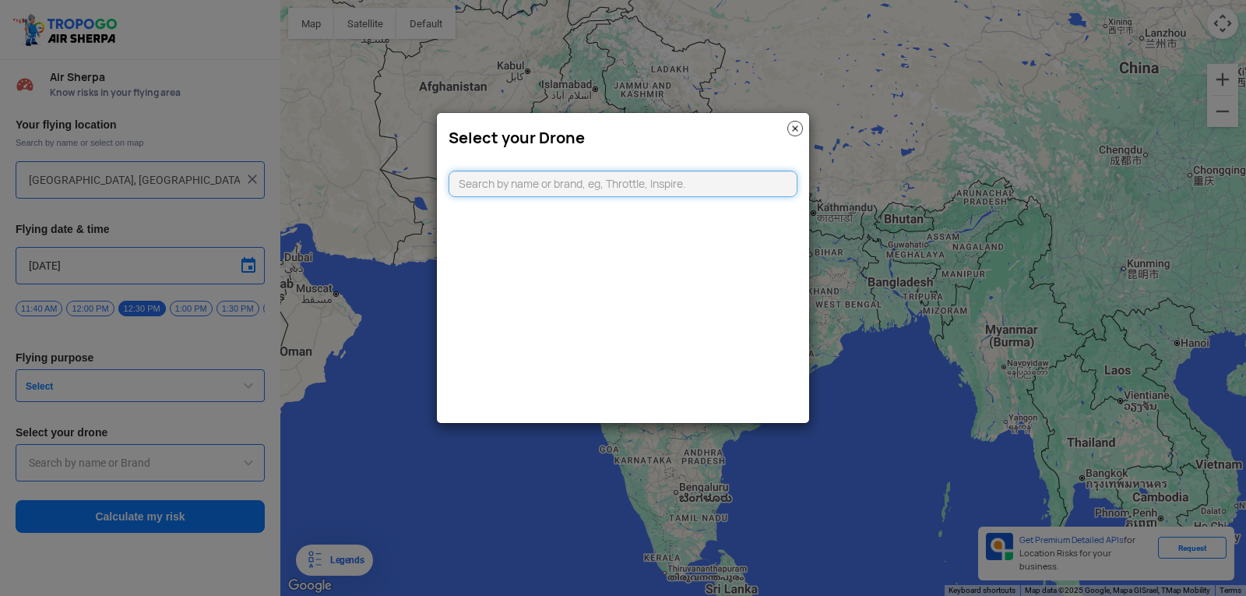
click at [663, 185] on input "text" at bounding box center [623, 184] width 349 height 26
click at [644, 200] on div "Select your Drone" at bounding box center [623, 268] width 374 height 312
click at [660, 184] on input "text" at bounding box center [623, 184] width 349 height 26
click at [794, 129] on img at bounding box center [795, 129] width 16 height 16
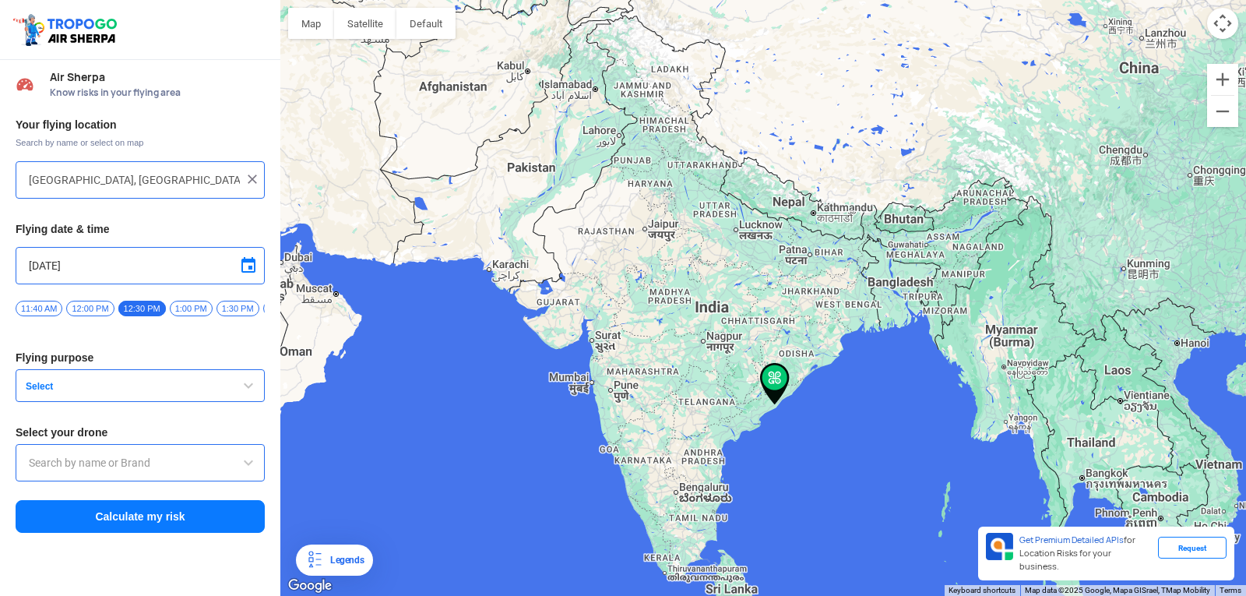
click at [151, 379] on button "Select" at bounding box center [140, 385] width 249 height 33
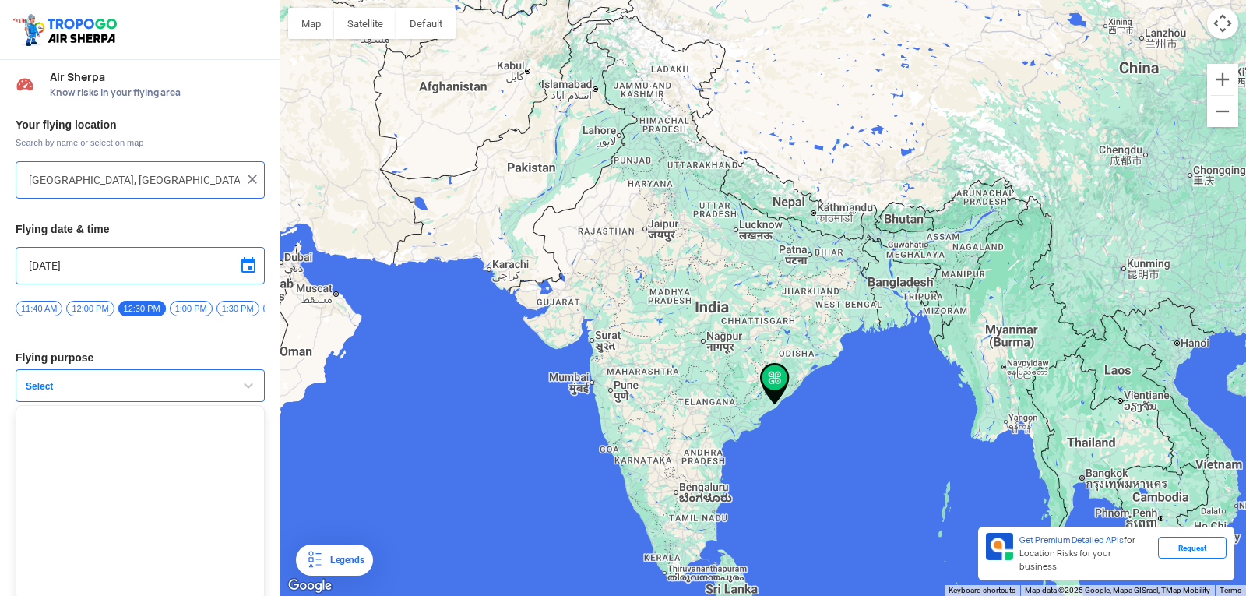
click at [253, 391] on span "button" at bounding box center [248, 385] width 19 height 19
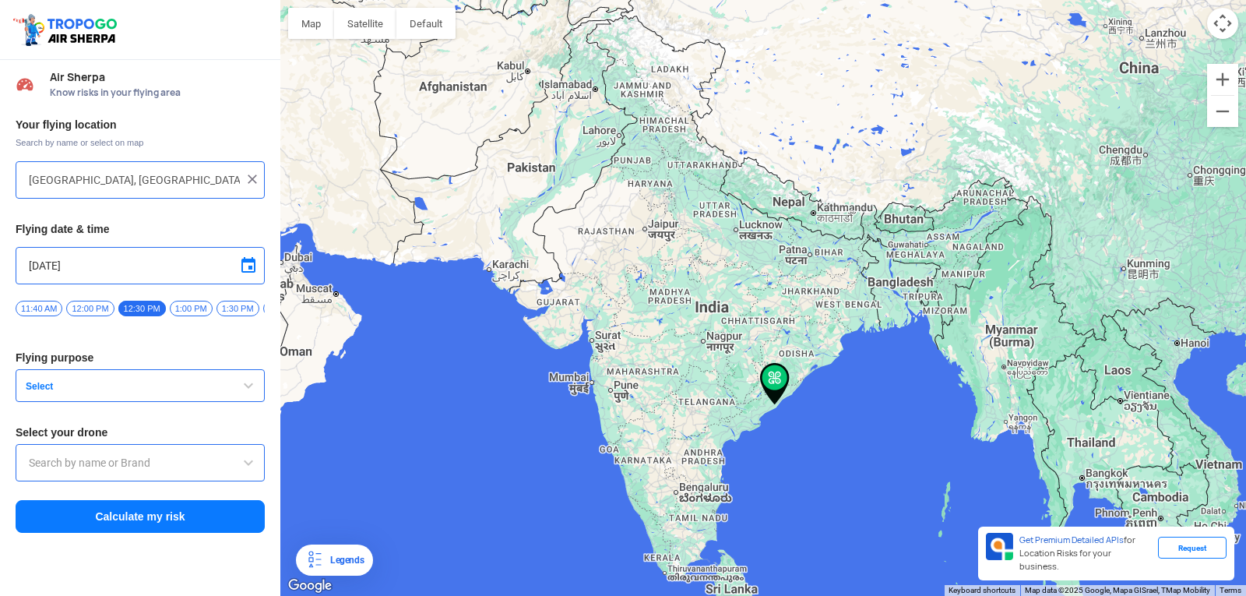
click at [244, 395] on span "button" at bounding box center [248, 385] width 19 height 19
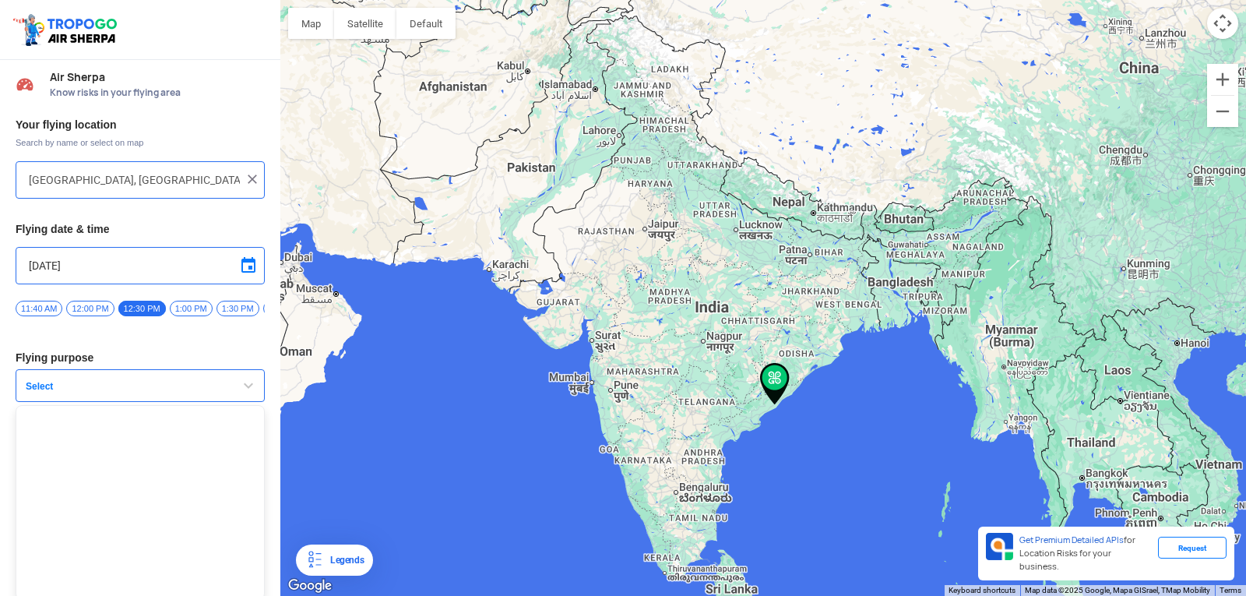
click at [244, 395] on span "button" at bounding box center [248, 385] width 19 height 19
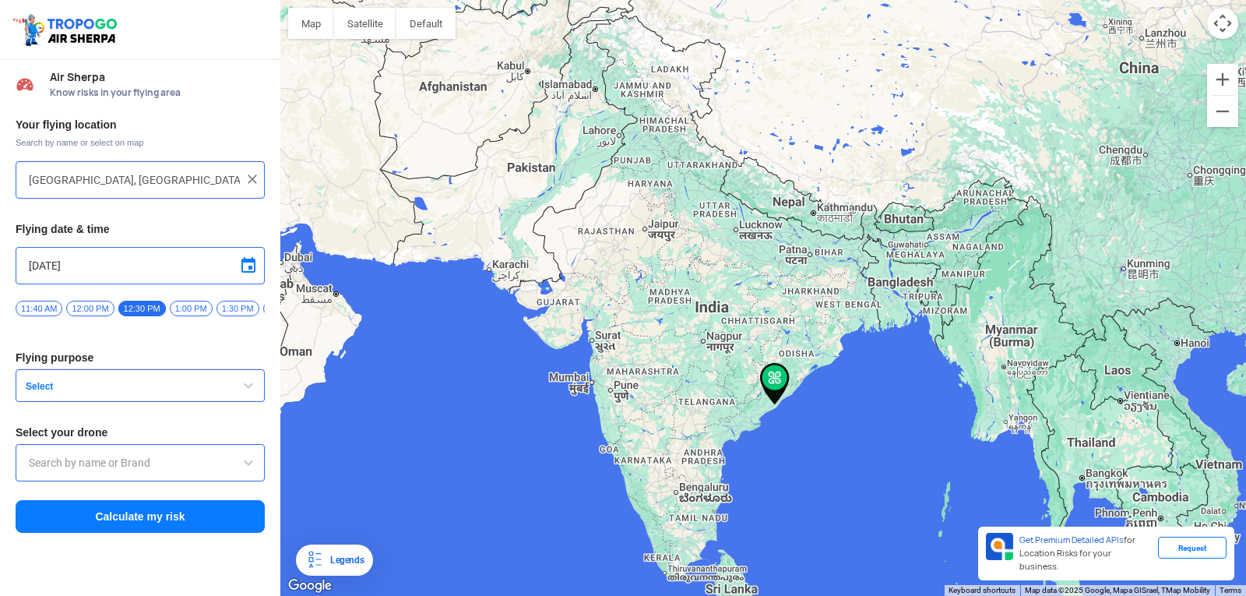
click at [244, 395] on span "button" at bounding box center [248, 385] width 19 height 19
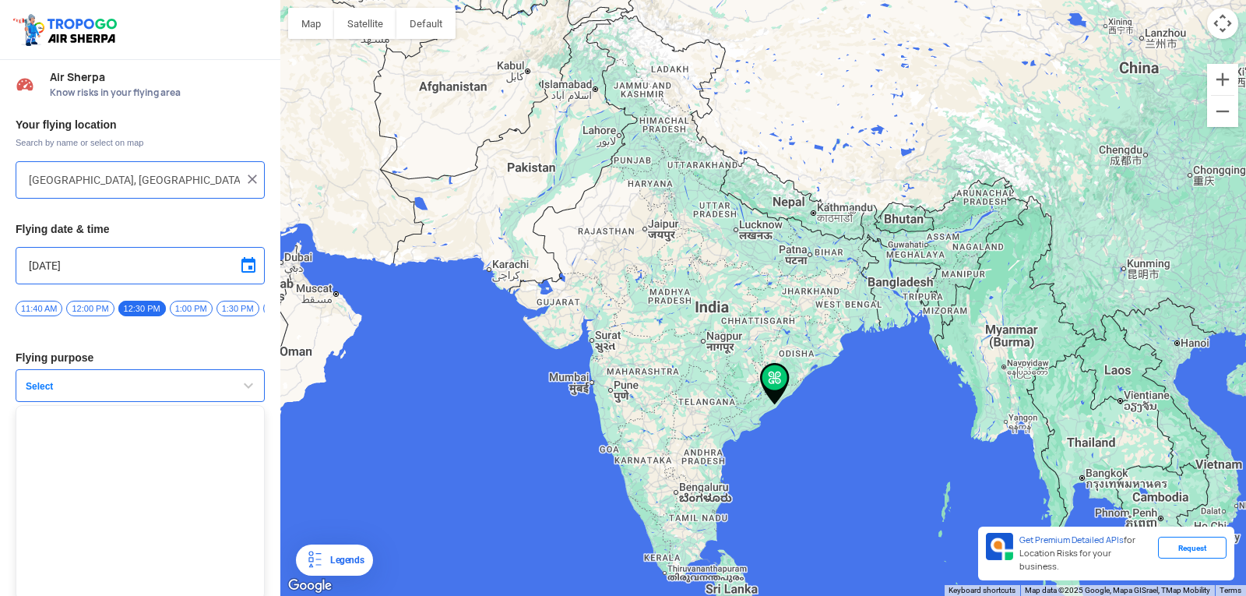
click at [244, 395] on span "button" at bounding box center [248, 385] width 19 height 19
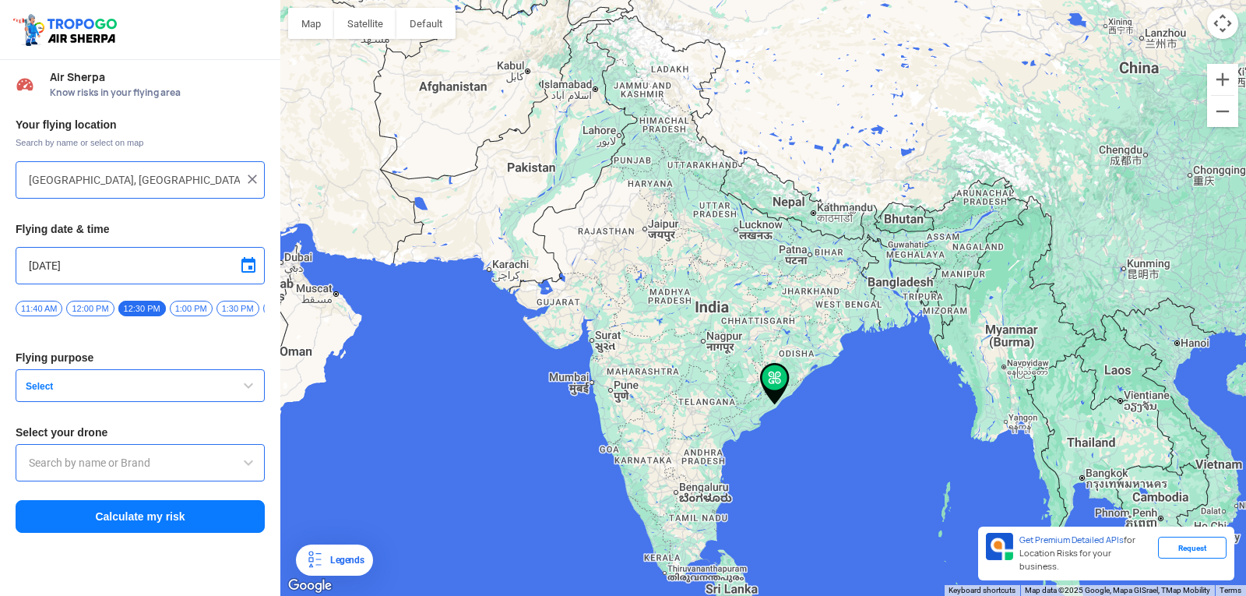
click at [244, 395] on span "button" at bounding box center [248, 385] width 19 height 19
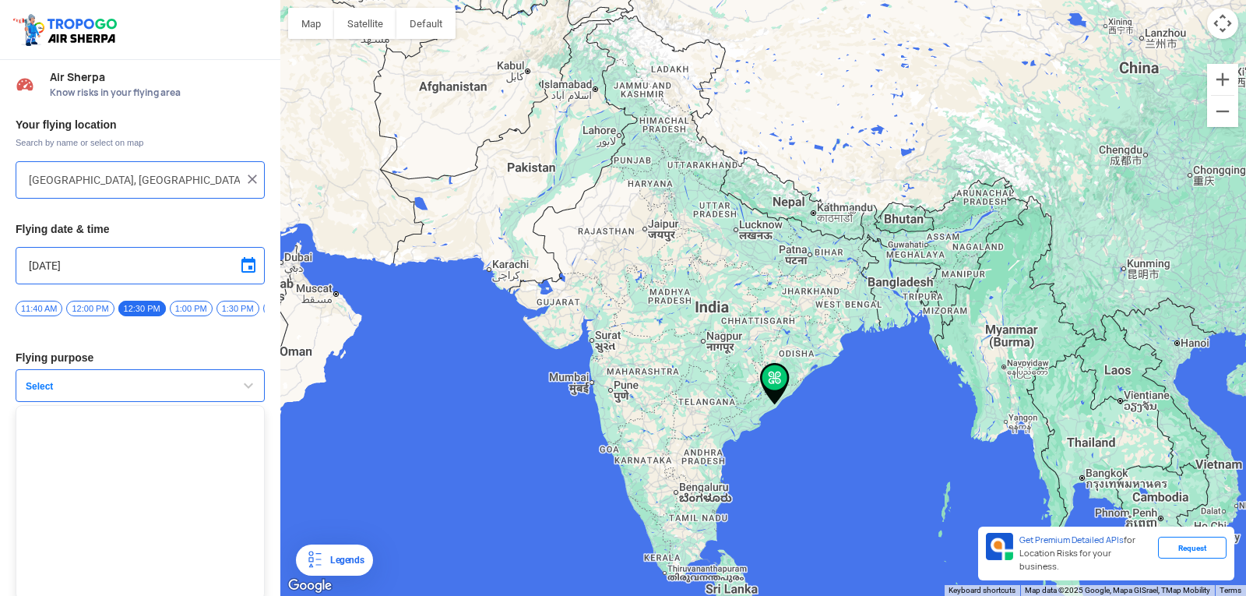
click at [244, 395] on span "button" at bounding box center [248, 385] width 19 height 19
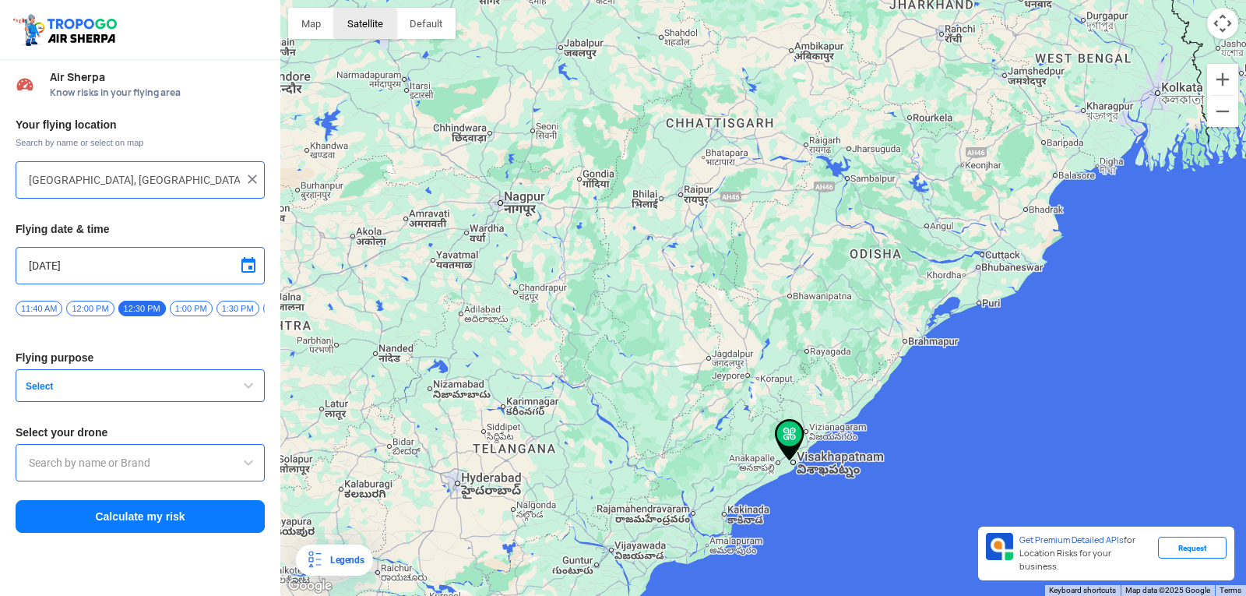
click at [366, 33] on button "Satellite" at bounding box center [365, 23] width 62 height 31
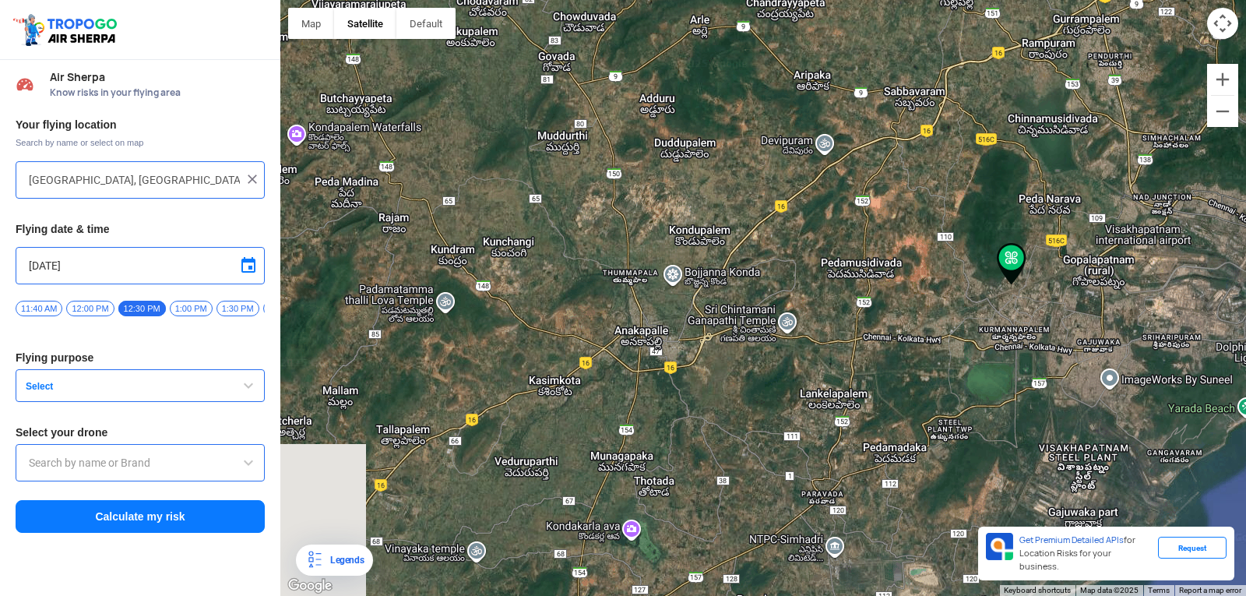
drag, startPoint x: 847, startPoint y: 577, endPoint x: 675, endPoint y: 9, distance: 594.3
click at [675, 9] on div at bounding box center [763, 298] width 966 height 596
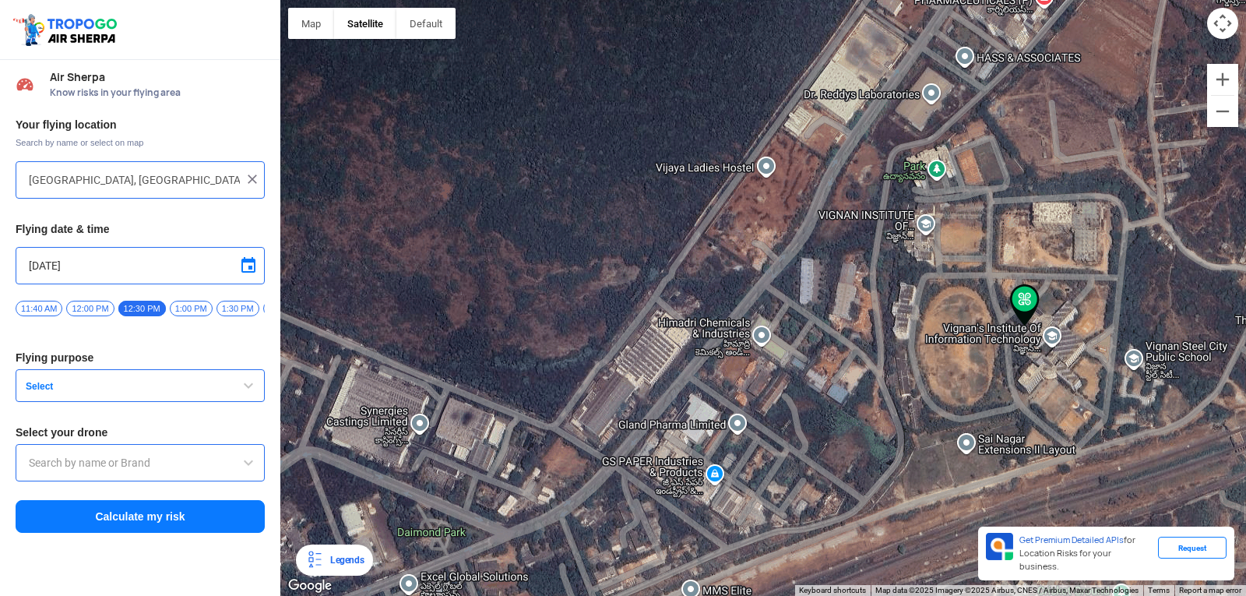
drag, startPoint x: 920, startPoint y: 84, endPoint x: 473, endPoint y: 340, distance: 515.3
click at [473, 340] on div at bounding box center [763, 298] width 966 height 596
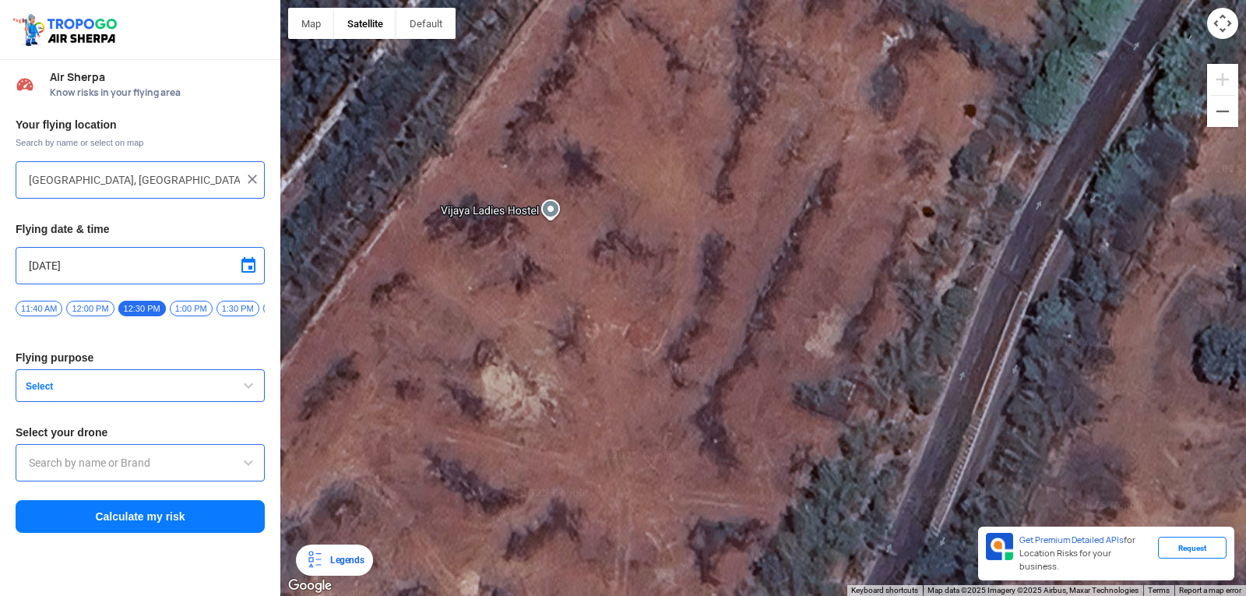
drag, startPoint x: 755, startPoint y: 107, endPoint x: 607, endPoint y: 516, distance: 434.1
click at [607, 516] on div at bounding box center [763, 298] width 966 height 596
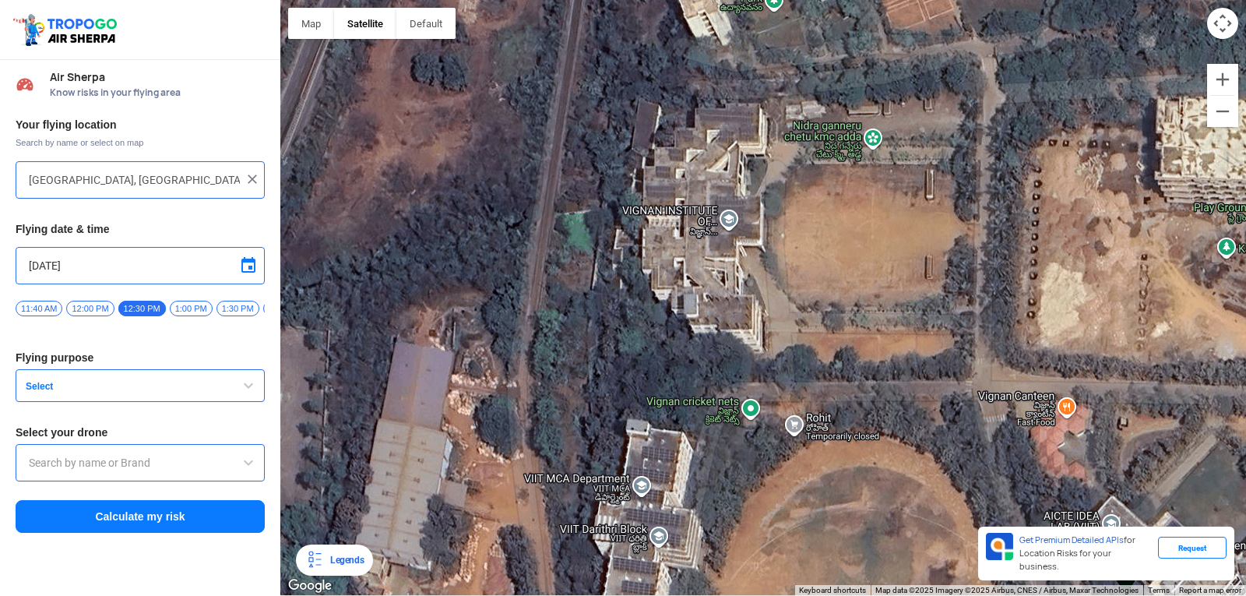
drag, startPoint x: 977, startPoint y: 415, endPoint x: 706, endPoint y: 121, distance: 399.7
click at [710, 121] on div at bounding box center [763, 298] width 966 height 596
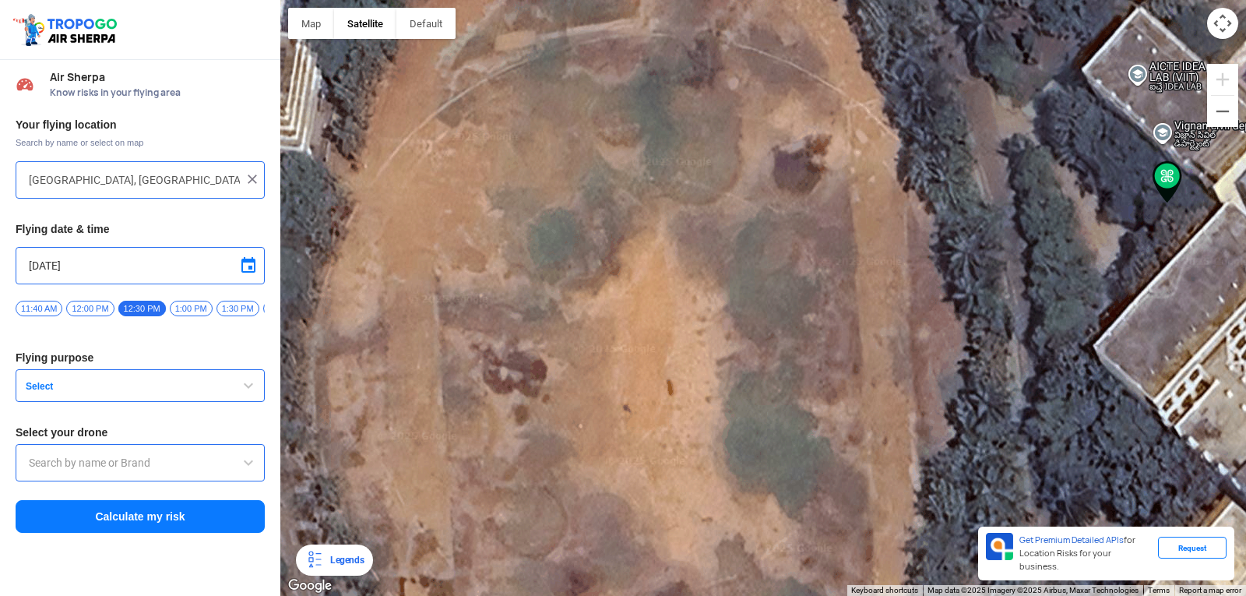
drag, startPoint x: 764, startPoint y: 325, endPoint x: 609, endPoint y: 632, distance: 344.5
click at [609, 583] on html "Location Risk Score Air Sherpa Know risks in your flying area Your flying locat…" at bounding box center [623, 298] width 1246 height 596
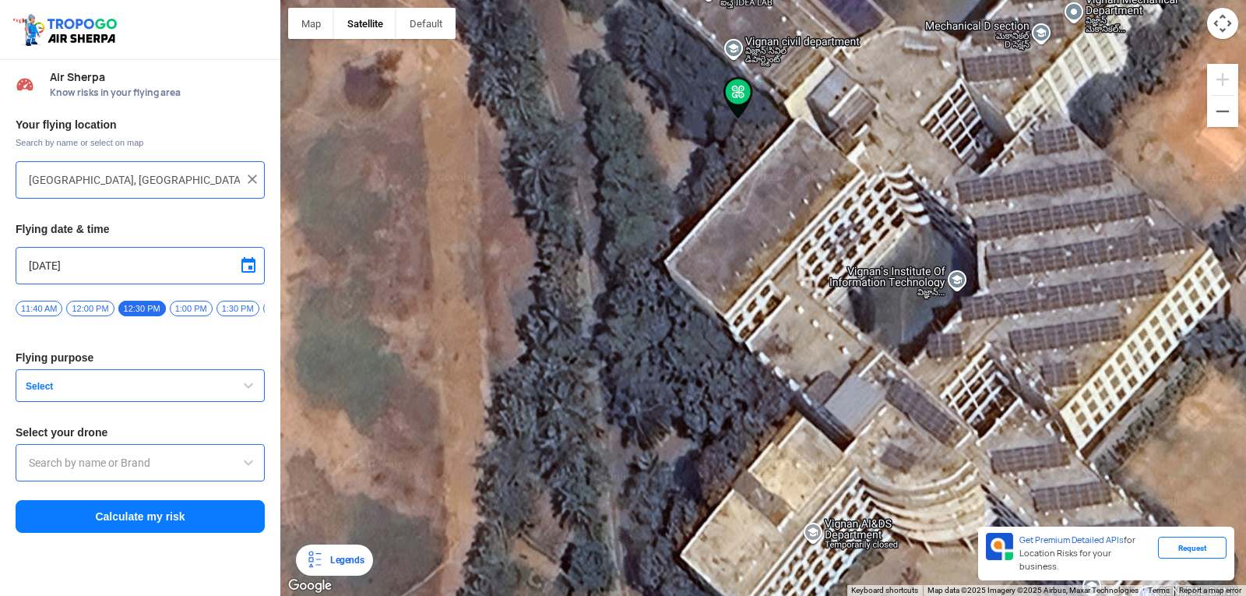
drag, startPoint x: 1043, startPoint y: 277, endPoint x: 610, endPoint y: 193, distance: 441.0
click at [610, 193] on div at bounding box center [763, 298] width 966 height 596
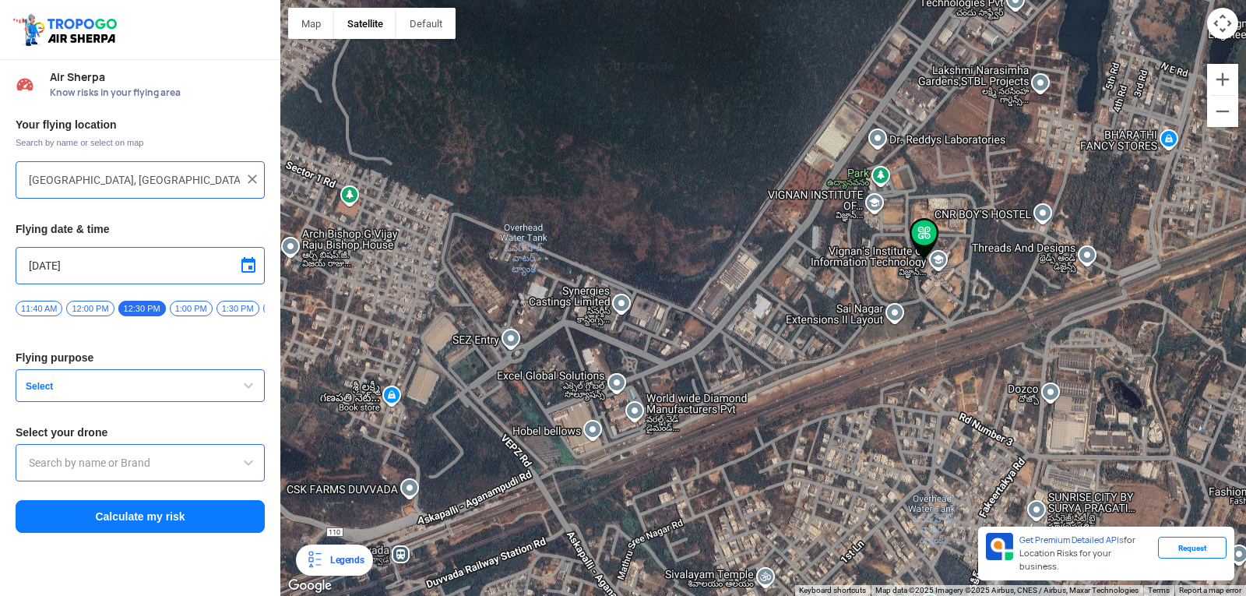
click at [248, 472] on span at bounding box center [248, 462] width 19 height 19
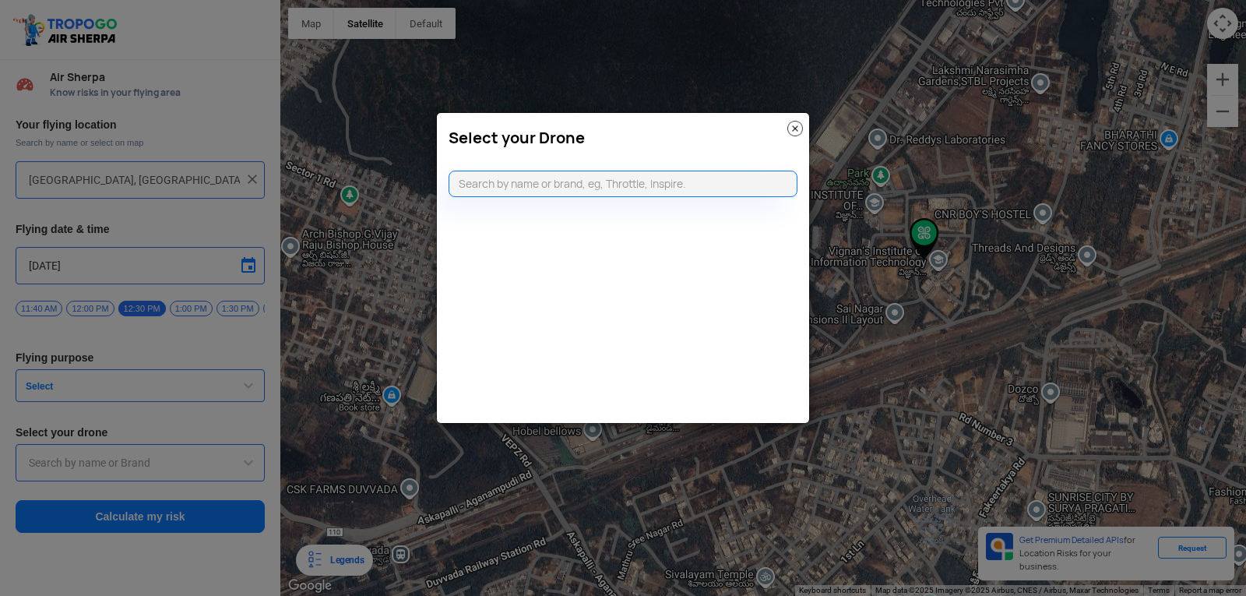
click at [220, 356] on modal-container "Select your Drone" at bounding box center [623, 298] width 1246 height 596
click at [791, 122] on img at bounding box center [795, 129] width 16 height 16
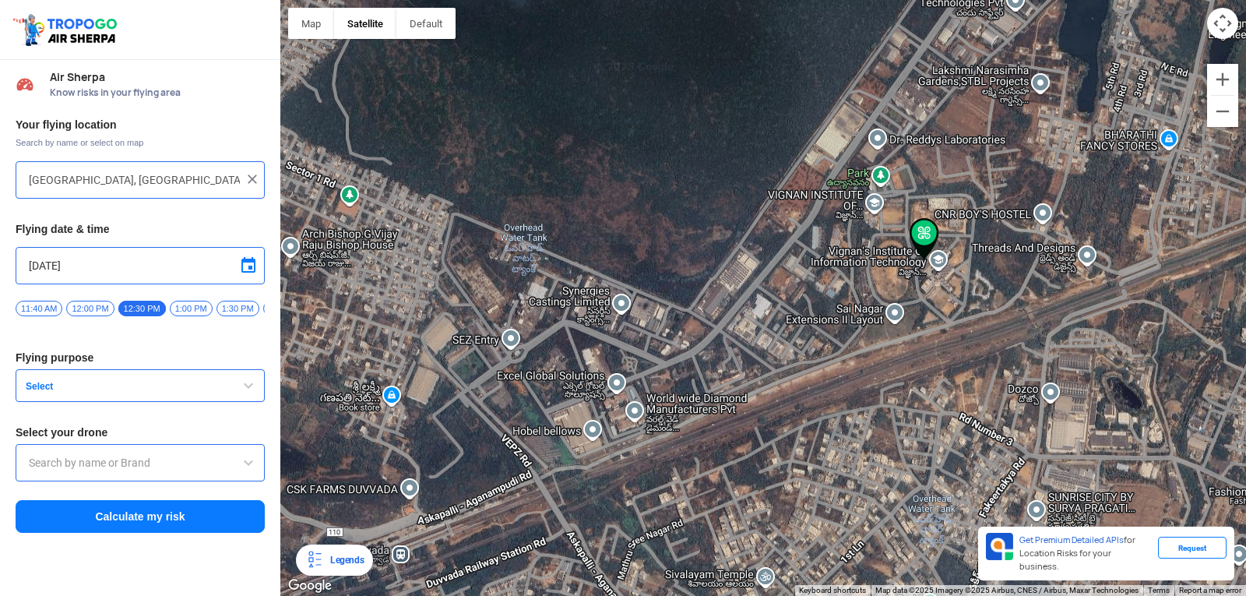
click at [259, 394] on button "Select" at bounding box center [140, 385] width 249 height 33
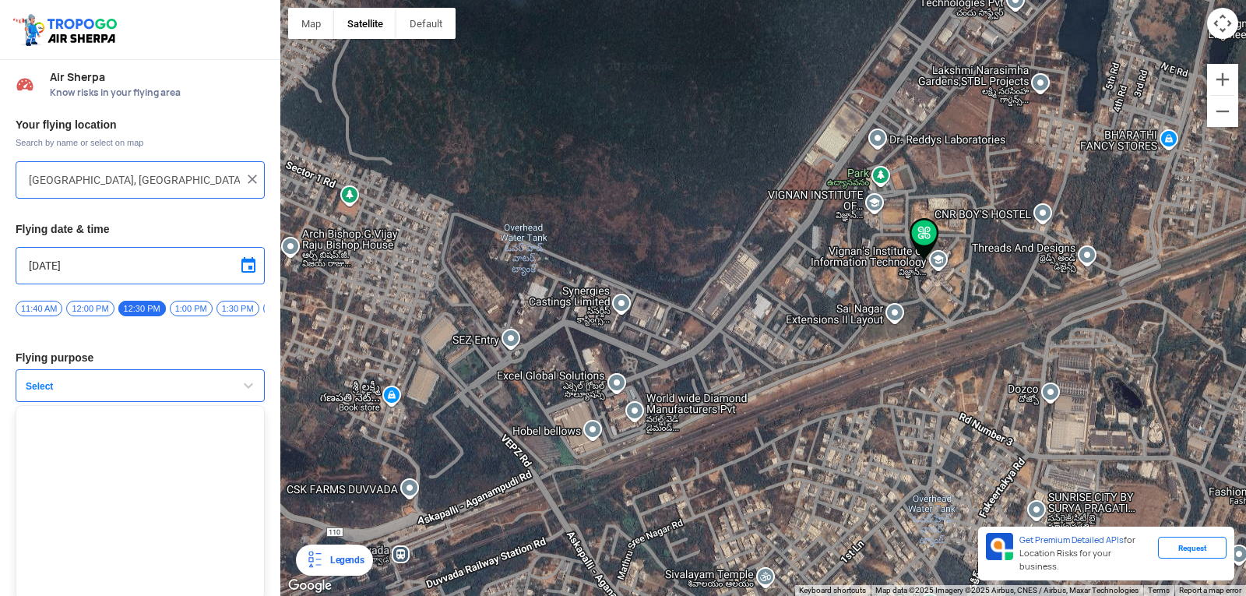
click at [252, 395] on span "button" at bounding box center [248, 385] width 19 height 19
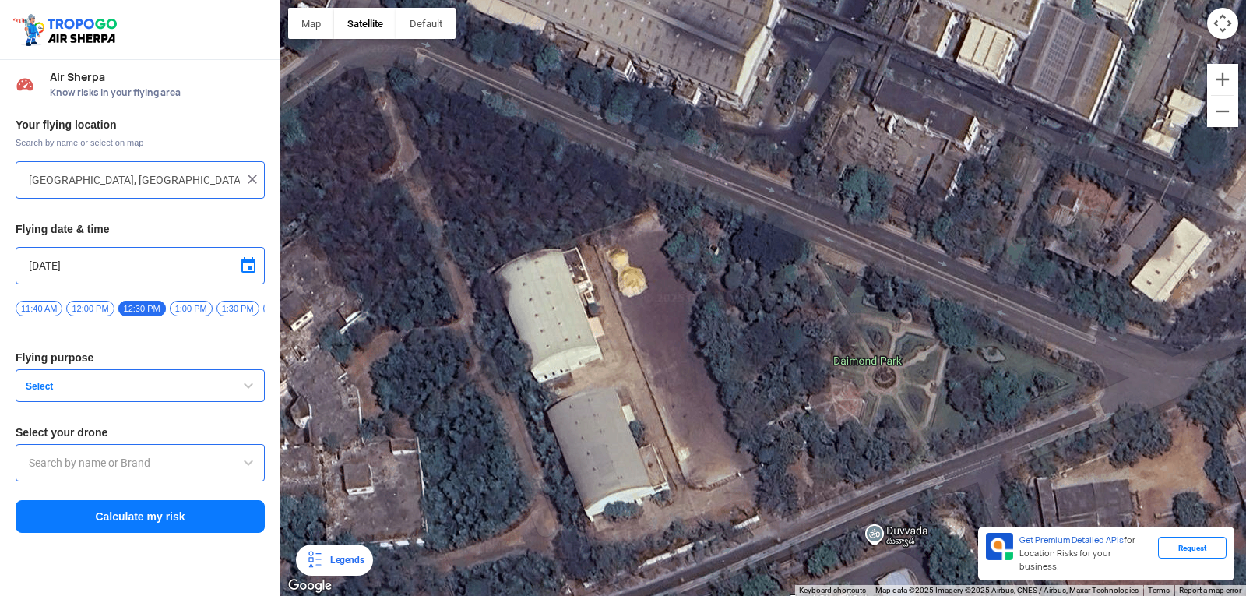
drag, startPoint x: 699, startPoint y: 403, endPoint x: 606, endPoint y: 336, distance: 114.4
click at [606, 336] on div at bounding box center [763, 298] width 966 height 596
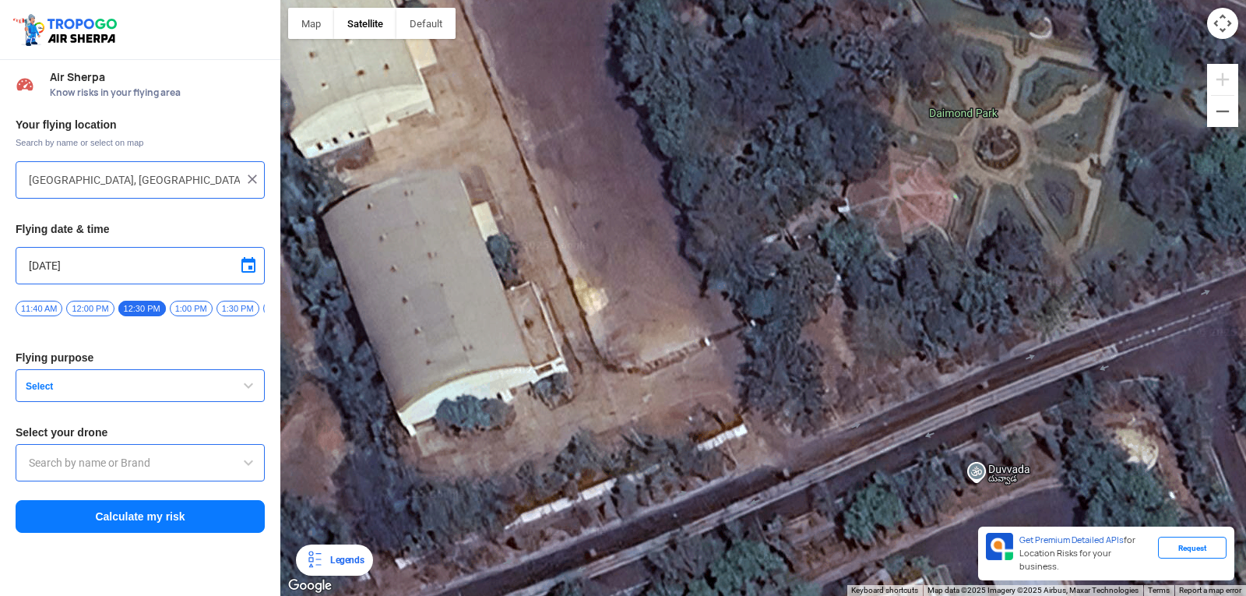
drag, startPoint x: 674, startPoint y: 441, endPoint x: 597, endPoint y: 235, distance: 219.6
click at [597, 235] on div at bounding box center [763, 298] width 966 height 596
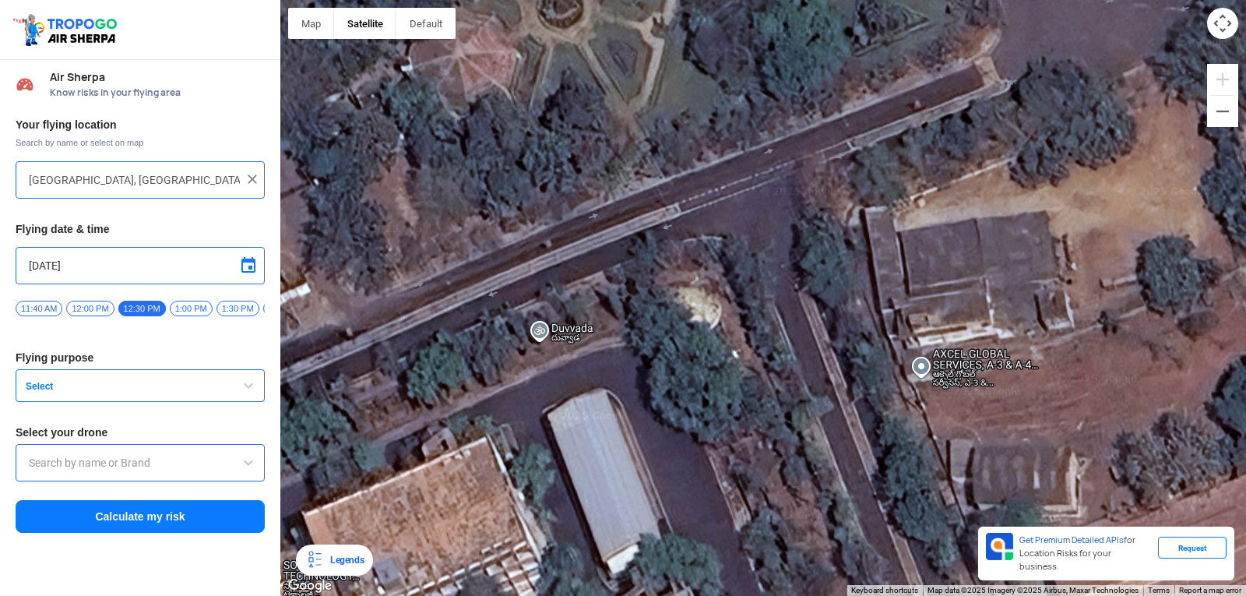
drag, startPoint x: 628, startPoint y: 474, endPoint x: 610, endPoint y: 243, distance: 232.0
click at [610, 243] on div at bounding box center [763, 298] width 966 height 596
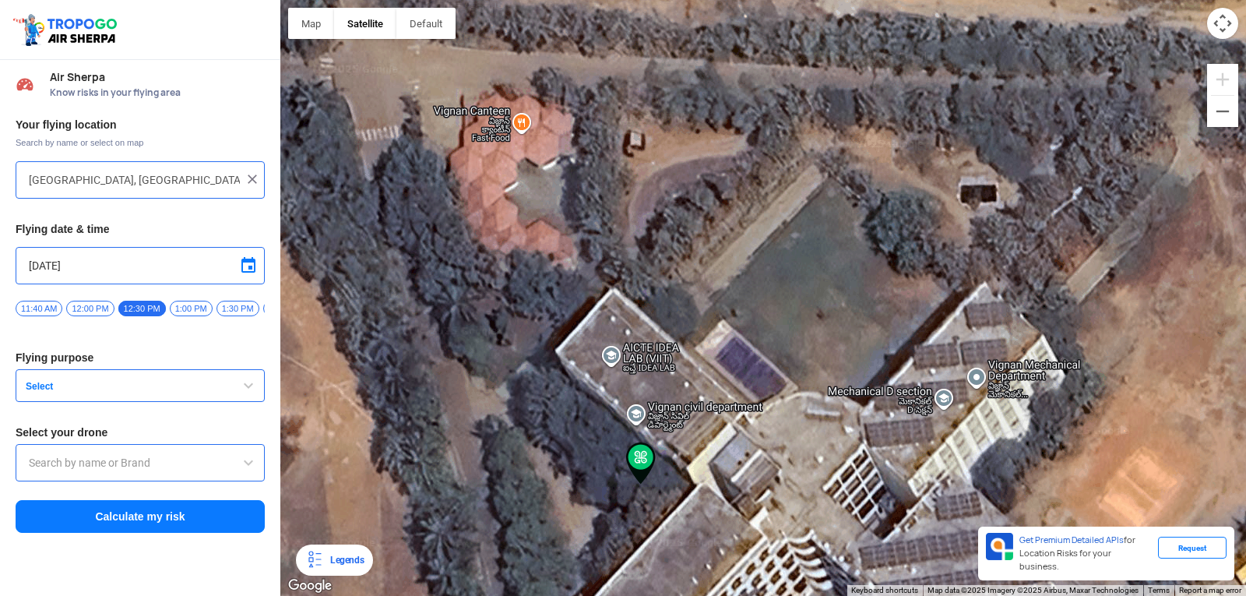
click at [29, 309] on span "11:40 AM" at bounding box center [39, 309] width 47 height 16
click at [252, 265] on span at bounding box center [248, 265] width 19 height 19
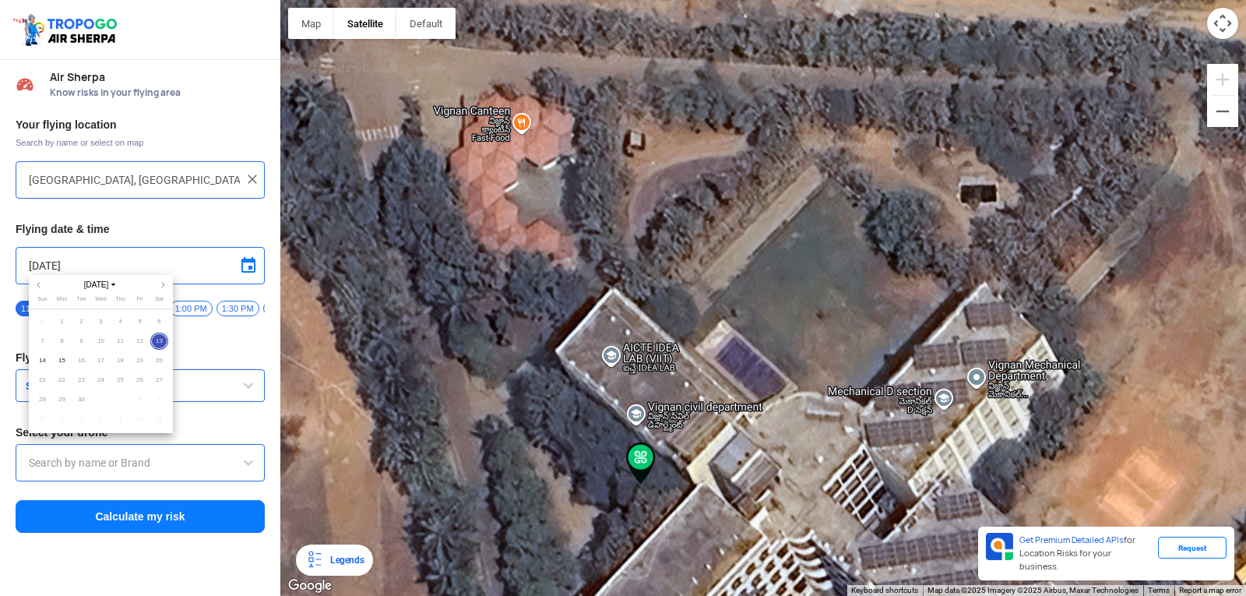
click at [198, 338] on div at bounding box center [623, 298] width 1246 height 596
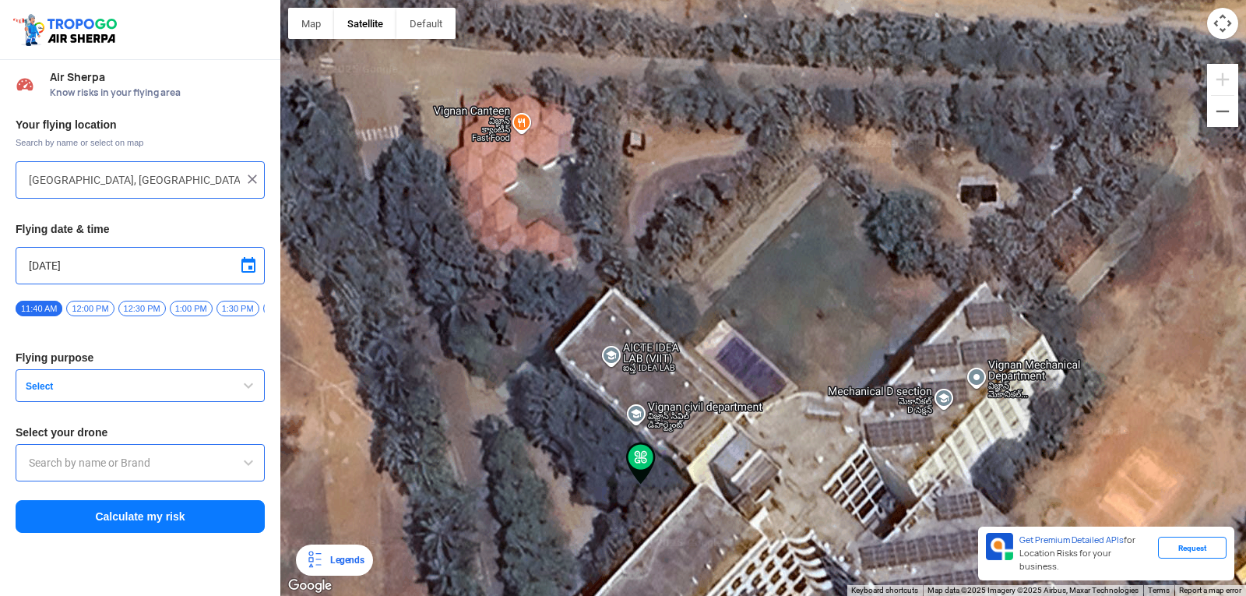
click at [80, 400] on button "Select" at bounding box center [140, 385] width 249 height 33
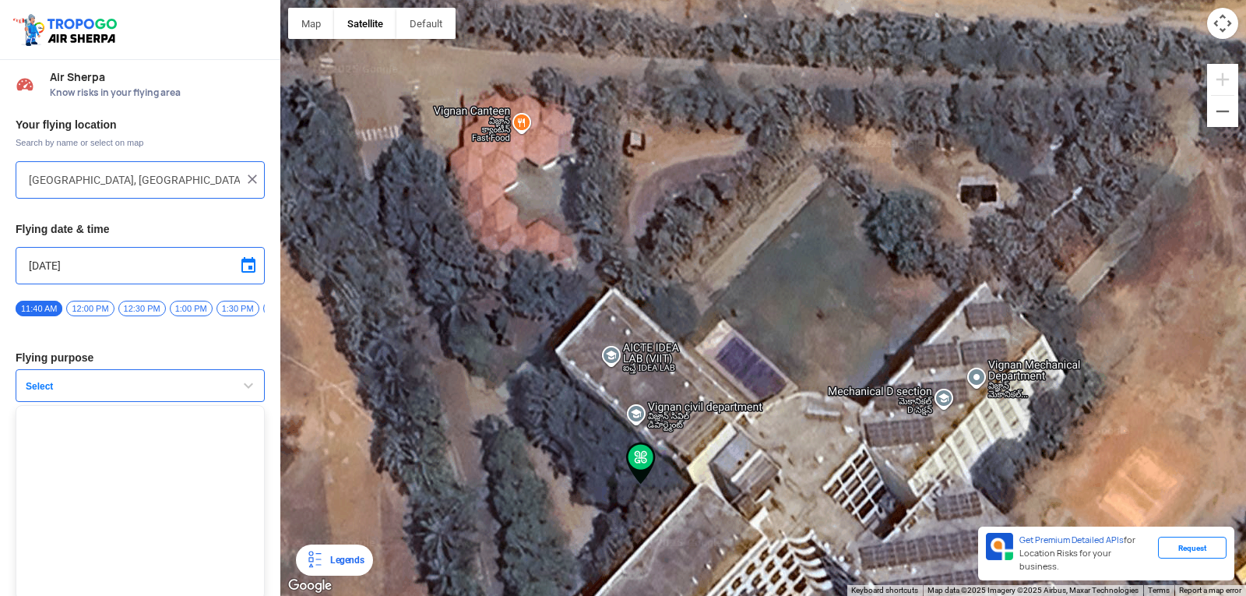
click at [151, 400] on button "Select" at bounding box center [140, 385] width 249 height 33
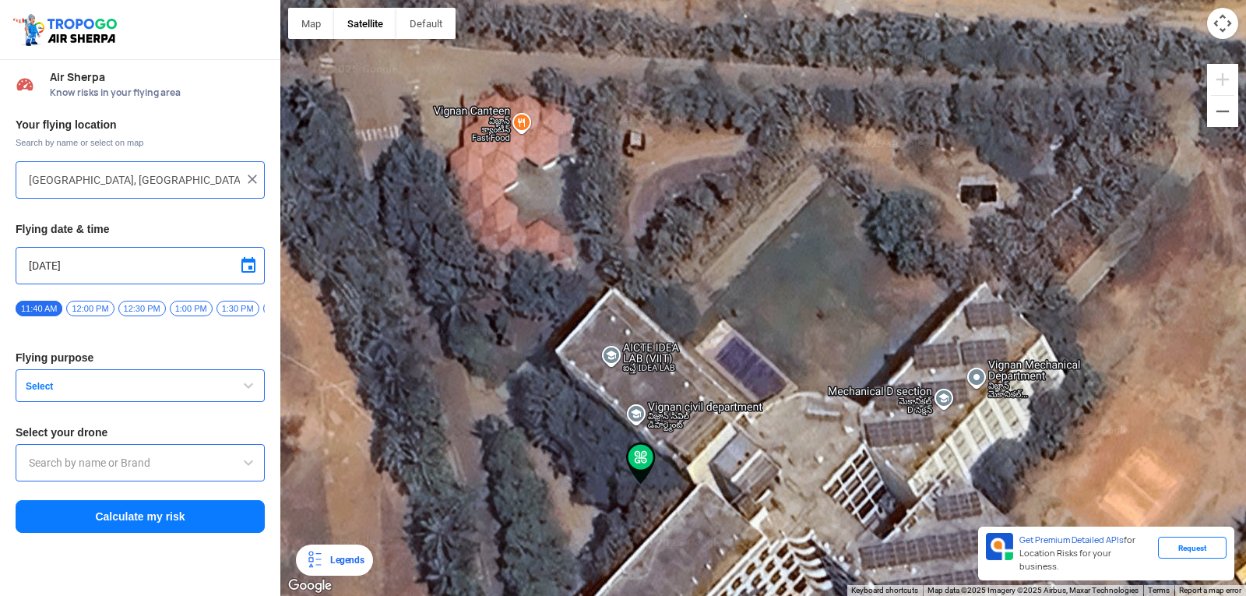
click at [355, 280] on div at bounding box center [763, 298] width 966 height 596
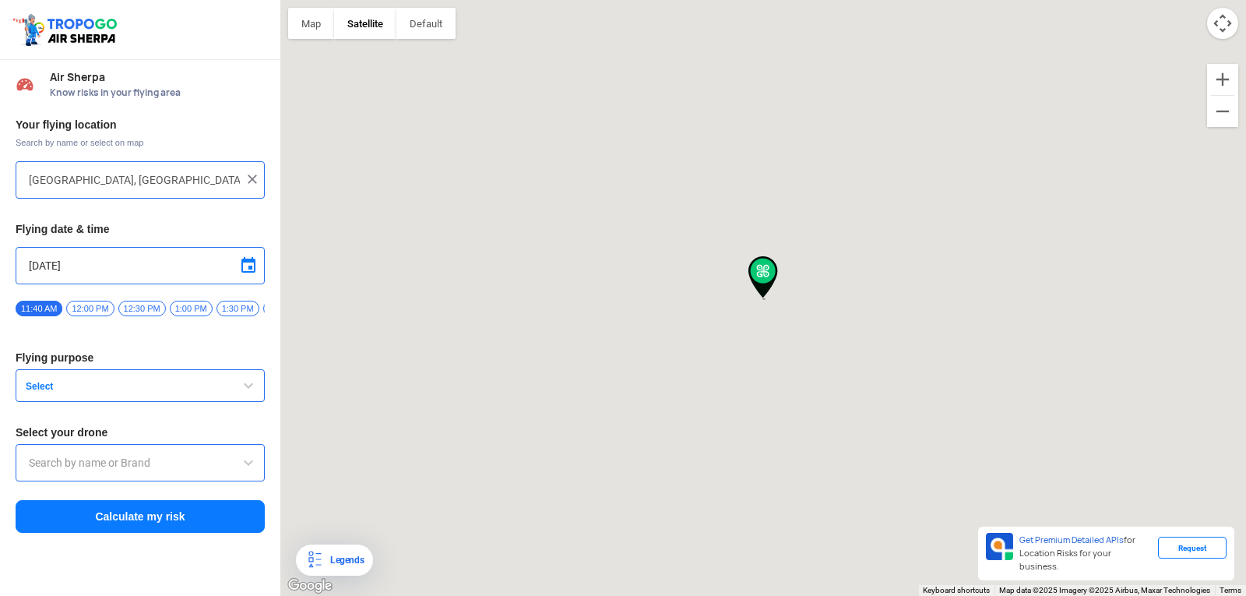
type input "Duvvada, Visakhapatnam, Andhra Pradesh 530049, India"
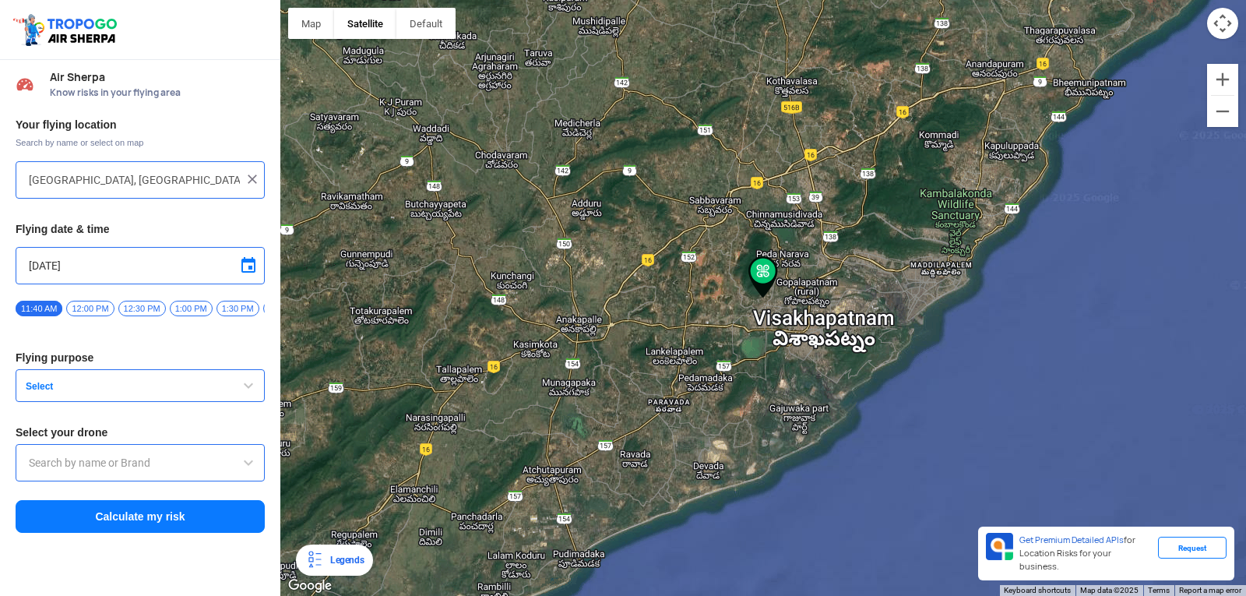
click at [254, 182] on img at bounding box center [253, 179] width 16 height 16
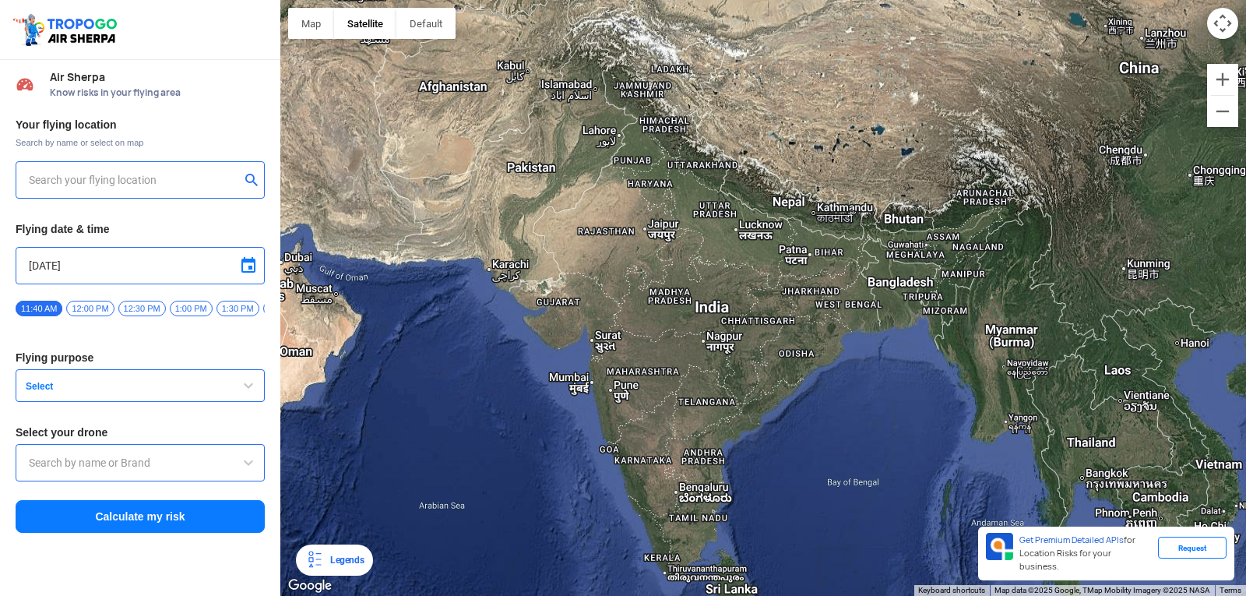
click at [247, 182] on button "submit" at bounding box center [254, 182] width 19 height 16
click at [150, 189] on div at bounding box center [140, 179] width 249 height 37
click at [150, 178] on input "text" at bounding box center [134, 180] width 211 height 19
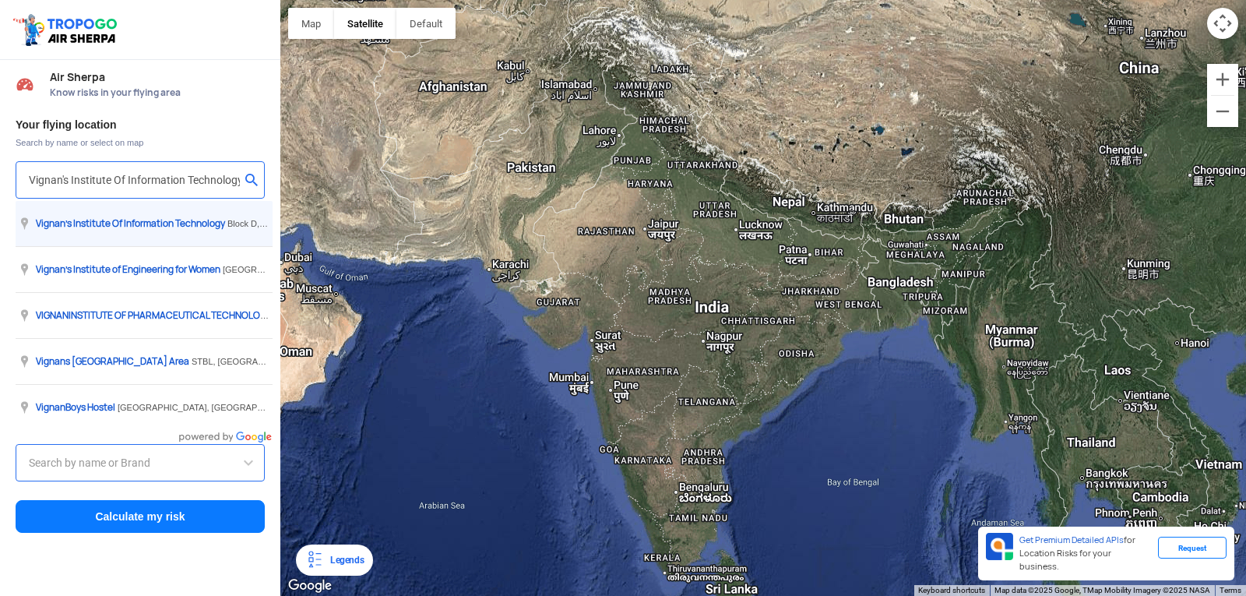
type input "[GEOGRAPHIC_DATA], [GEOGRAPHIC_DATA] 530049, [GEOGRAPHIC_DATA]"
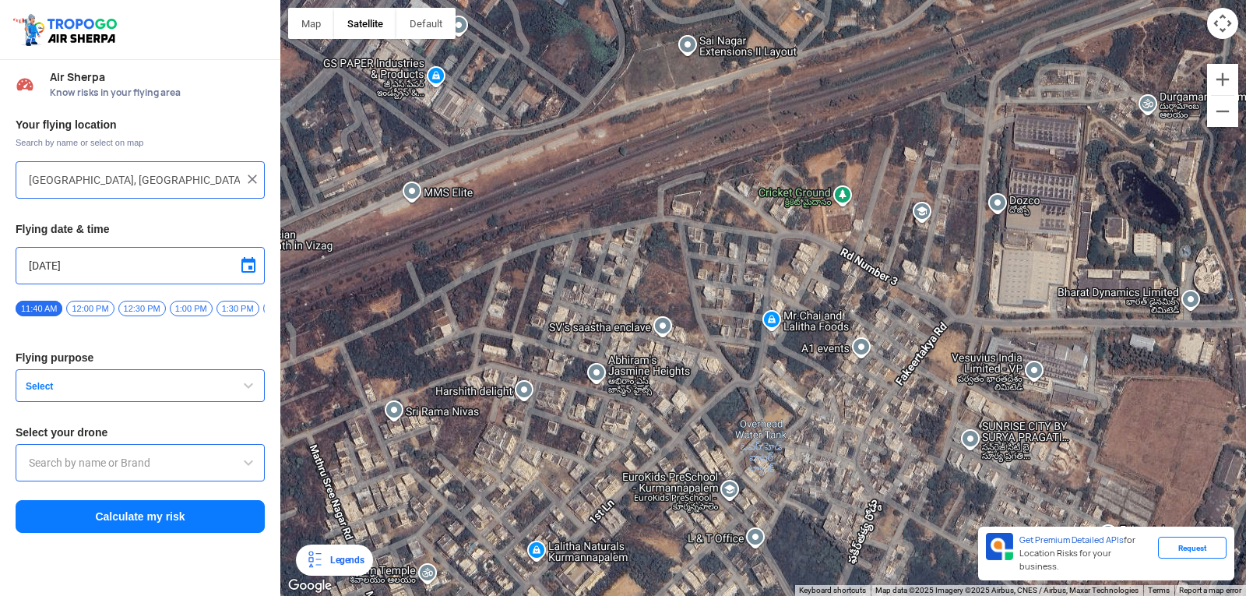
drag, startPoint x: 744, startPoint y: 55, endPoint x: 805, endPoint y: 632, distance: 581.1
click at [805, 583] on html "Location Risk Score Air Sherpa Know risks in your flying area Your flying locat…" at bounding box center [623, 298] width 1246 height 596
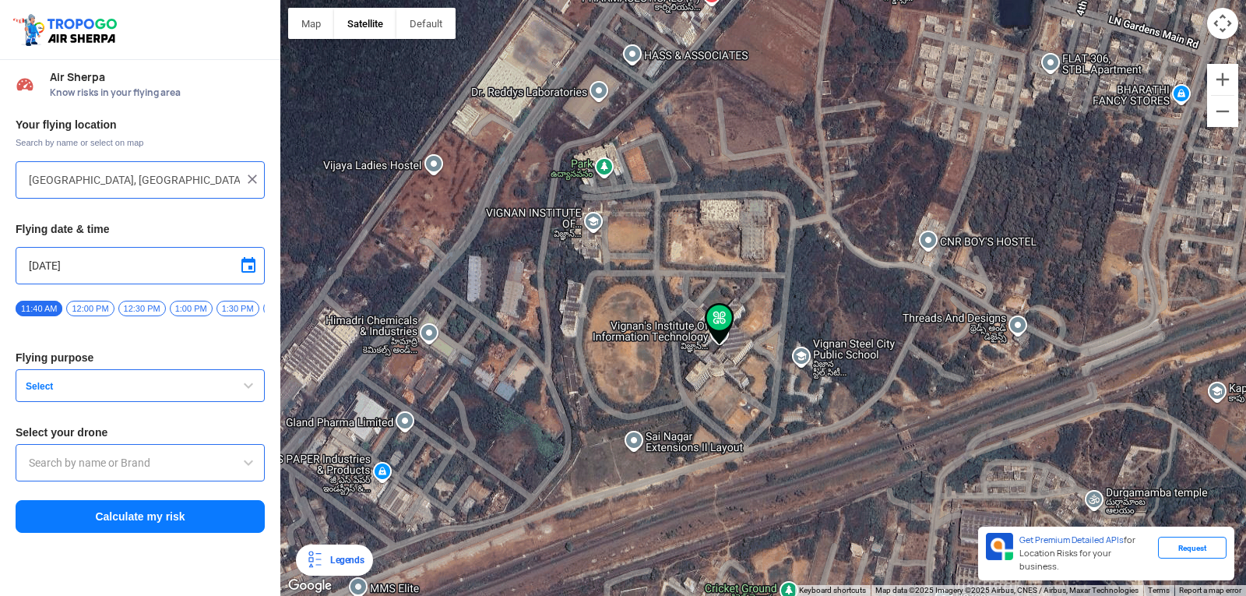
drag, startPoint x: 752, startPoint y: 122, endPoint x: 699, endPoint y: 522, distance: 403.2
click at [699, 522] on div at bounding box center [763, 298] width 966 height 596
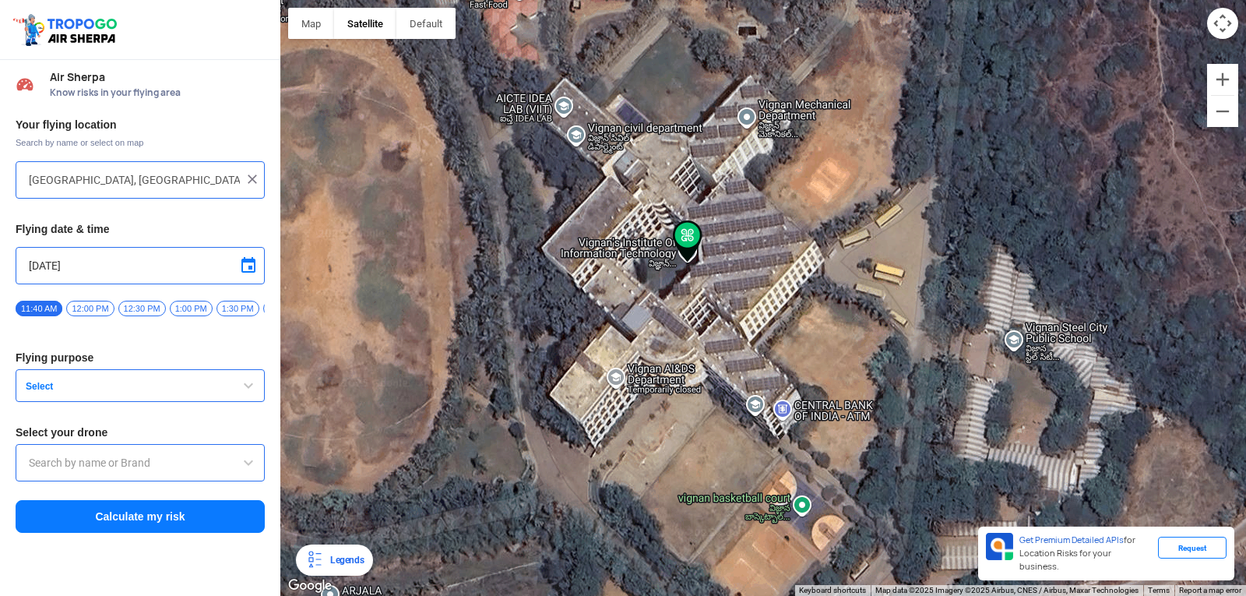
drag, startPoint x: 703, startPoint y: 301, endPoint x: 670, endPoint y: 409, distance: 112.4
click at [670, 409] on div at bounding box center [763, 298] width 966 height 596
click at [241, 392] on span "button" at bounding box center [248, 385] width 19 height 19
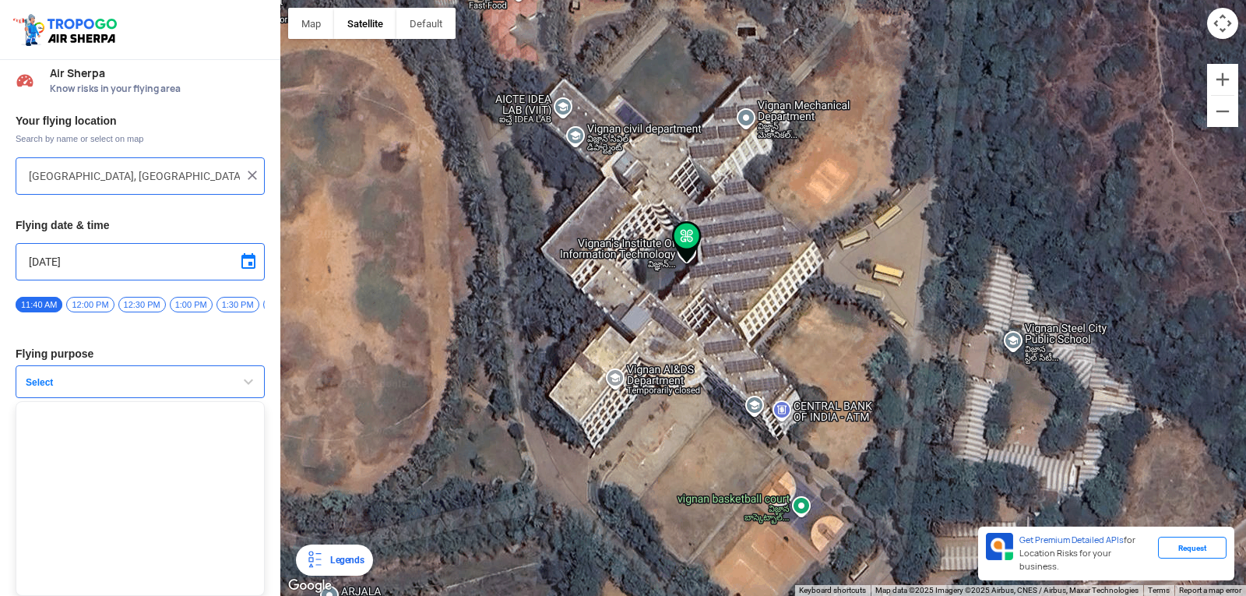
scroll to position [10, 0]
click at [241, 380] on span "button" at bounding box center [248, 381] width 19 height 19
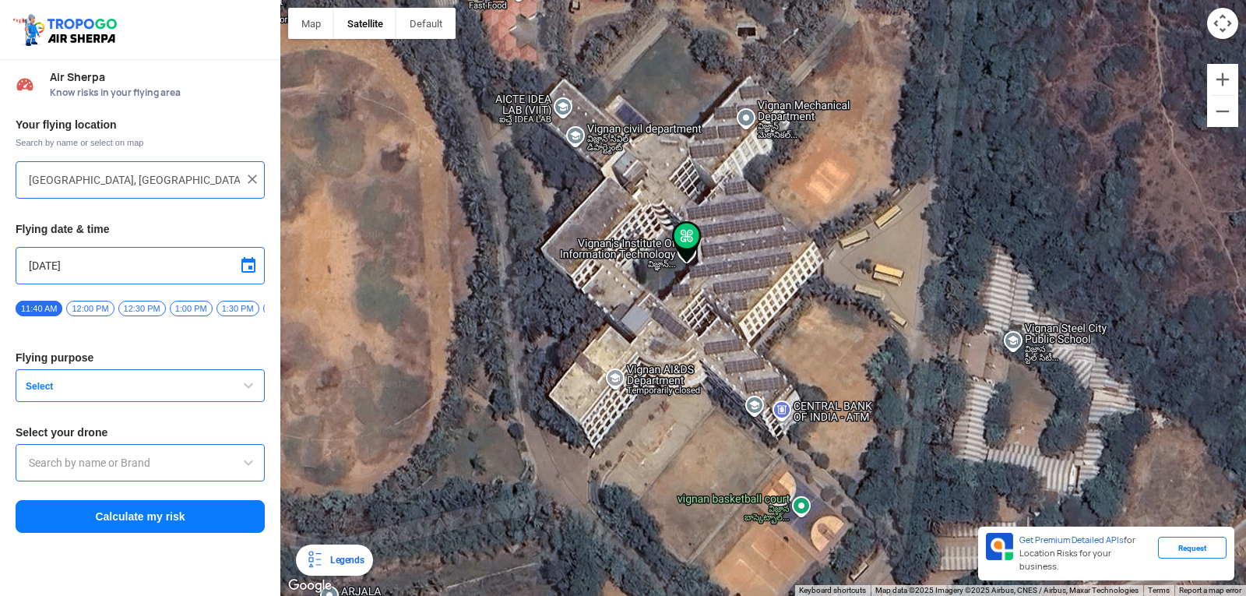
click at [195, 393] on span "Select" at bounding box center [116, 386] width 195 height 12
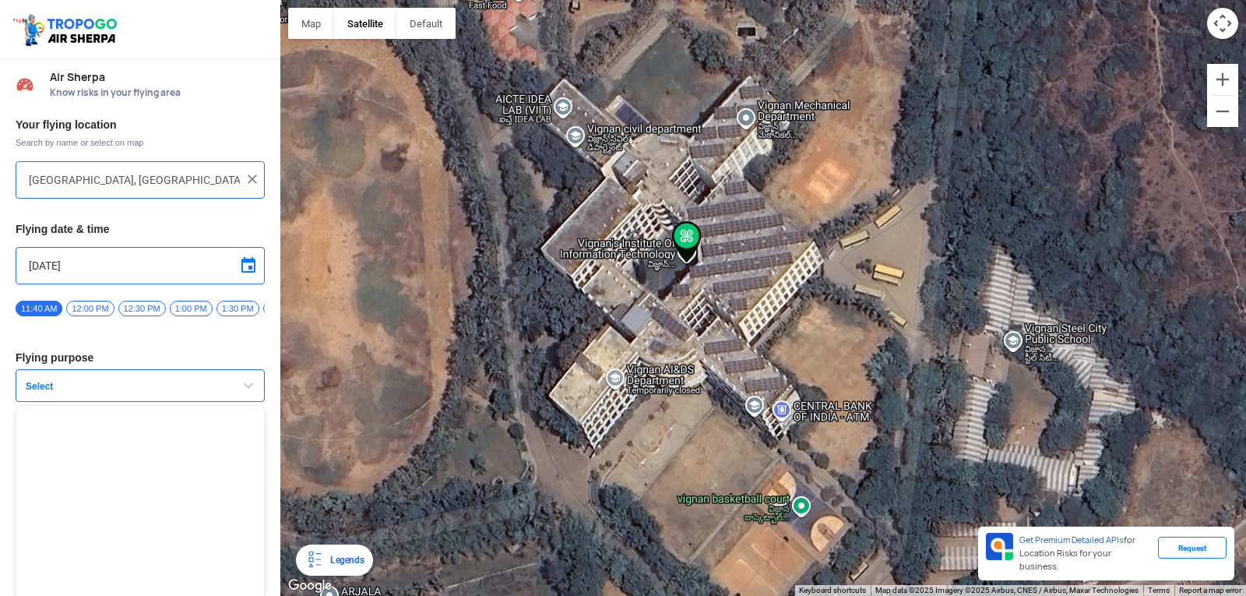
click at [207, 380] on button "Select" at bounding box center [140, 385] width 249 height 33
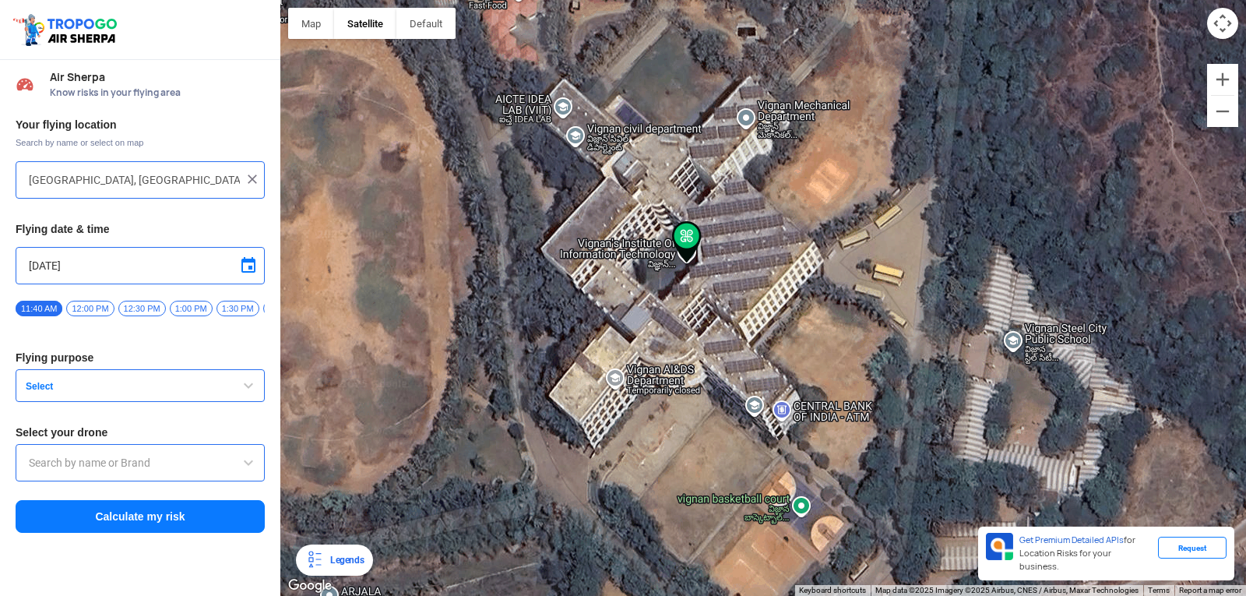
click at [227, 391] on button "Select" at bounding box center [140, 385] width 249 height 33
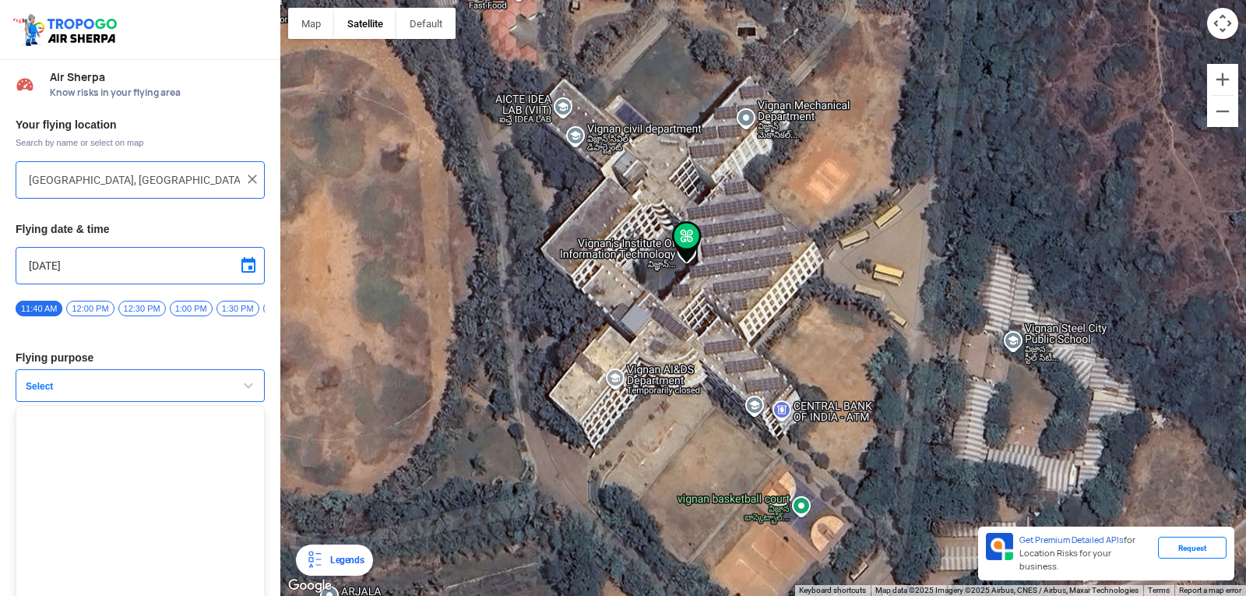
click at [229, 391] on button "Select" at bounding box center [140, 385] width 249 height 33
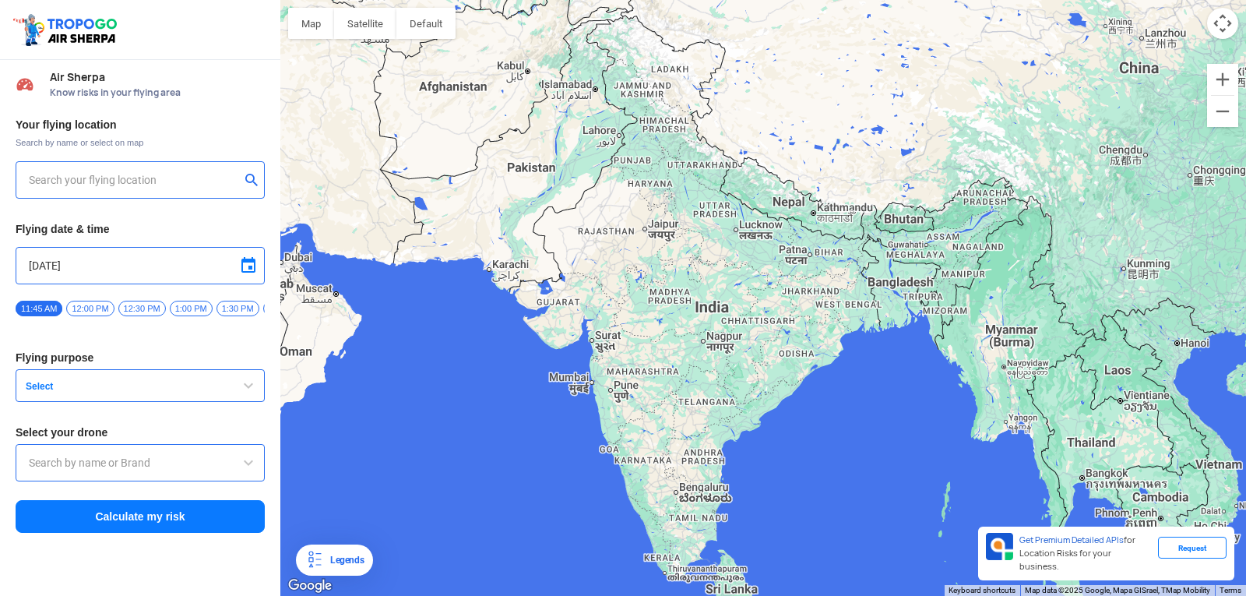
click at [62, 184] on input "text" at bounding box center [134, 180] width 211 height 19
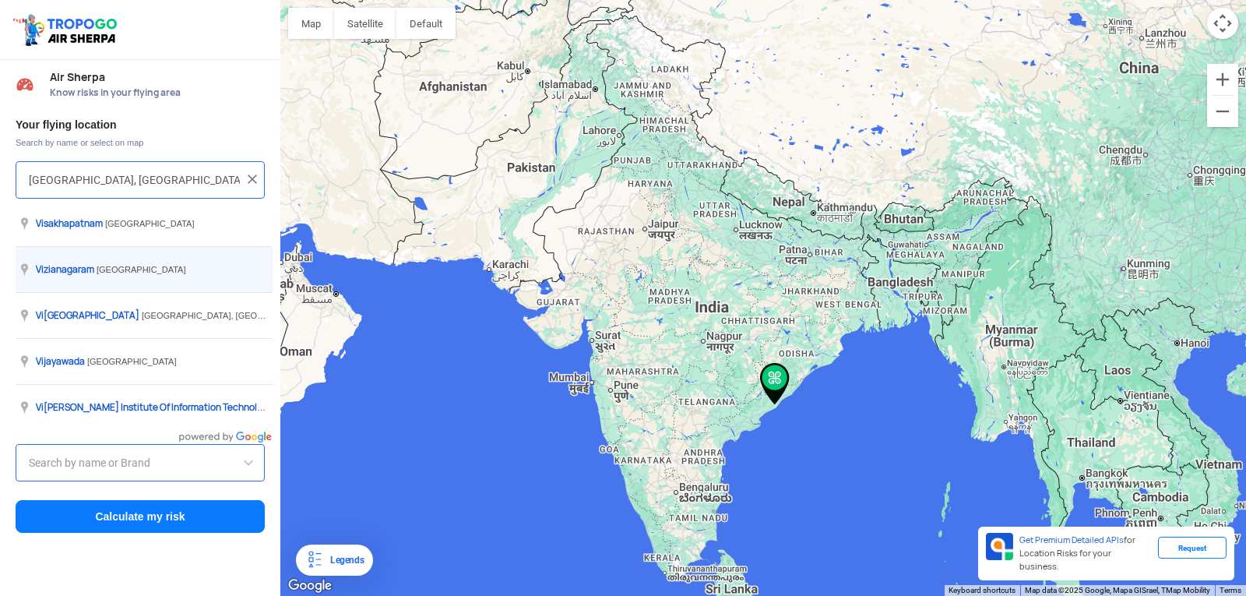
scroll to position [0, 65]
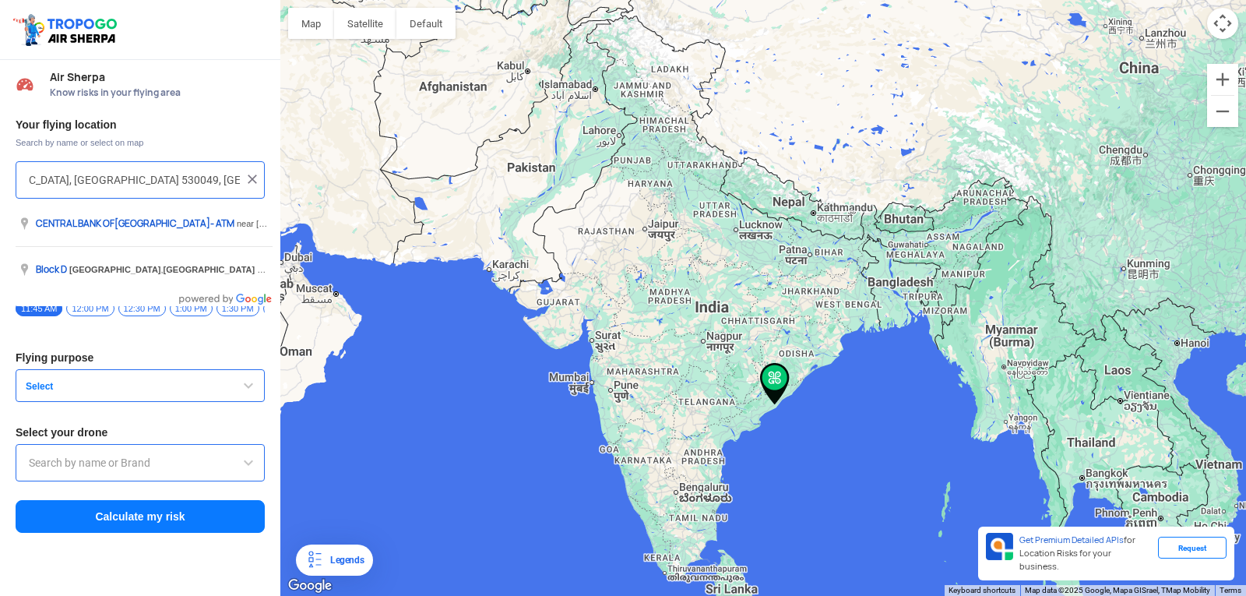
type input "[GEOGRAPHIC_DATA], [GEOGRAPHIC_DATA] 530049, [GEOGRAPHIC_DATA]"
click at [258, 178] on img at bounding box center [253, 179] width 16 height 16
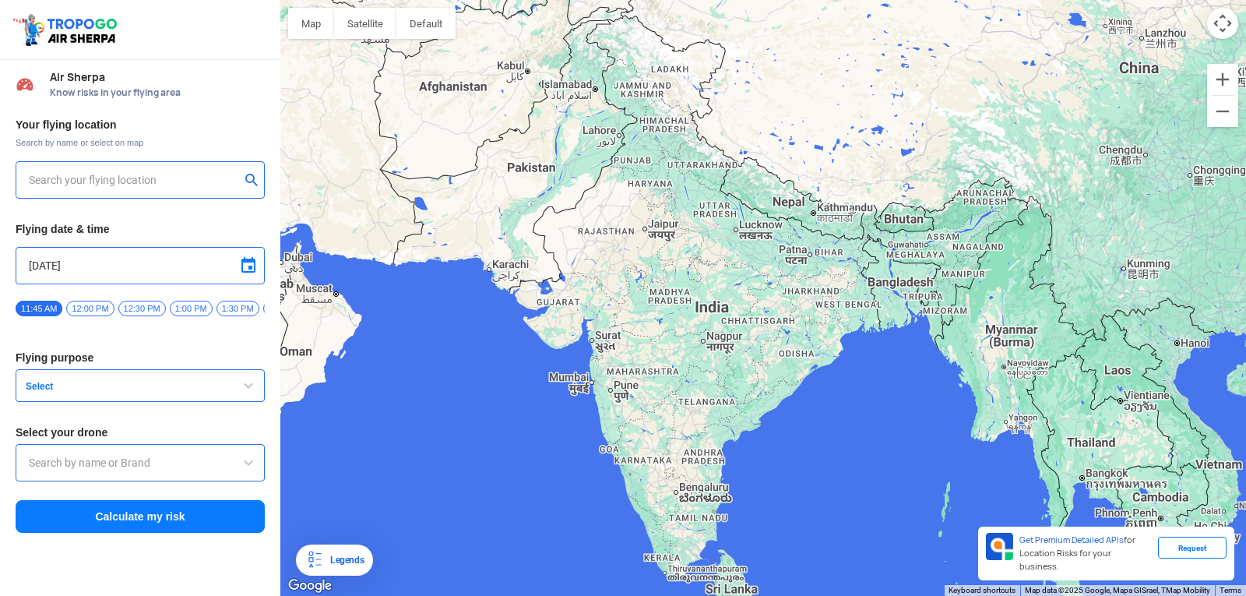
click at [111, 188] on input "text" at bounding box center [134, 180] width 211 height 19
type input "[GEOGRAPHIC_DATA], [GEOGRAPHIC_DATA] 530049, [GEOGRAPHIC_DATA]"
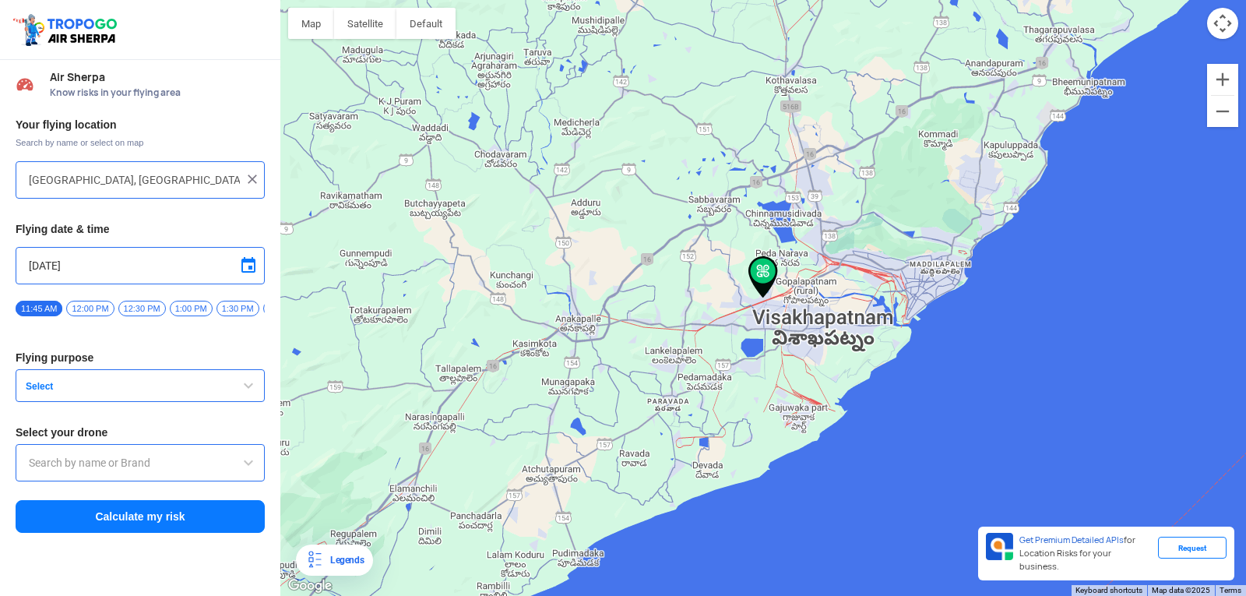
click at [123, 392] on span "Select" at bounding box center [116, 386] width 195 height 12
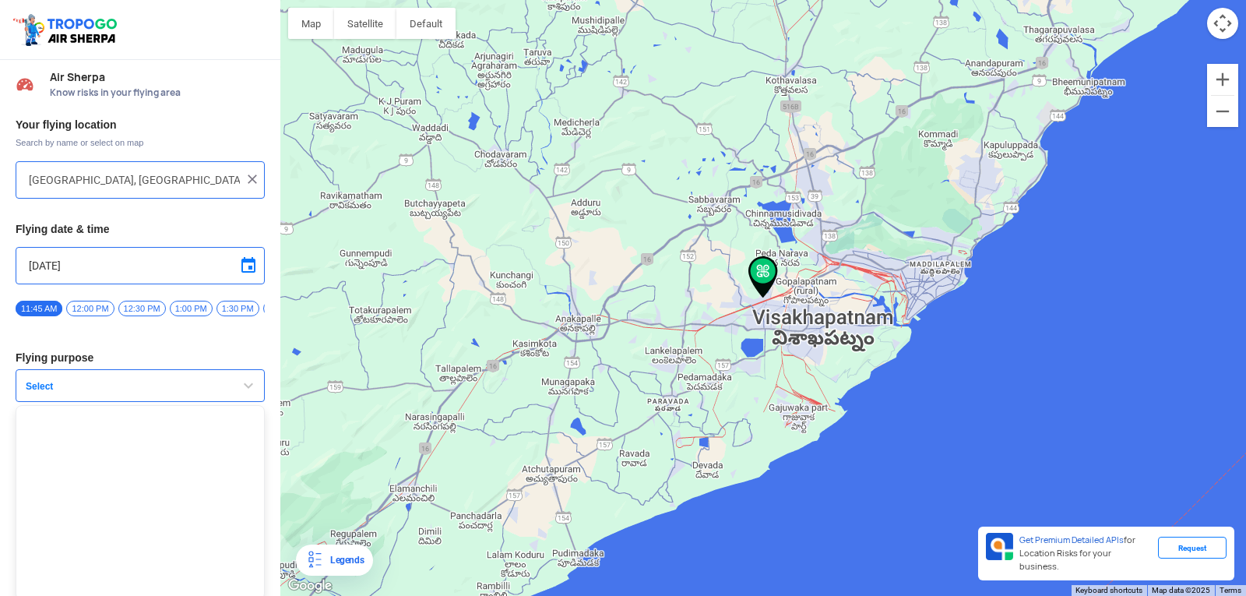
scroll to position [10, 0]
drag, startPoint x: 150, startPoint y: 442, endPoint x: 84, endPoint y: 420, distance: 70.0
click at [150, 442] on ul at bounding box center [140, 498] width 249 height 195
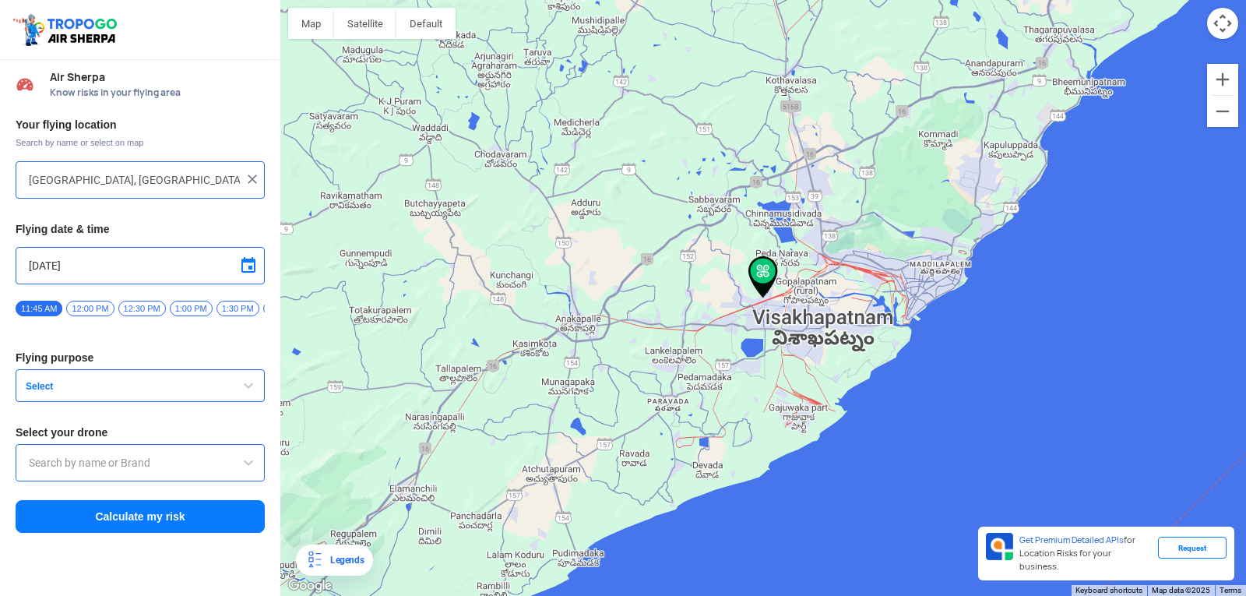
click at [103, 466] on input "text" at bounding box center [140, 462] width 223 height 19
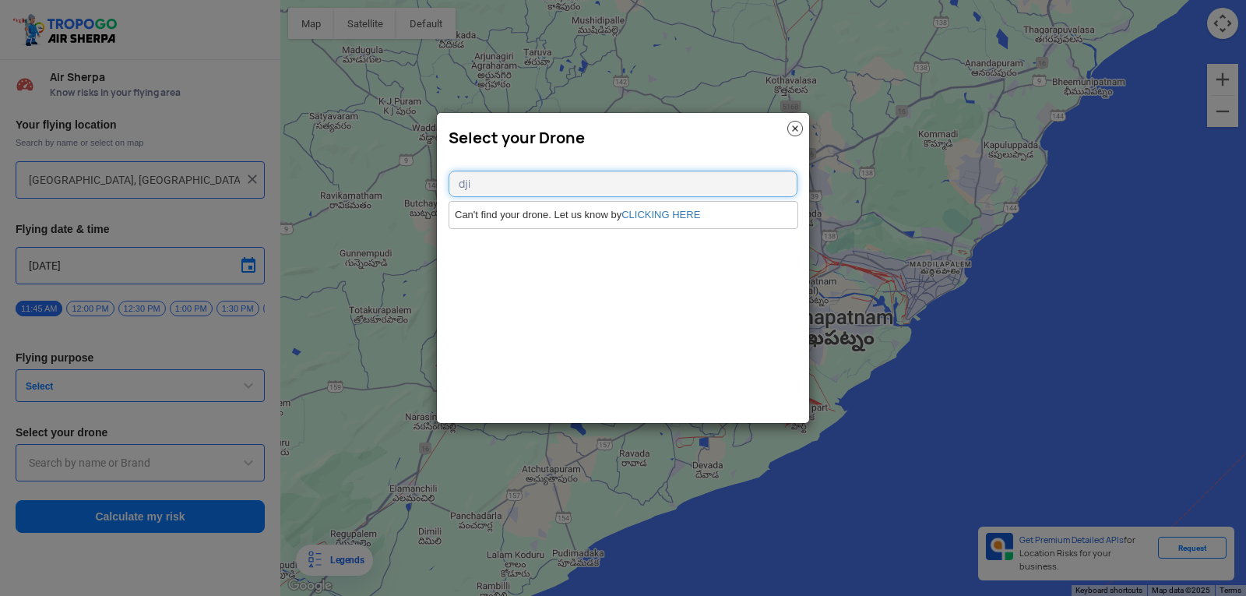
type input "dji"
click at [796, 126] on img at bounding box center [795, 129] width 16 height 16
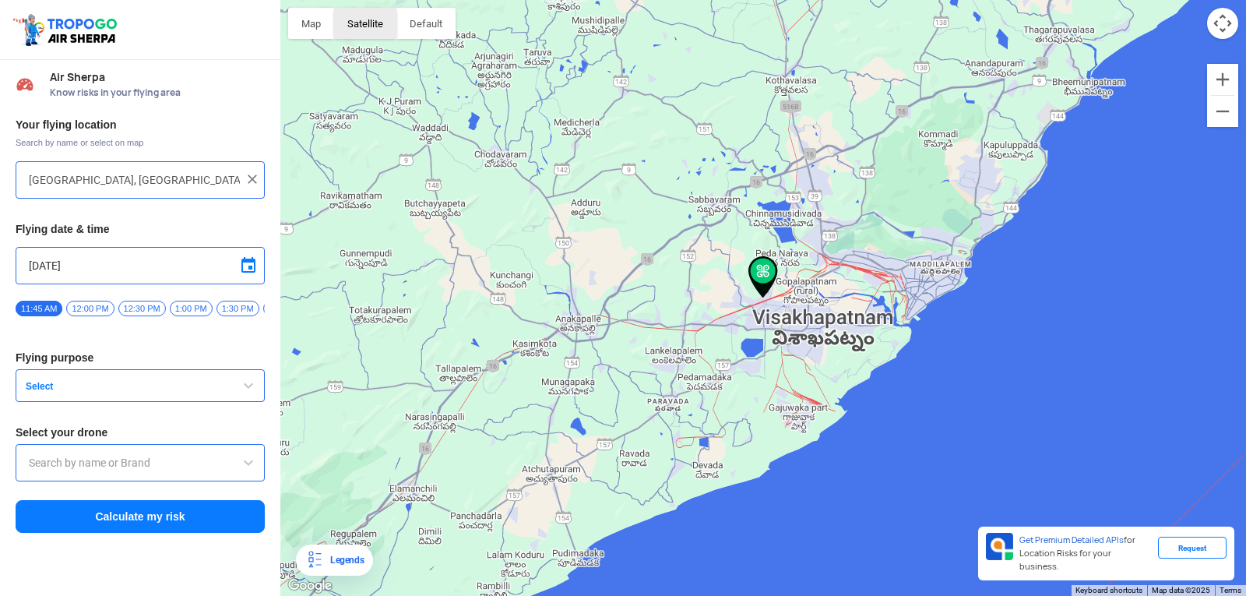
click at [359, 30] on button "Satellite" at bounding box center [365, 23] width 62 height 31
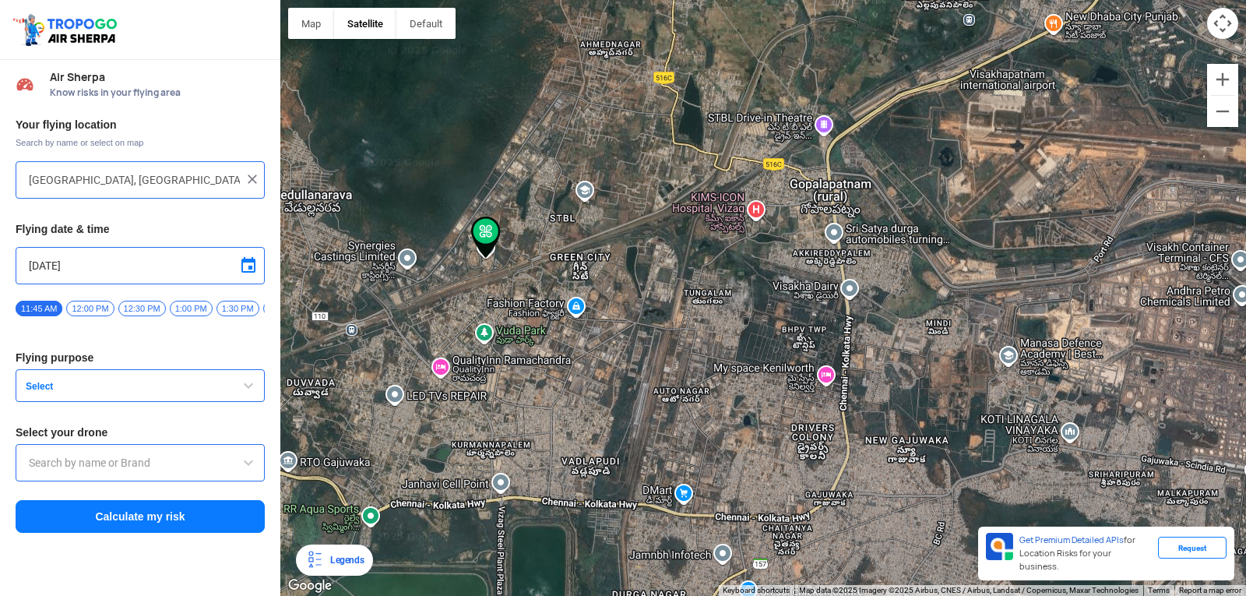
drag, startPoint x: 527, startPoint y: 239, endPoint x: 563, endPoint y: 362, distance: 128.4
click at [563, 362] on div at bounding box center [763, 298] width 966 height 596
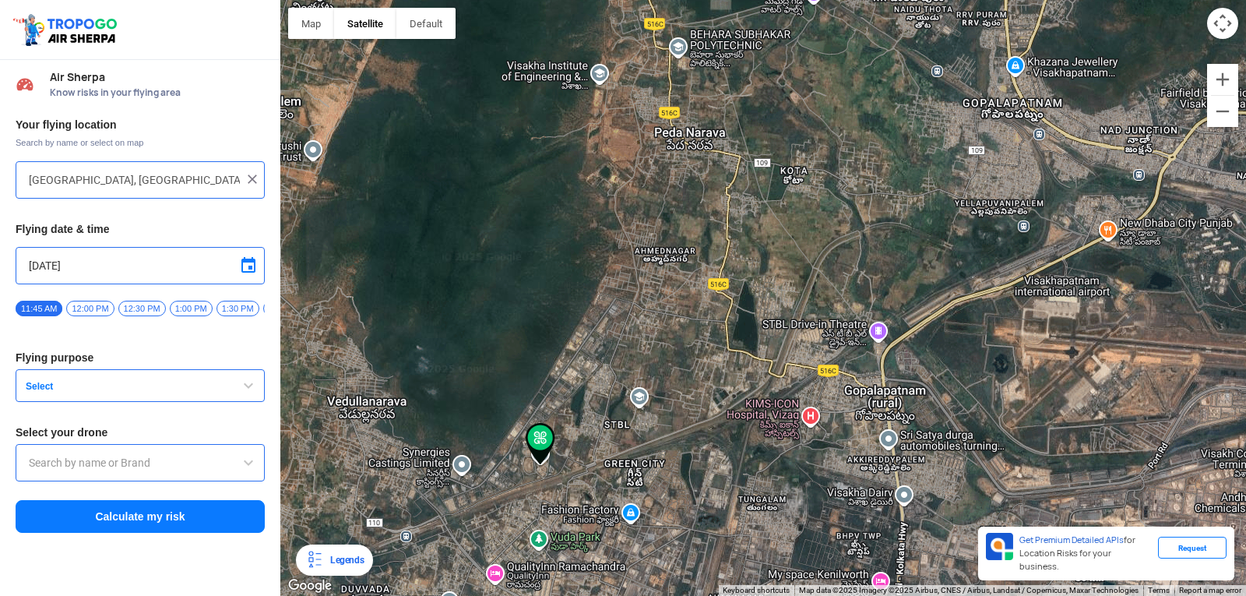
click at [537, 448] on img at bounding box center [541, 444] width 30 height 42
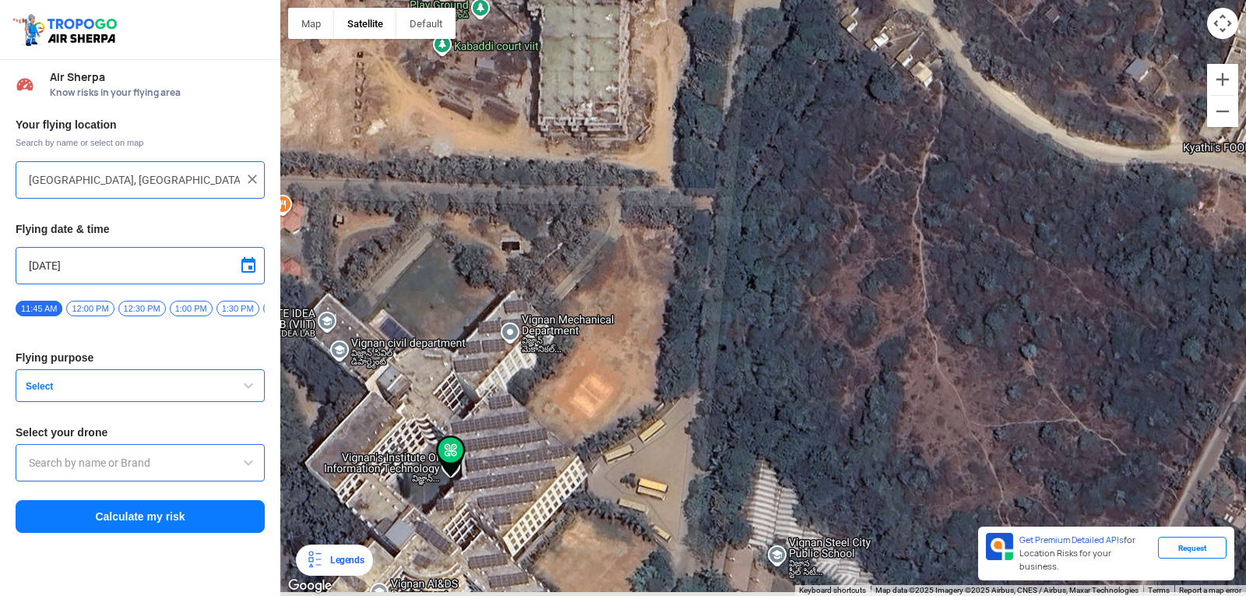
drag, startPoint x: 477, startPoint y: 371, endPoint x: 601, endPoint y: 262, distance: 165.1
click at [613, 304] on div at bounding box center [763, 298] width 966 height 596
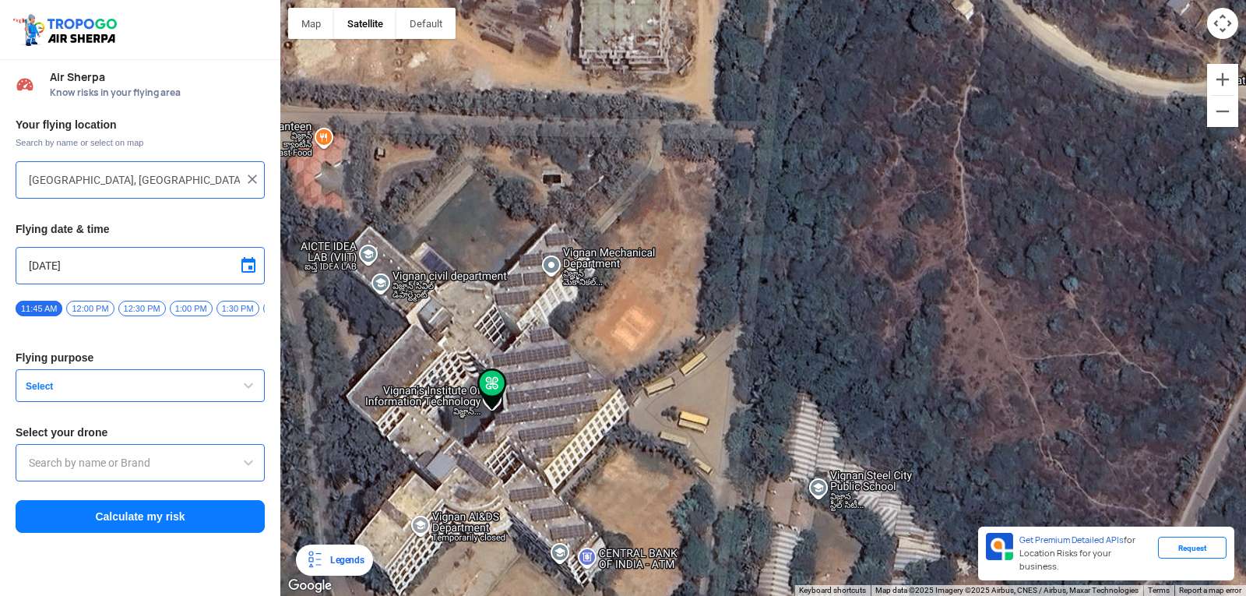
click at [1065, 180] on div at bounding box center [763, 298] width 966 height 596
click at [238, 472] on input "text" at bounding box center [140, 462] width 223 height 19
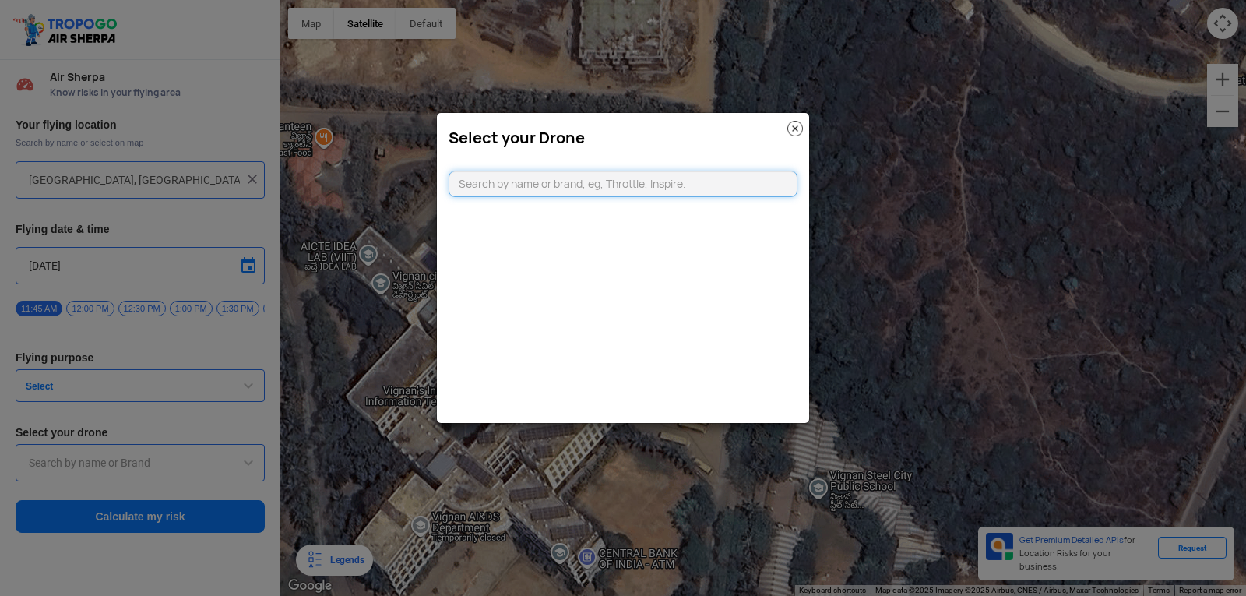
click at [733, 188] on input "text" at bounding box center [623, 184] width 349 height 26
type input "w"
type input "s"
click at [819, 119] on modal-container "Select your Drone" at bounding box center [623, 298] width 1246 height 596
click at [801, 122] on img at bounding box center [795, 129] width 16 height 16
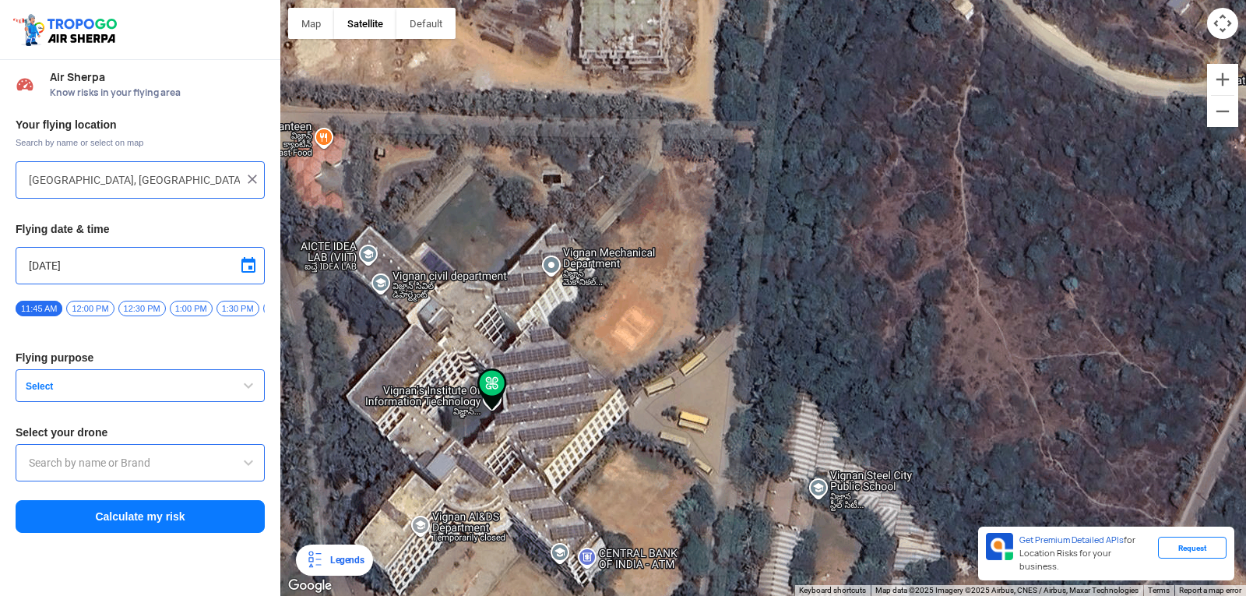
click at [255, 174] on img at bounding box center [253, 179] width 16 height 16
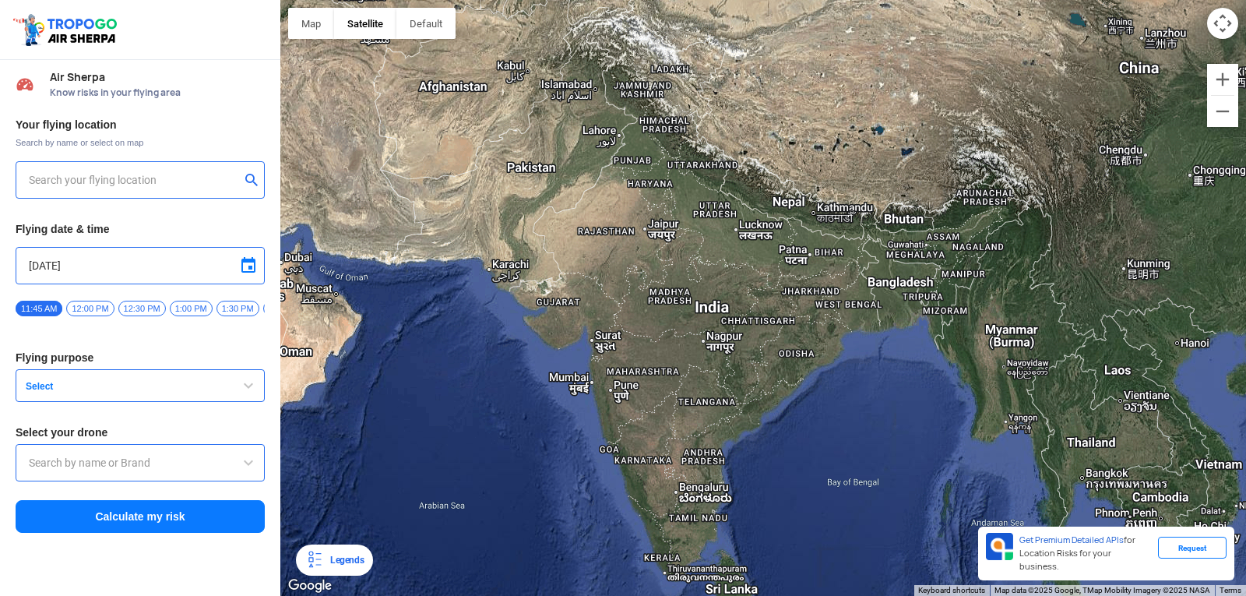
click at [199, 182] on input "text" at bounding box center [134, 180] width 211 height 19
type input "Wallahjah Rd, PWD Estate, [GEOGRAPHIC_DATA], [GEOGRAPHIC_DATA], [GEOGRAPHIC_DAT…"
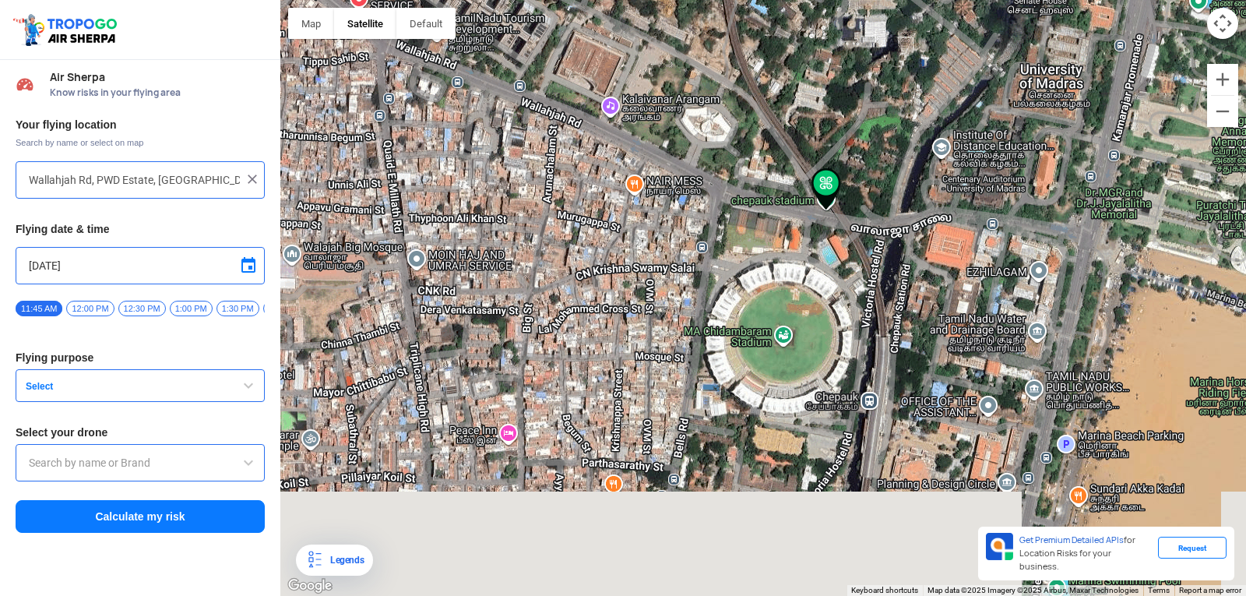
drag, startPoint x: 853, startPoint y: 461, endPoint x: 963, endPoint y: 72, distance: 403.9
click at [963, 72] on div at bounding box center [763, 298] width 966 height 596
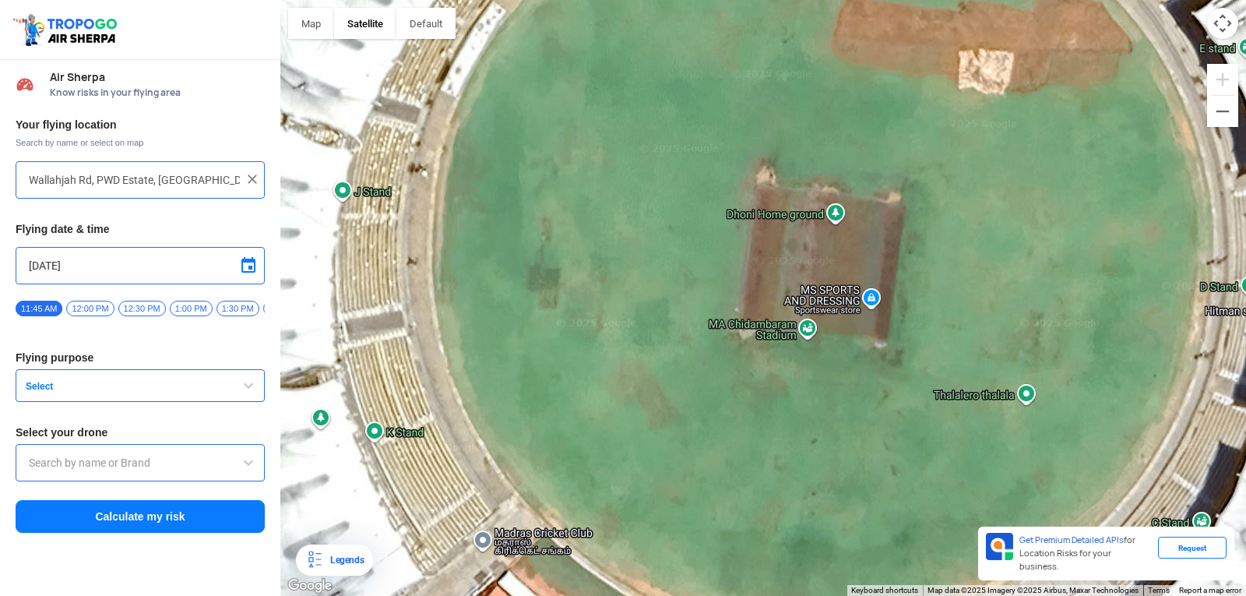
drag, startPoint x: 807, startPoint y: 442, endPoint x: 809, endPoint y: 372, distance: 70.1
click at [809, 372] on div at bounding box center [763, 298] width 966 height 596
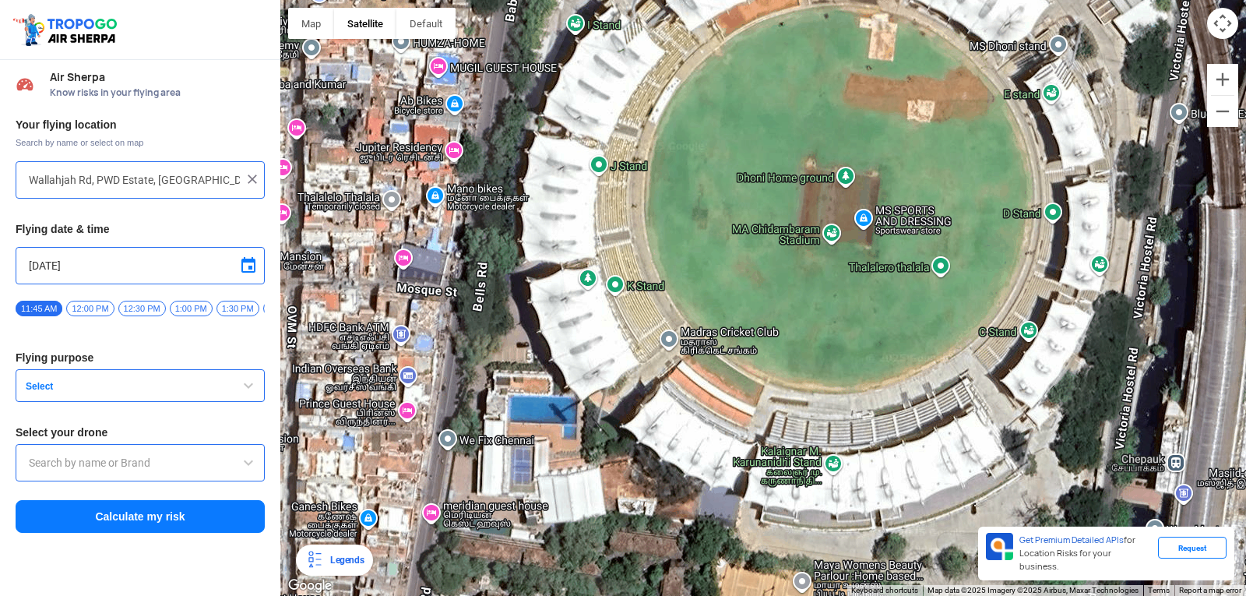
drag, startPoint x: 856, startPoint y: 356, endPoint x: 879, endPoint y: 231, distance: 126.8
click at [879, 231] on div at bounding box center [763, 298] width 966 height 596
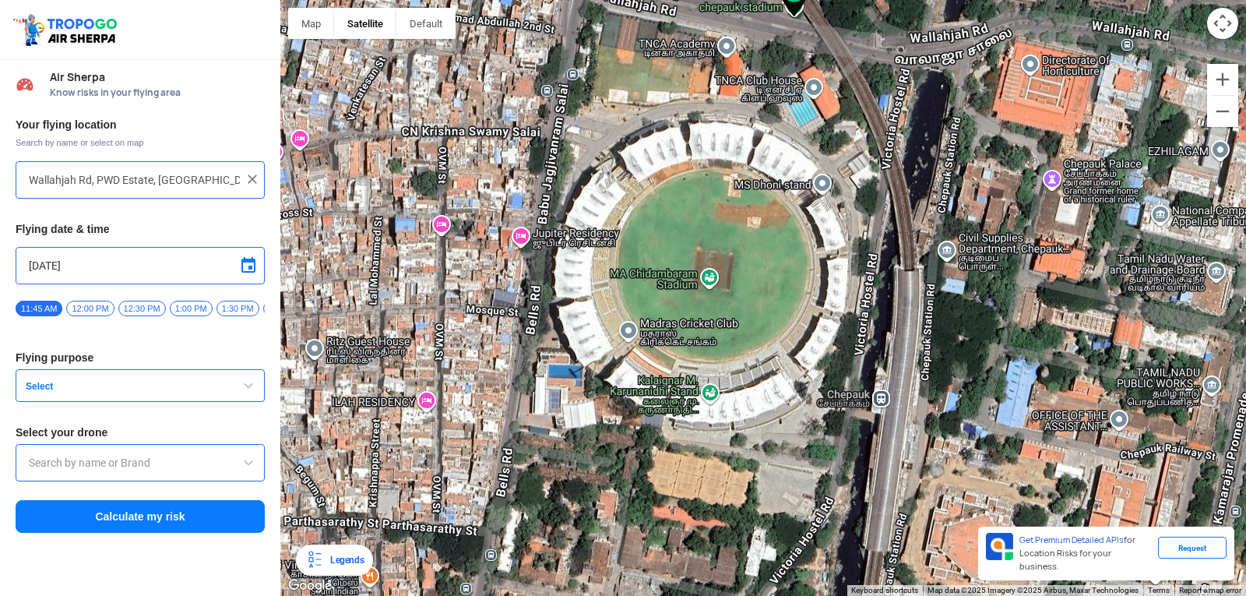
click at [249, 173] on img at bounding box center [253, 179] width 16 height 16
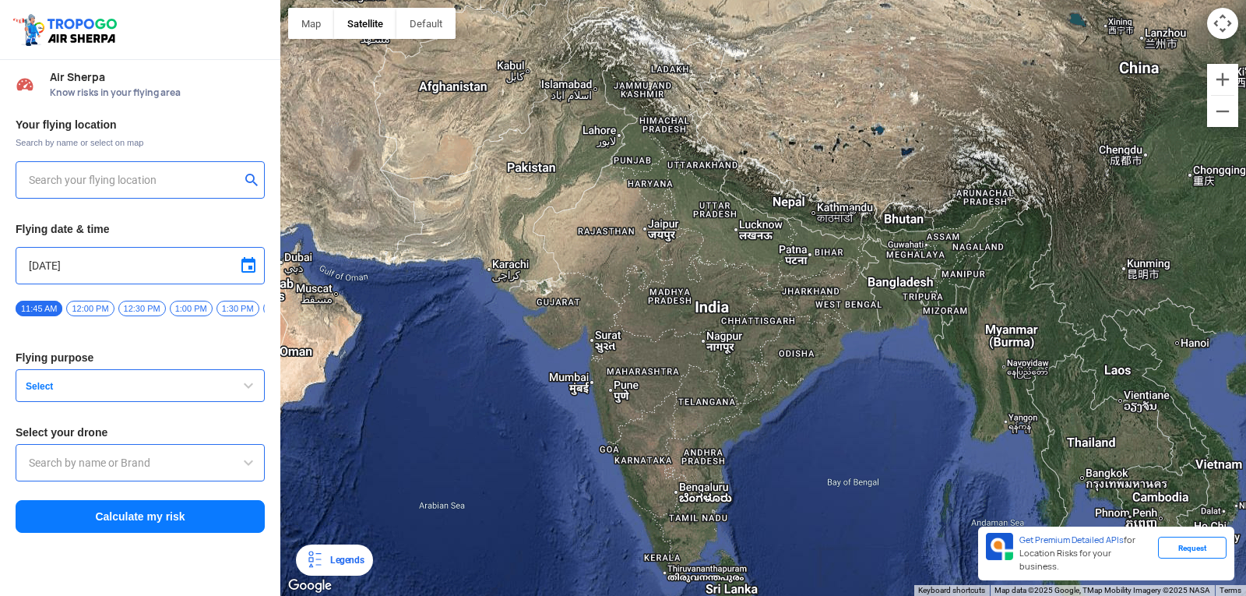
click at [223, 182] on input "text" at bounding box center [134, 180] width 211 height 19
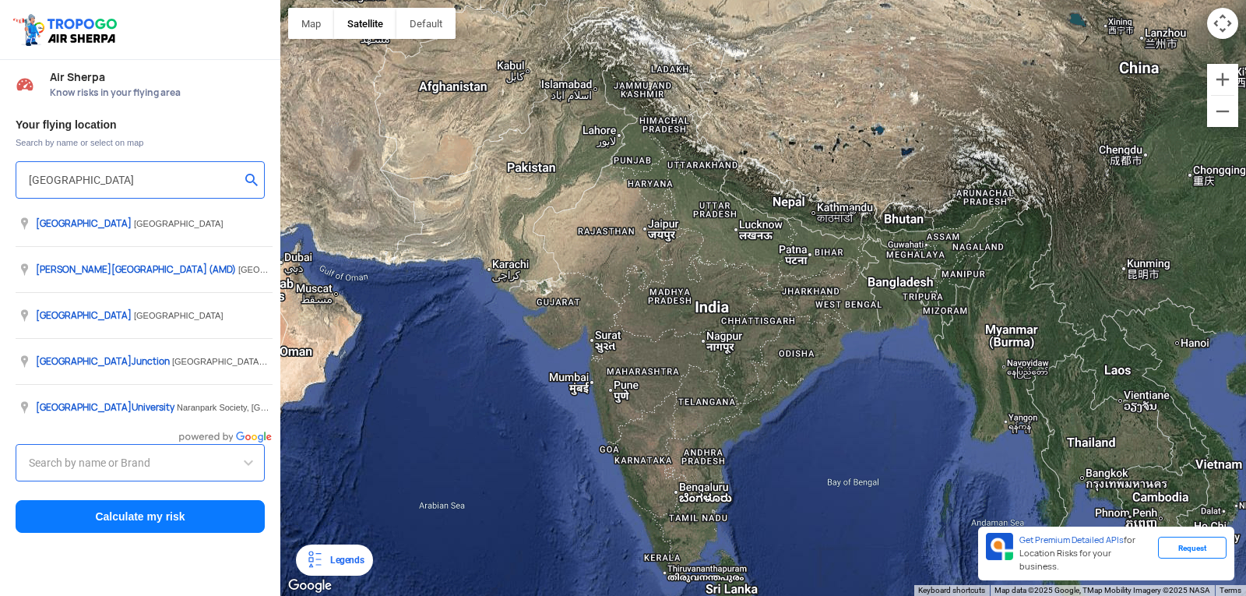
click at [159, 182] on input "[GEOGRAPHIC_DATA]" at bounding box center [134, 180] width 211 height 19
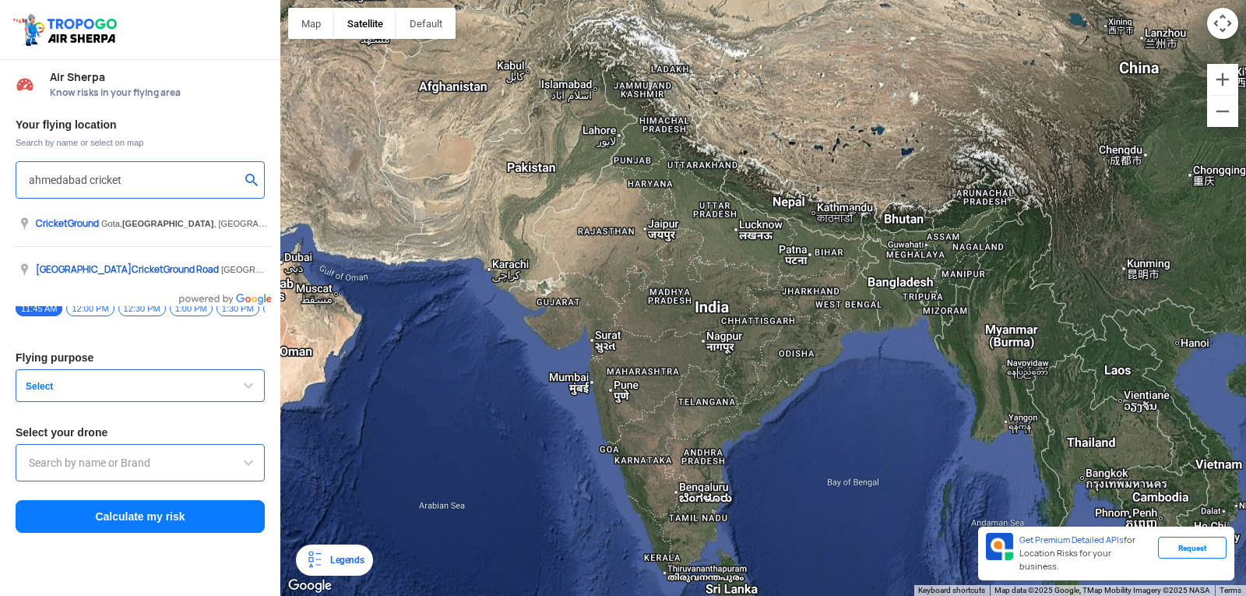
type input "ahmedabad cricket"
